Goal: Task Accomplishment & Management: Use online tool/utility

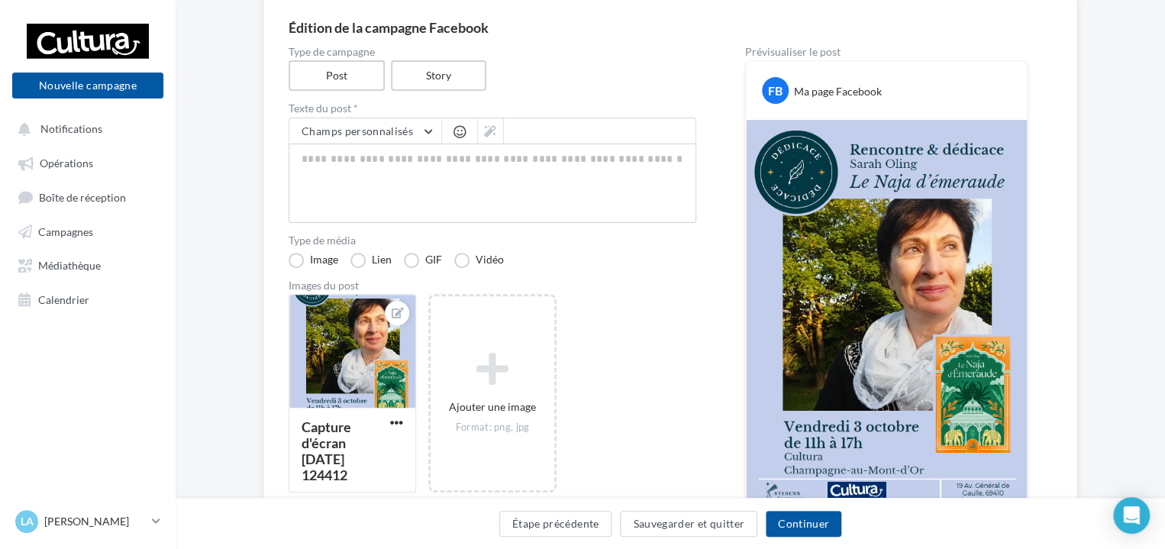
scroll to position [137, 0]
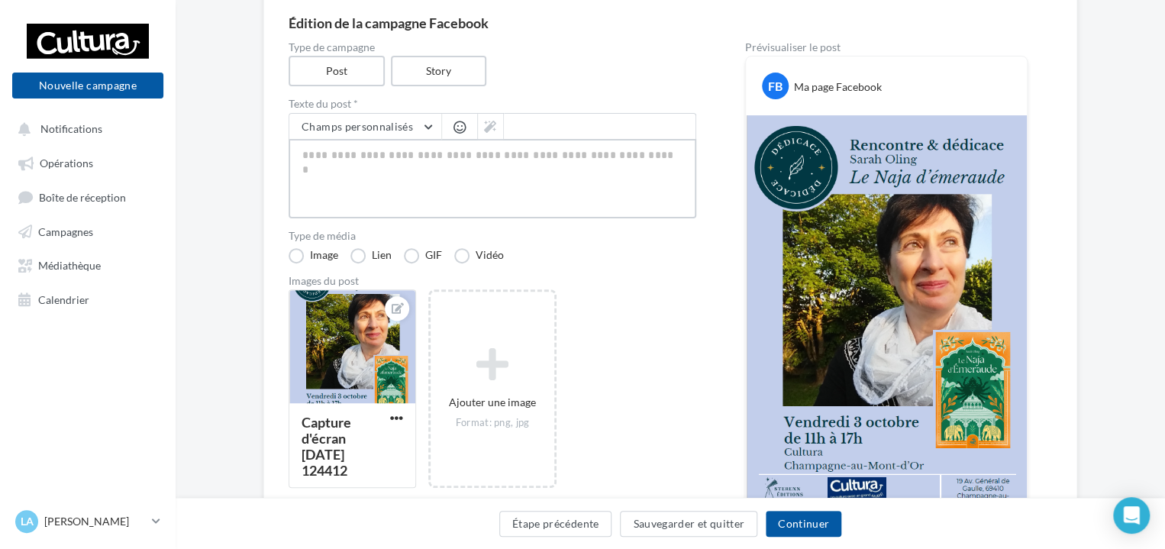
click at [568, 186] on textarea at bounding box center [493, 178] width 408 height 79
click at [403, 157] on textarea at bounding box center [493, 178] width 408 height 79
paste textarea "**********"
type textarea "**********"
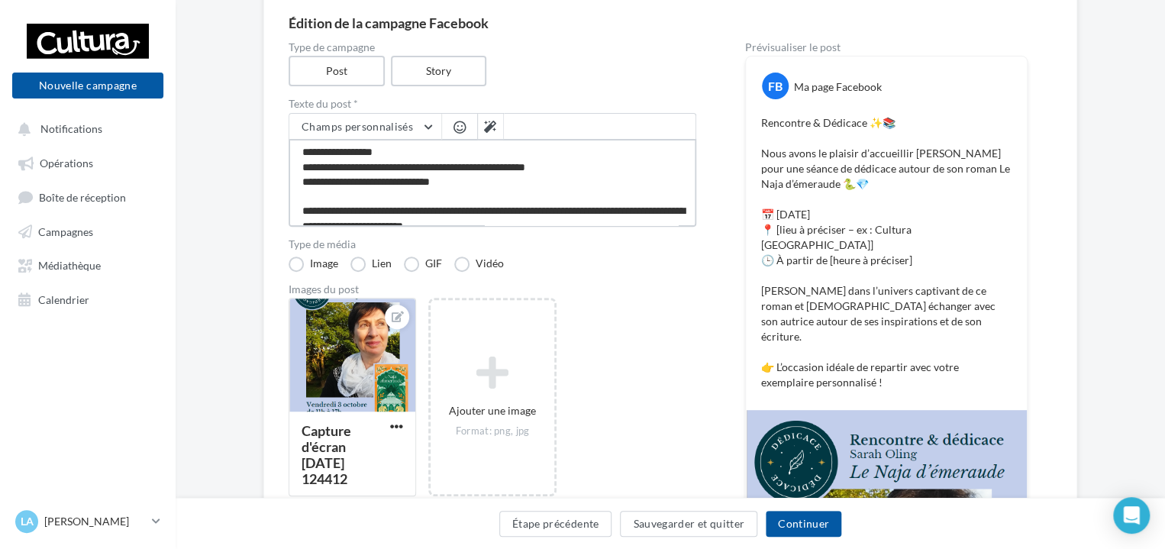
scroll to position [69, 0]
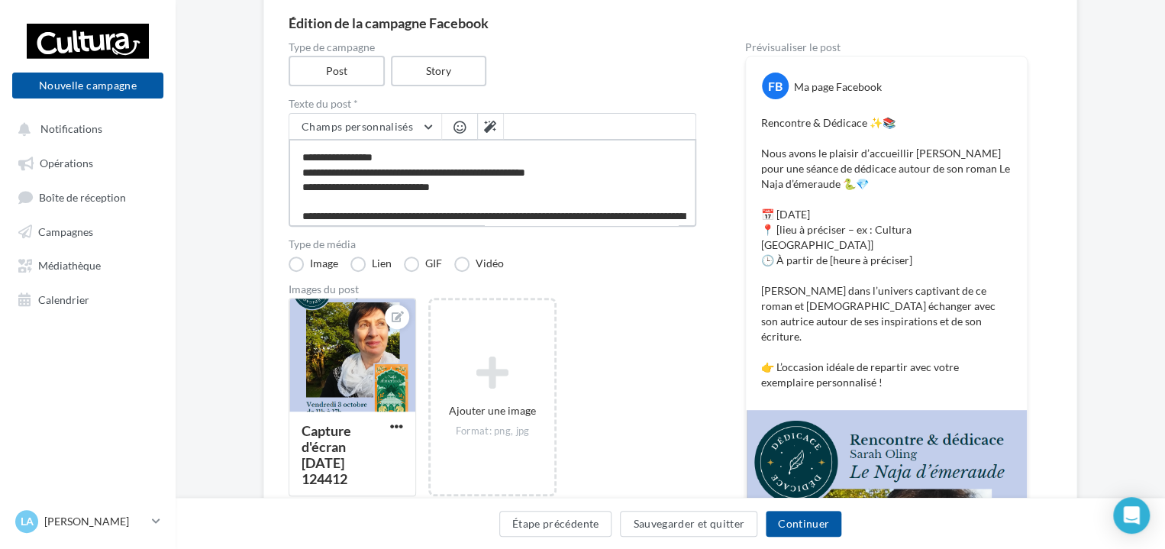
drag, startPoint x: 463, startPoint y: 185, endPoint x: 369, endPoint y: 183, distance: 93.9
click at [369, 183] on textarea "**********" at bounding box center [493, 183] width 408 height 88
type textarea "**********"
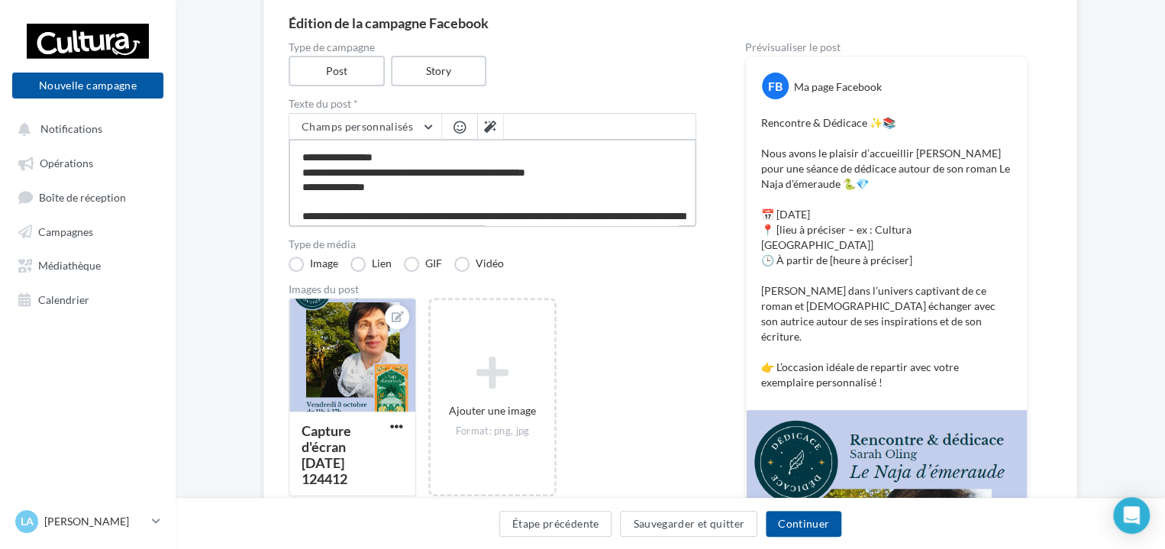
type textarea "**********"
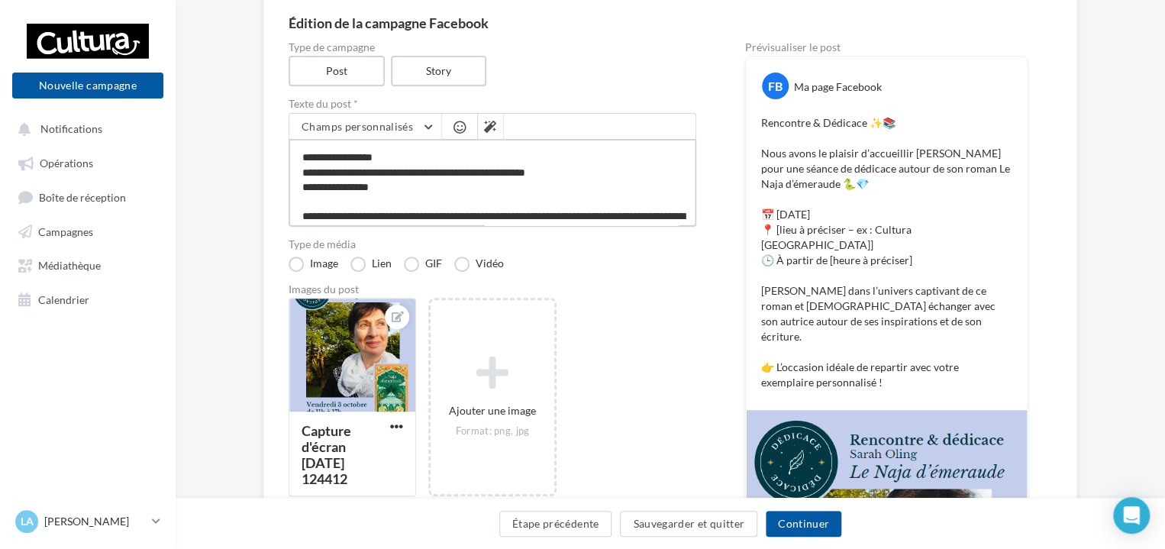
type textarea "**********"
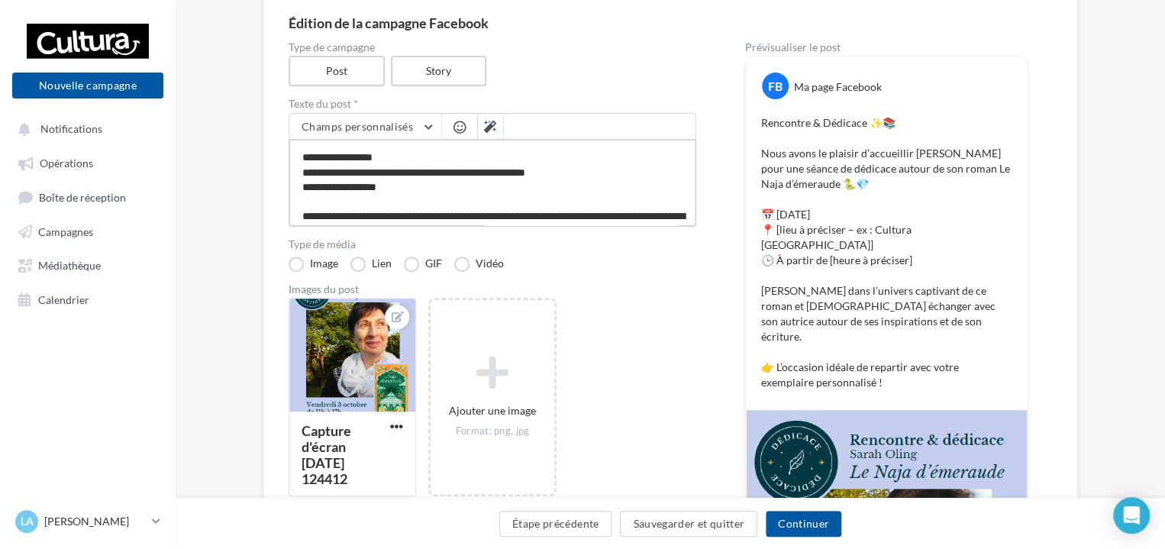
type textarea "**********"
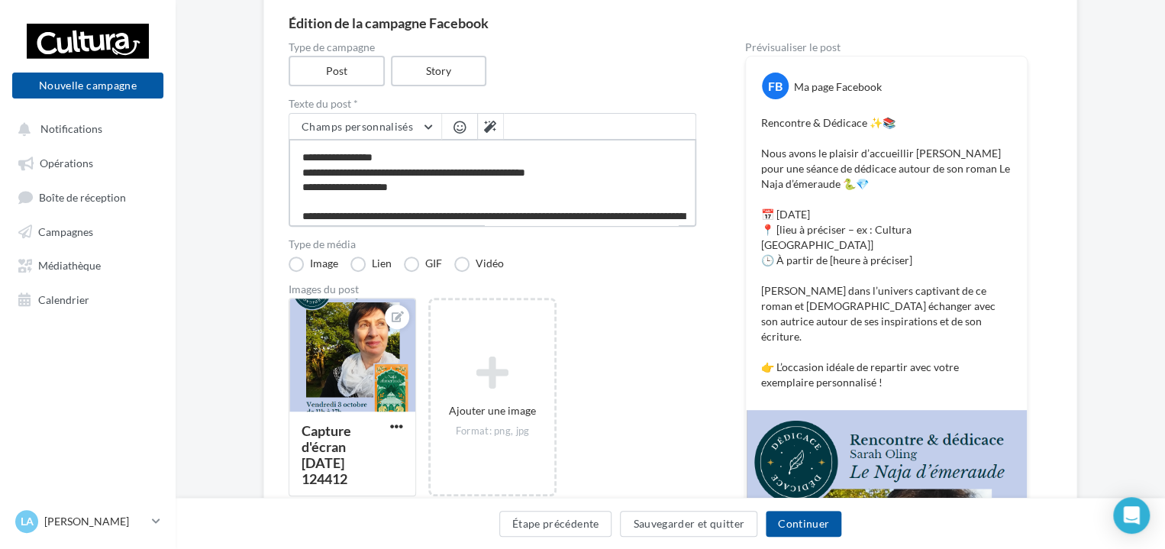
type textarea "**********"
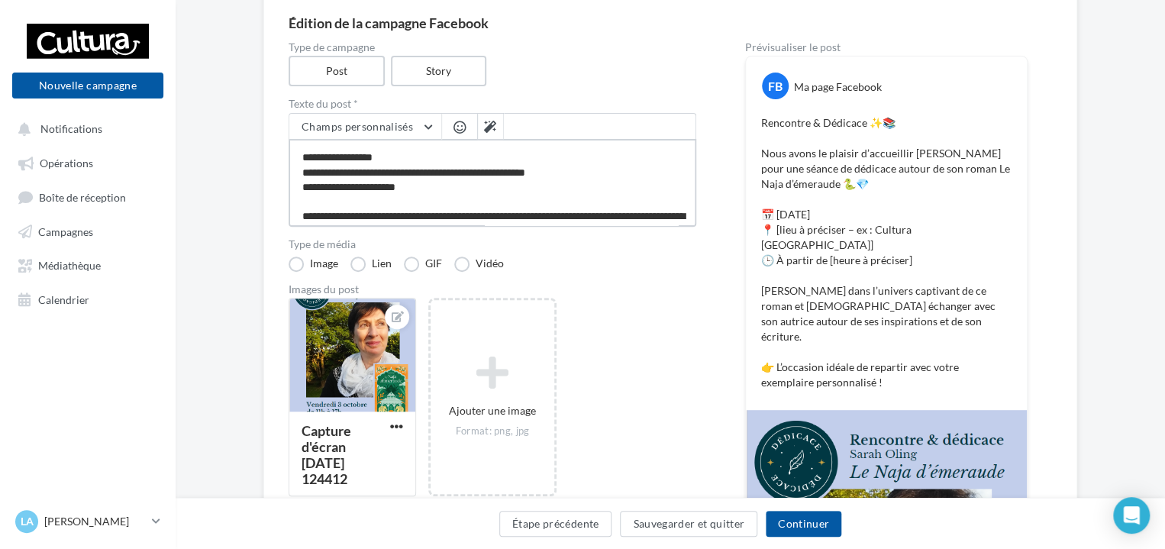
type textarea "**********"
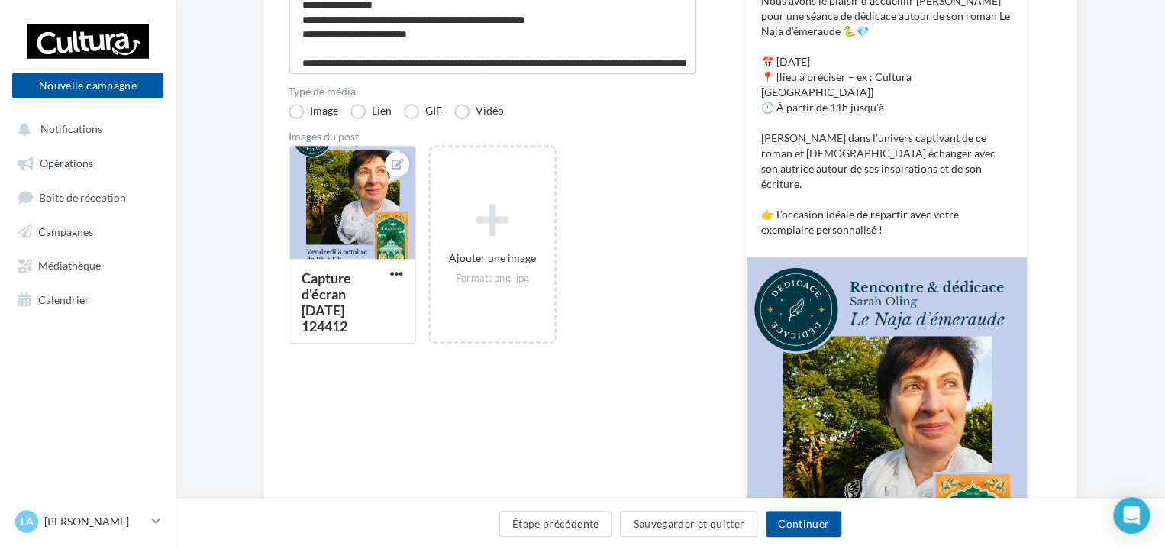
scroll to position [285, 0]
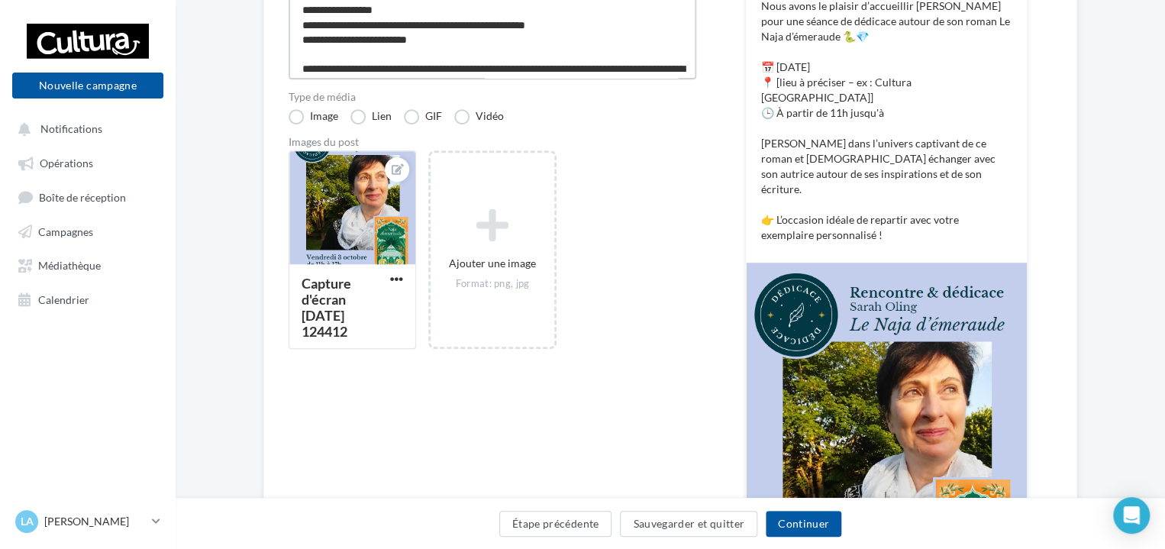
type textarea "**********"
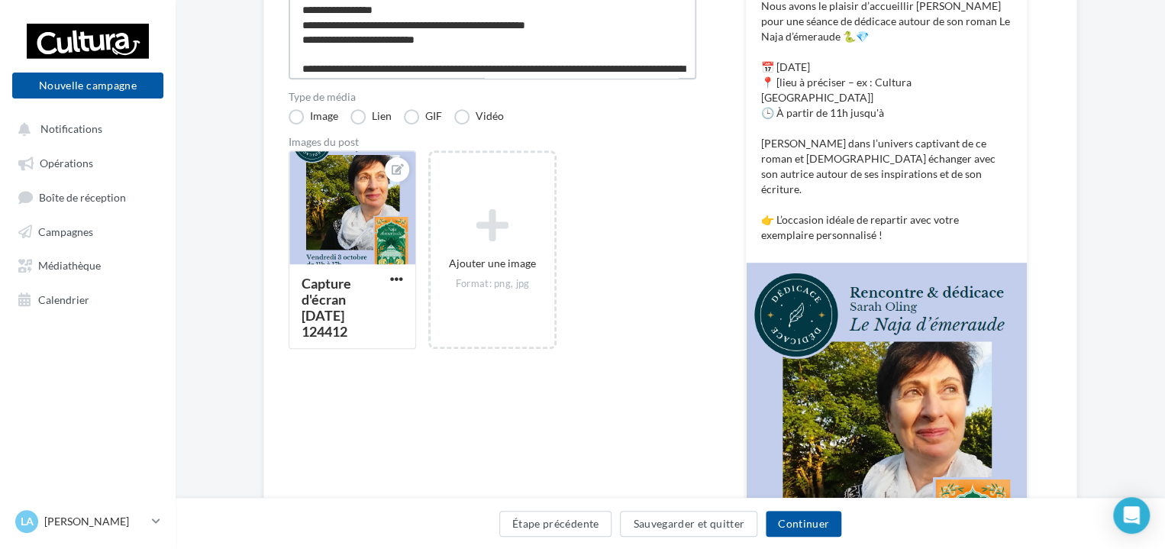
type textarea "**********"
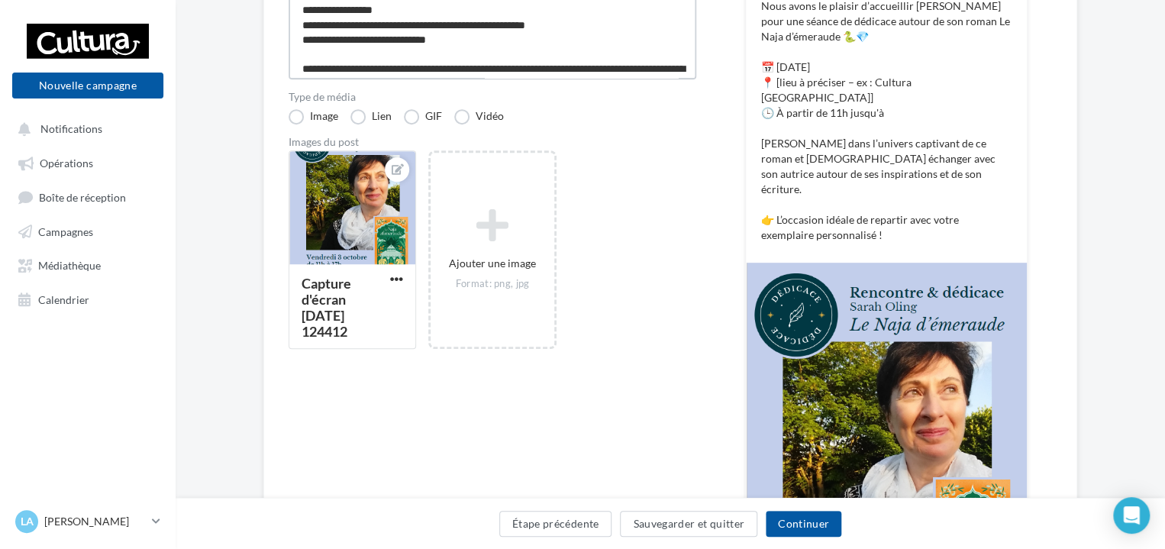
type textarea "**********"
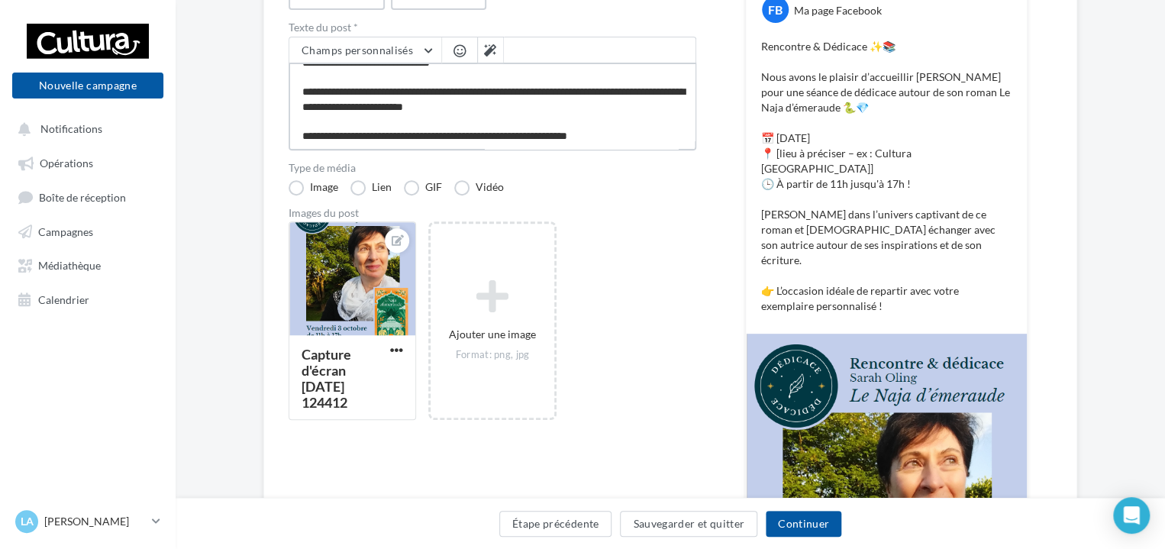
scroll to position [0, 0]
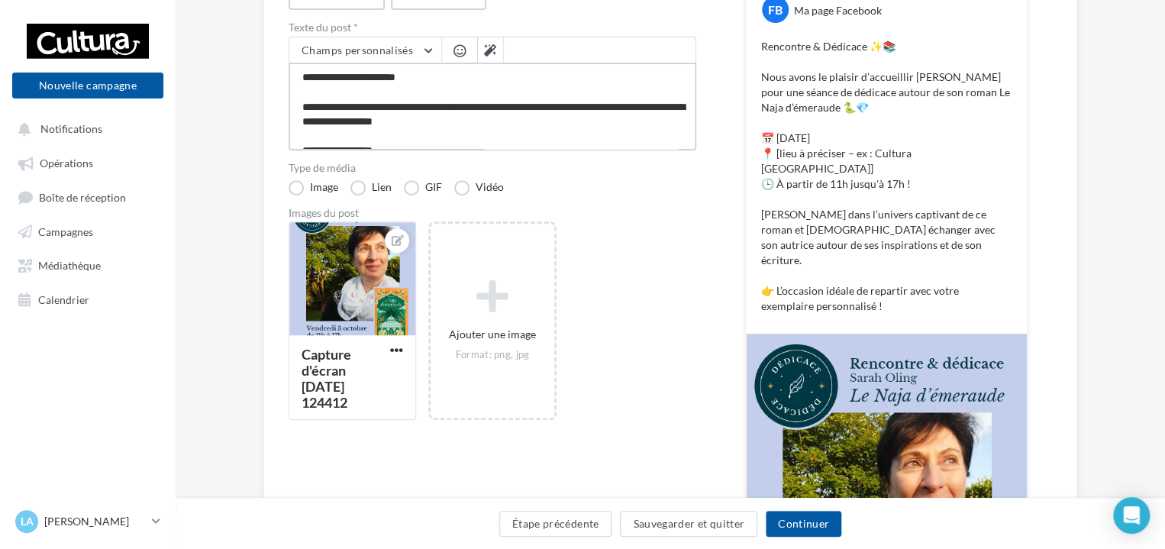
drag, startPoint x: 596, startPoint y: 95, endPoint x: 286, endPoint y: 67, distance: 311.1
click at [286, 67] on div "**********" at bounding box center [670, 351] width 814 height 873
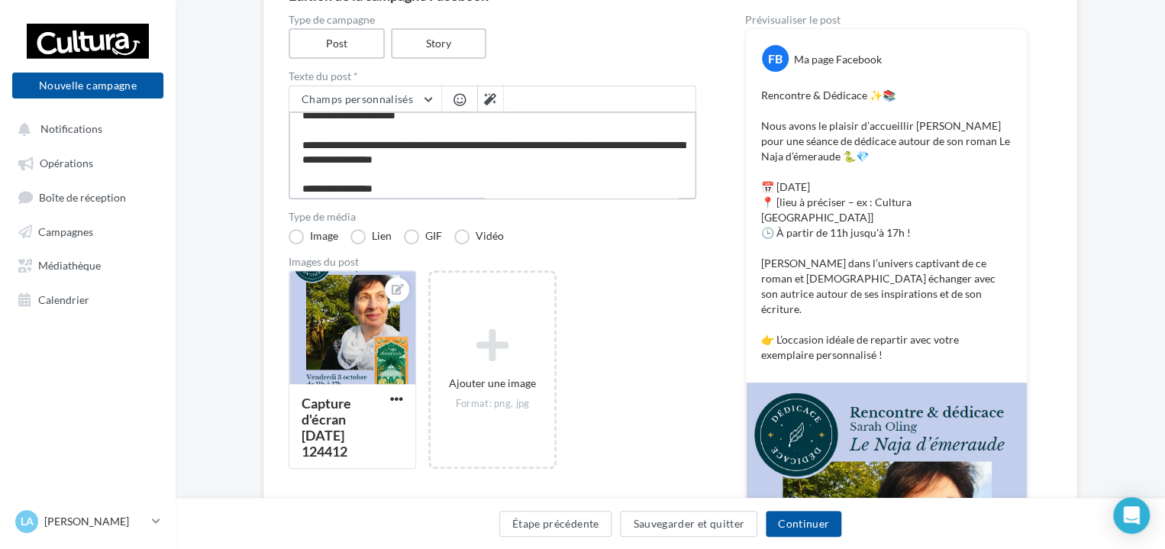
scroll to position [12, 0]
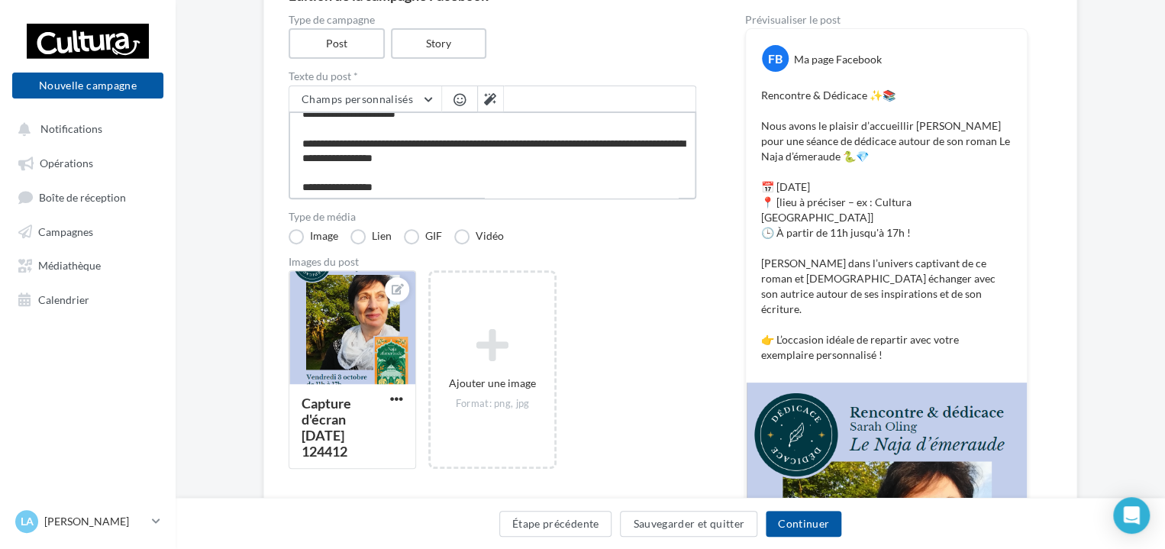
click at [663, 173] on textarea "**********" at bounding box center [493, 155] width 408 height 88
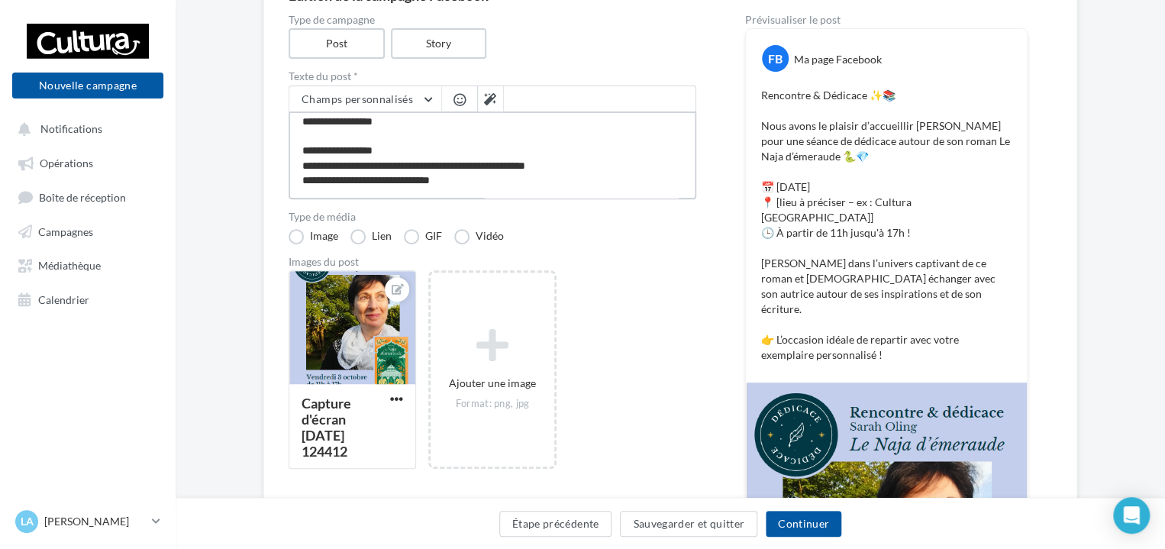
scroll to position [37, 0]
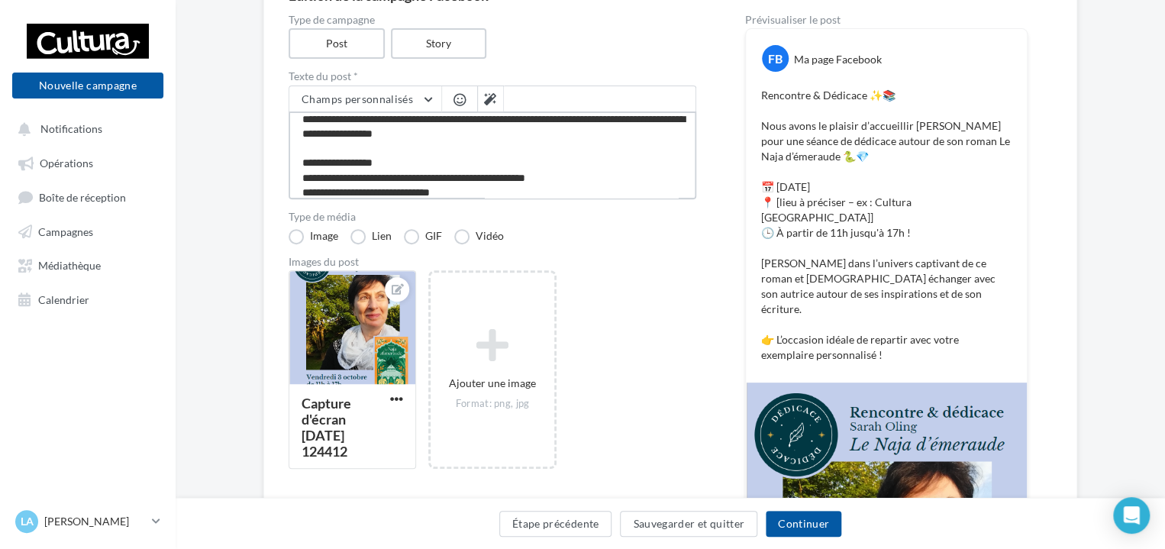
click at [534, 184] on textarea "**********" at bounding box center [493, 155] width 408 height 88
type textarea "**********"
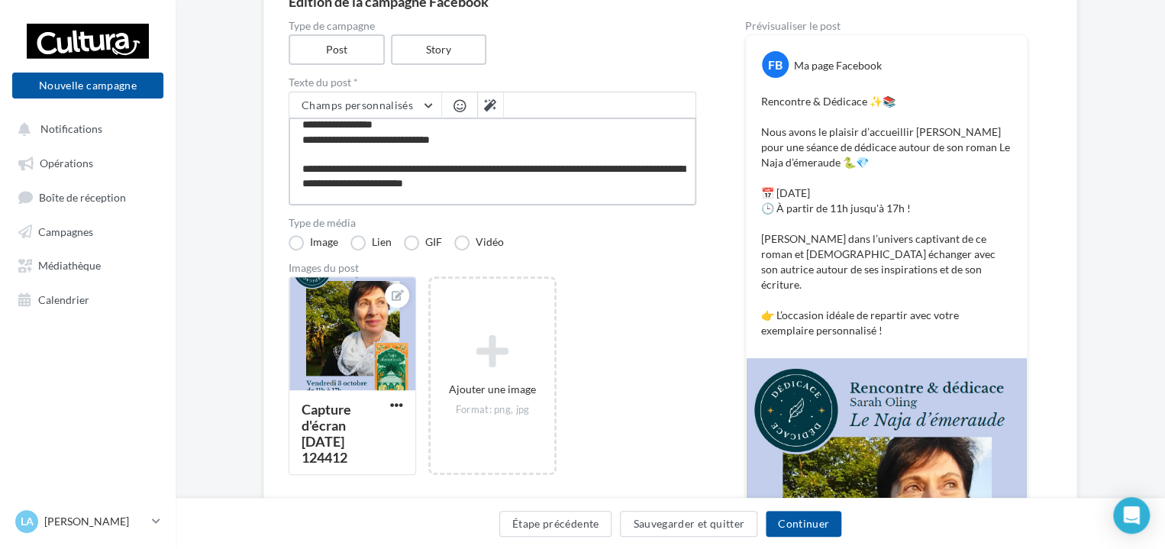
scroll to position [103, 0]
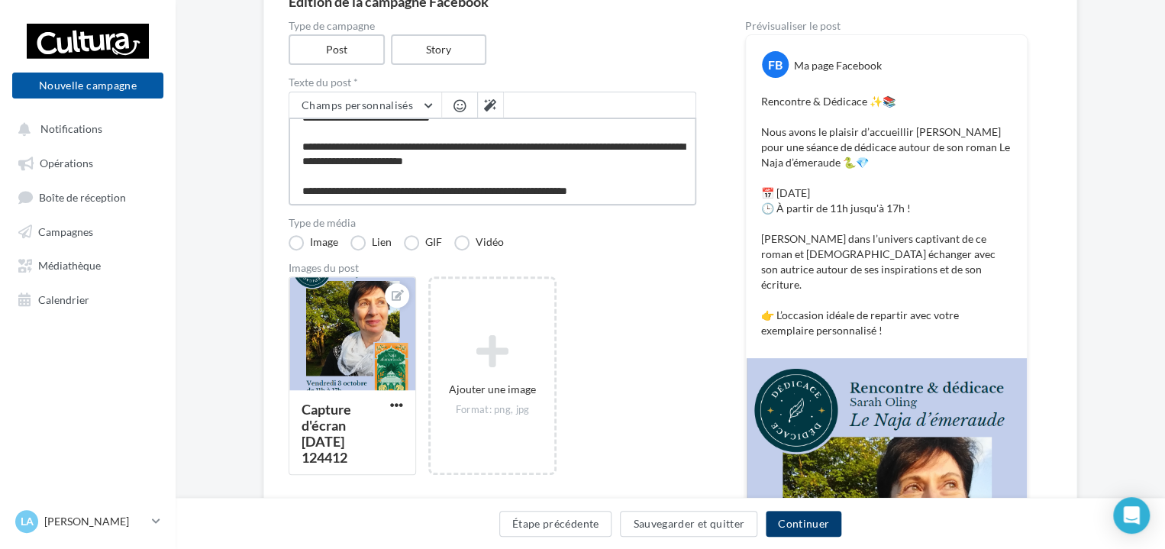
type textarea "**********"
click at [779, 520] on button "Continuer" at bounding box center [804, 524] width 76 height 26
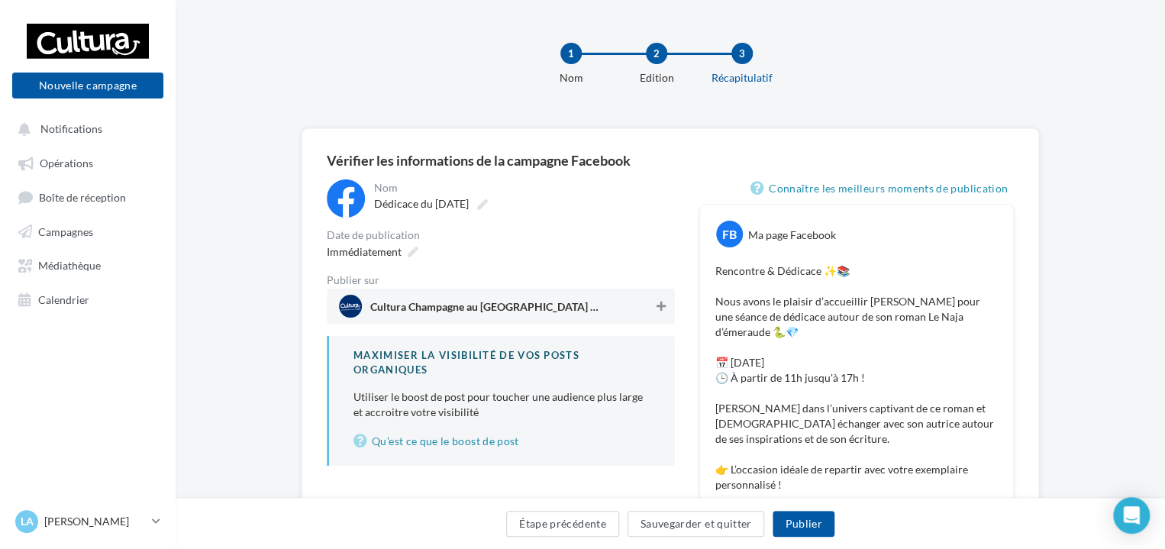
click at [656, 311] on icon at bounding box center [660, 306] width 9 height 11
click at [813, 526] on button "Publier" at bounding box center [803, 524] width 61 height 26
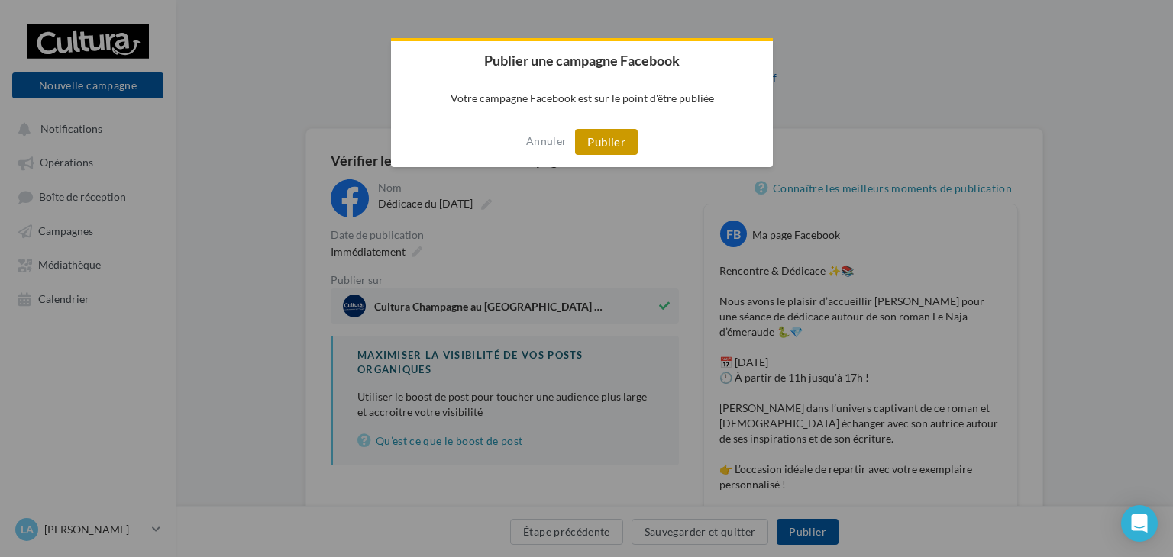
click at [617, 153] on button "Publier" at bounding box center [606, 142] width 63 height 26
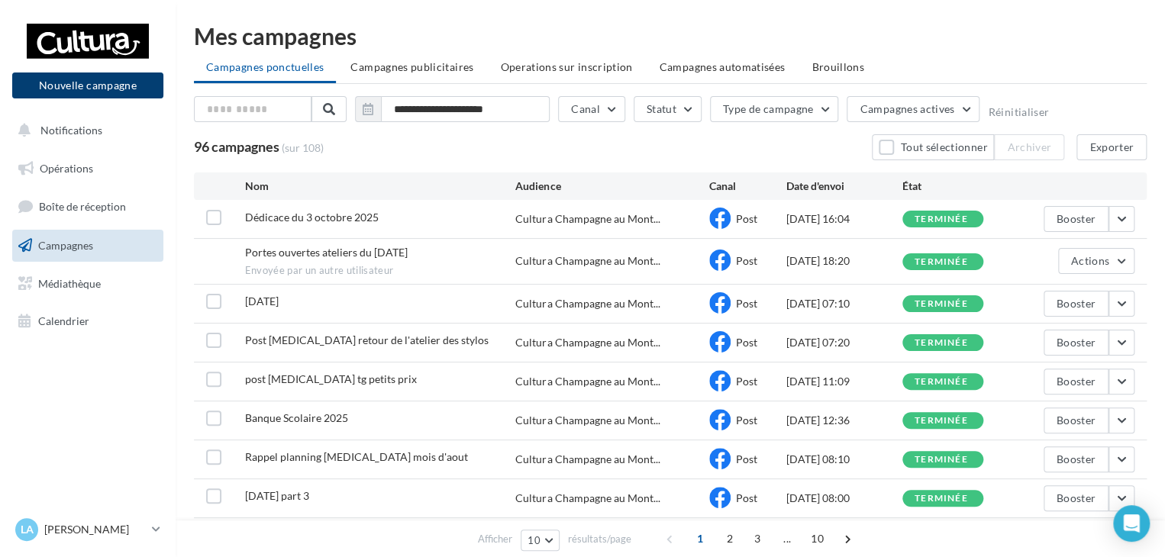
click at [50, 81] on button "Nouvelle campagne" at bounding box center [87, 86] width 151 height 26
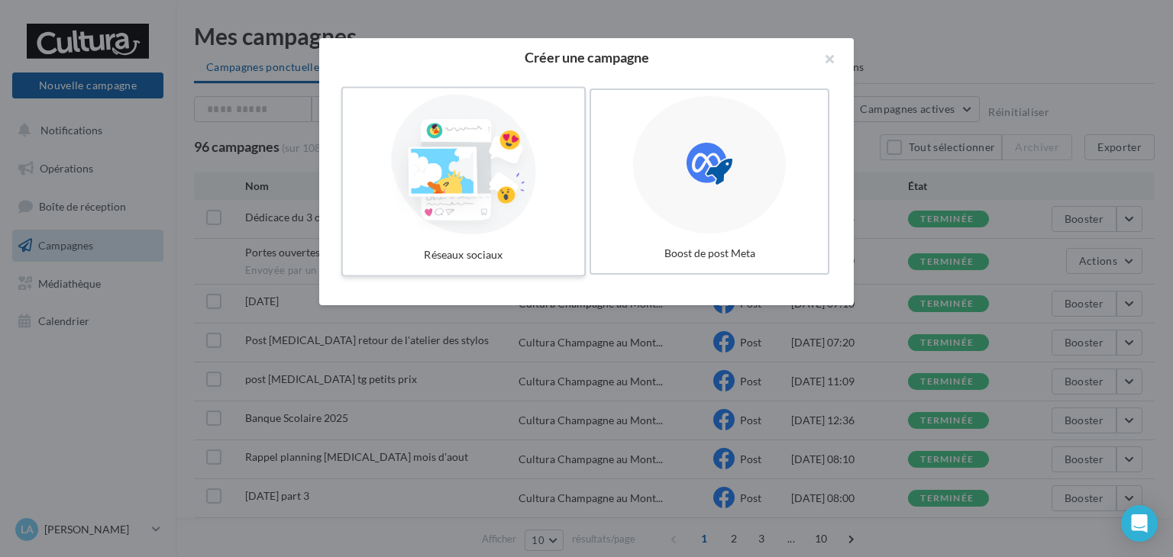
click at [449, 169] on div at bounding box center [463, 165] width 229 height 140
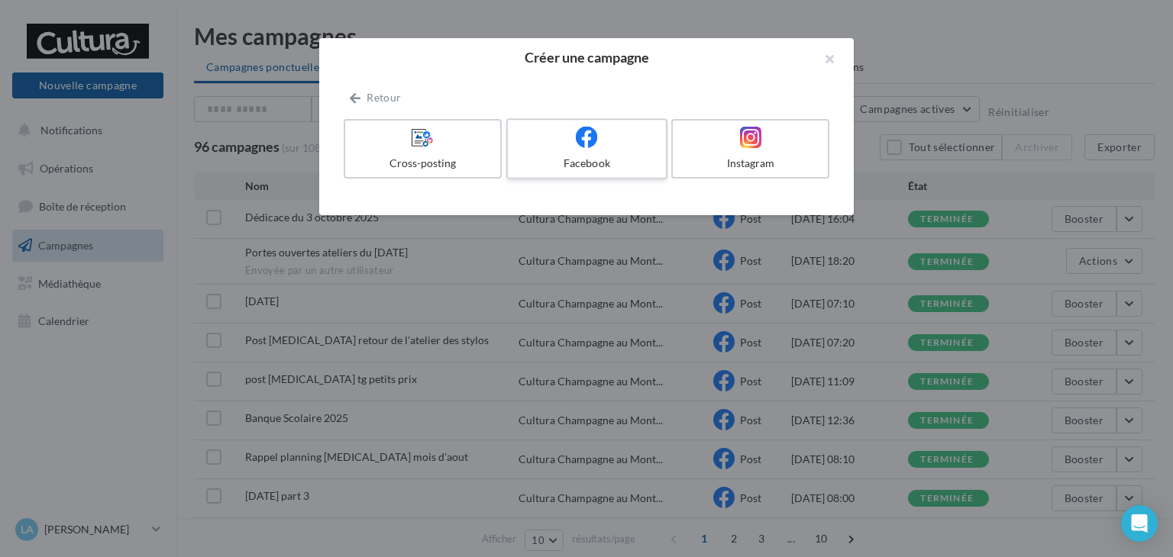
click at [582, 170] on div "Facebook" at bounding box center [586, 163] width 145 height 15
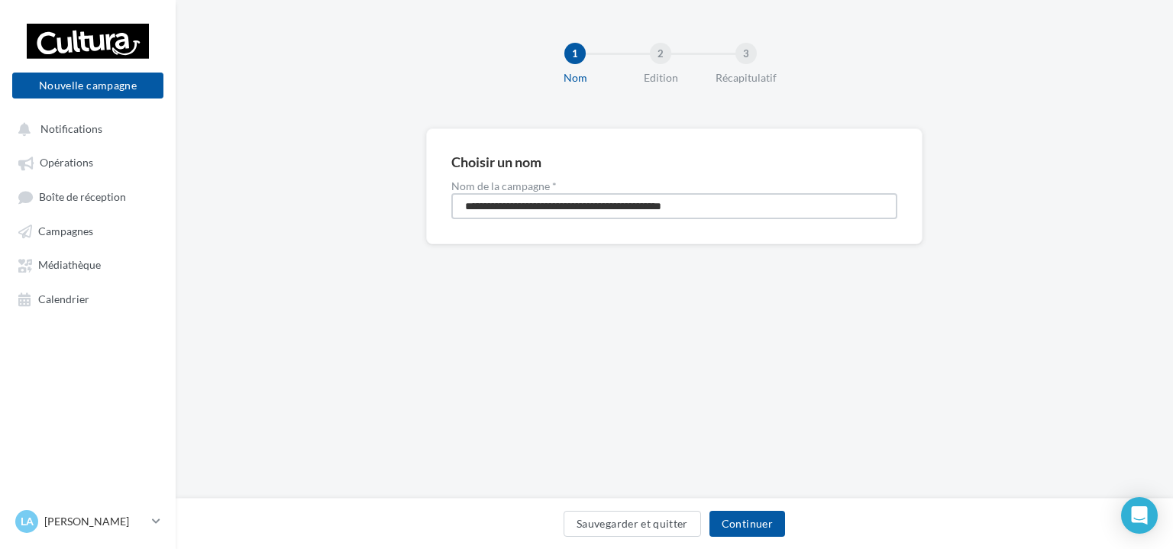
click at [556, 207] on input "**********" at bounding box center [674, 206] width 446 height 26
type input "**********"
drag, startPoint x: 761, startPoint y: 511, endPoint x: 727, endPoint y: 514, distance: 34.5
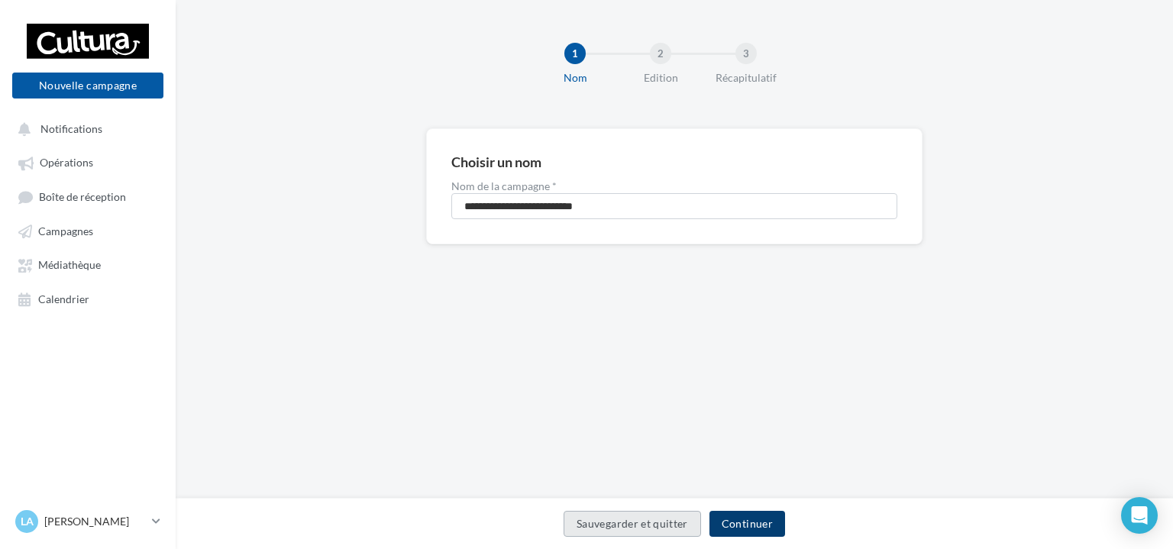
click at [727, 514] on button "Continuer" at bounding box center [747, 524] width 76 height 26
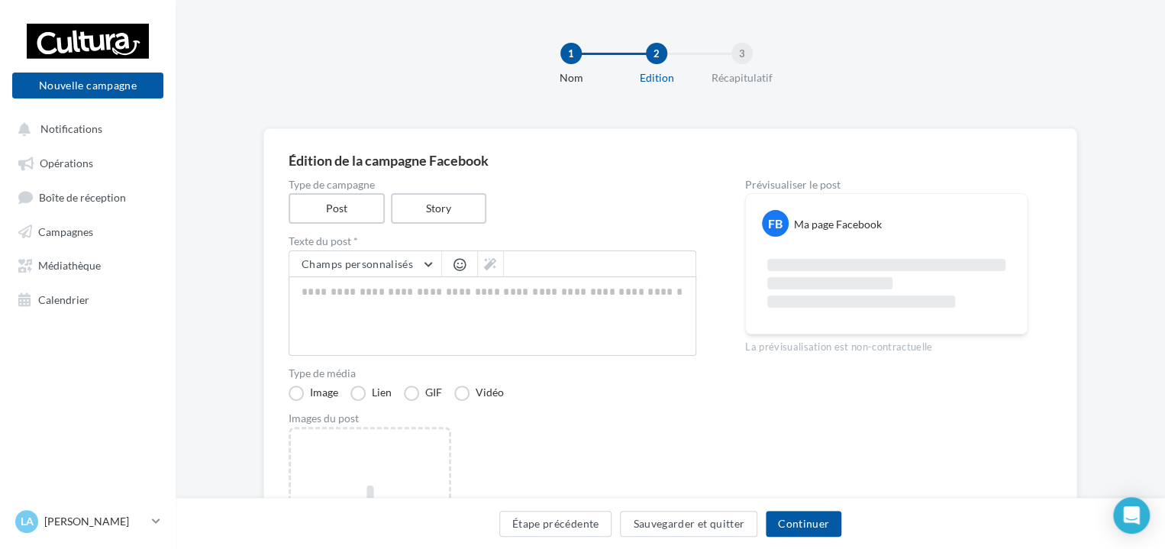
click at [417, 424] on div "Images du post Ajouter une image Format: png, jpg" at bounding box center [493, 527] width 408 height 228
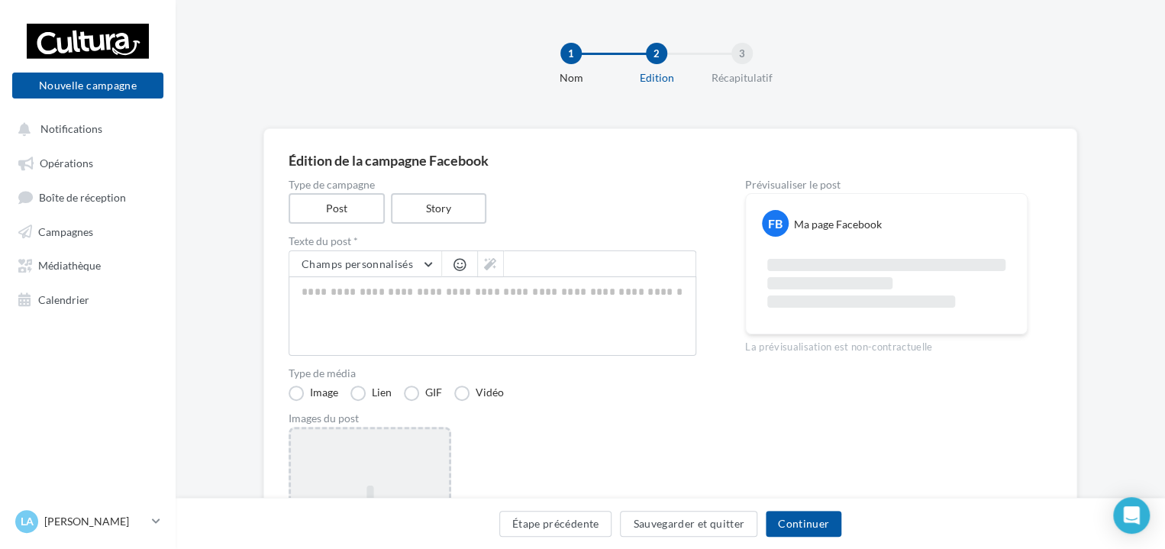
click at [425, 434] on div "Ajouter une image Format: png, jpg" at bounding box center [370, 526] width 163 height 198
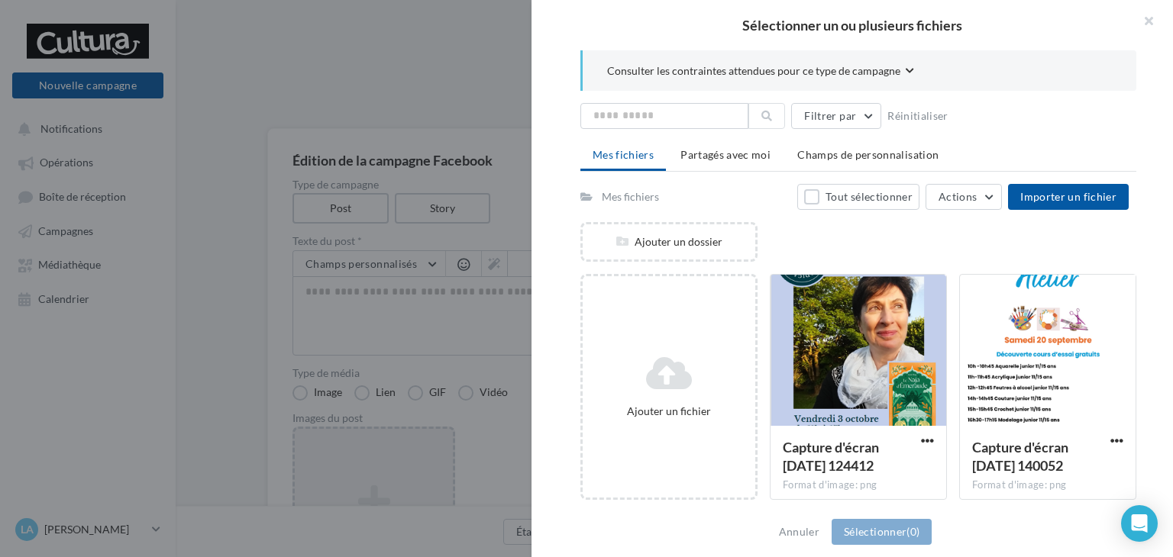
click at [1044, 215] on div "Mes fichiers Tout sélectionner Actions Importer un fichier Ajouter un dossier A…" at bounding box center [858, 467] width 556 height 566
click at [1044, 208] on button "Importer un fichier" at bounding box center [1068, 197] width 121 height 26
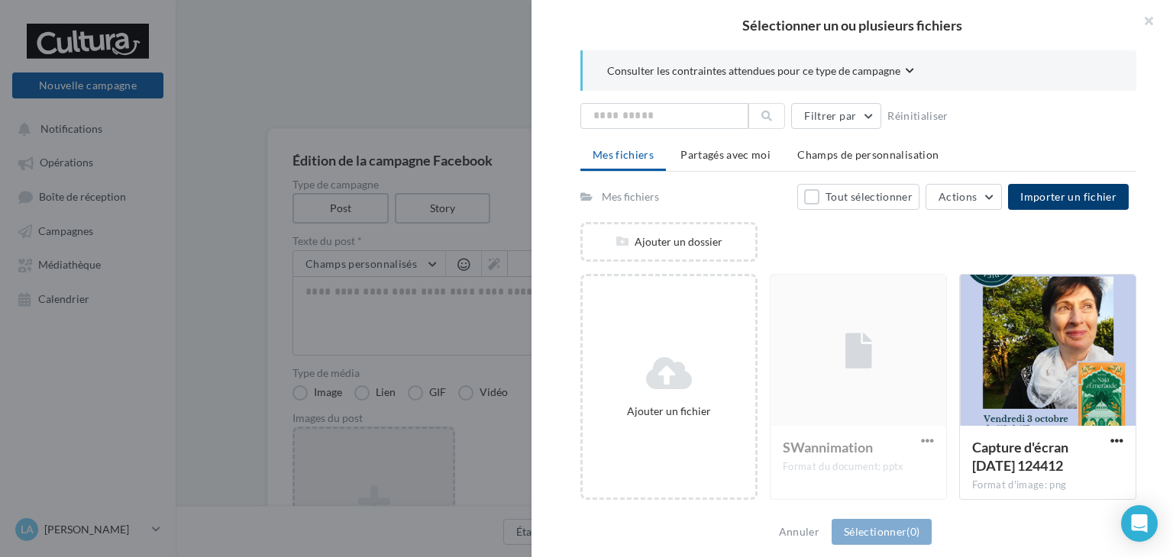
click at [1124, 188] on button "Importer un fichier" at bounding box center [1068, 197] width 121 height 26
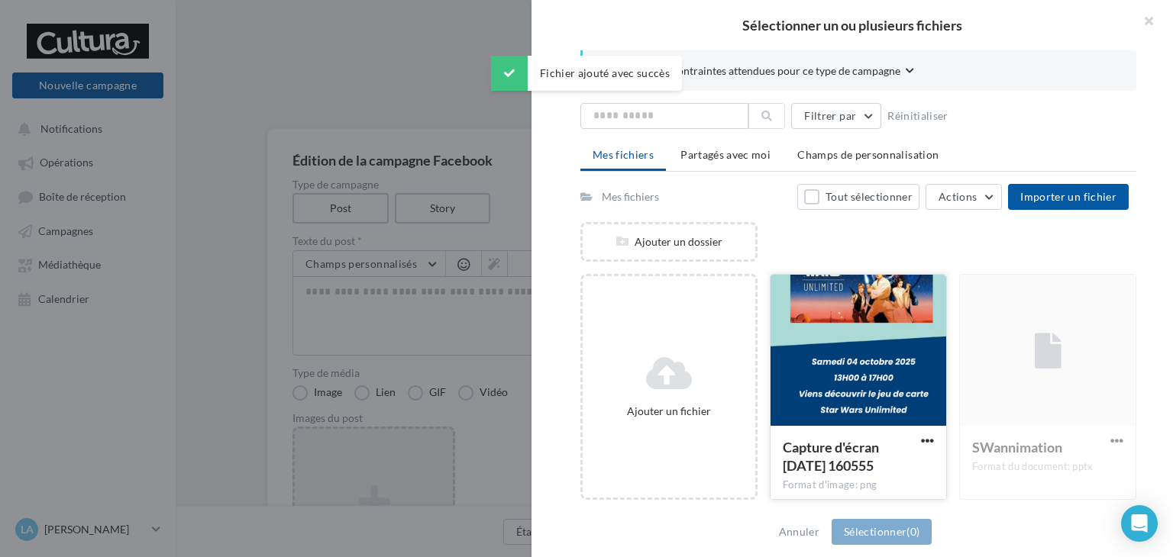
click at [802, 349] on div at bounding box center [858, 351] width 176 height 153
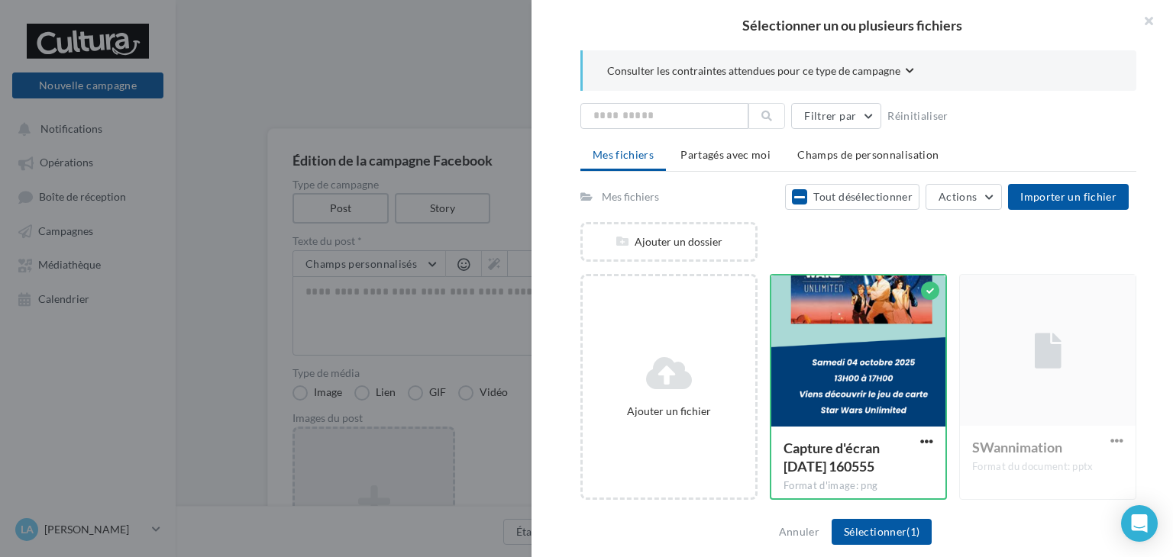
click at [863, 516] on div "Annuler Sélectionner (1)" at bounding box center [851, 532] width 641 height 50
click at [867, 520] on button "Sélectionner (1)" at bounding box center [881, 532] width 100 height 26
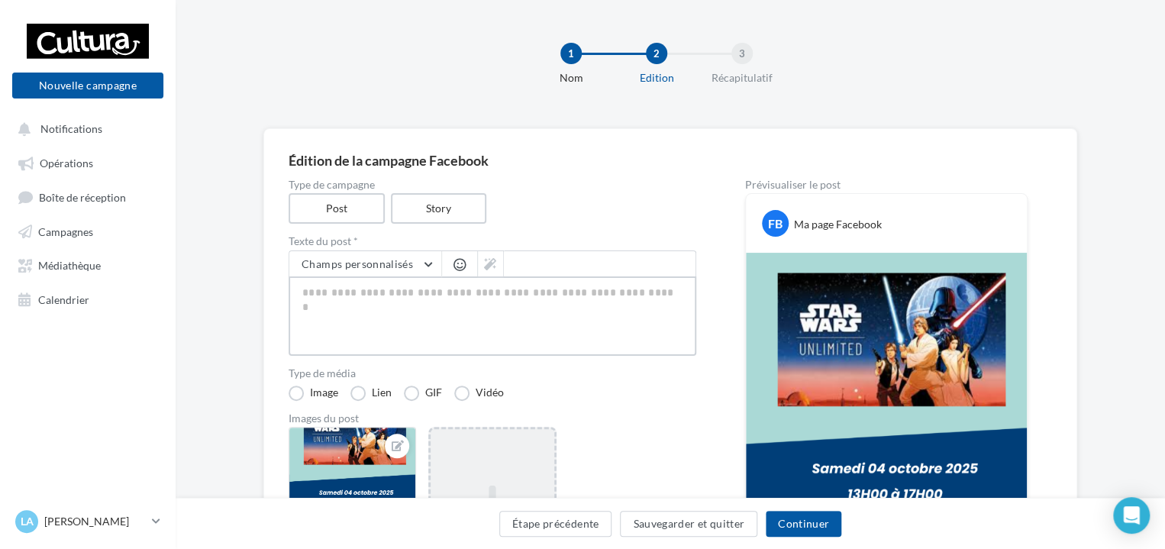
click at [431, 296] on textarea at bounding box center [493, 315] width 408 height 79
paste textarea "**********"
type textarea "**********"
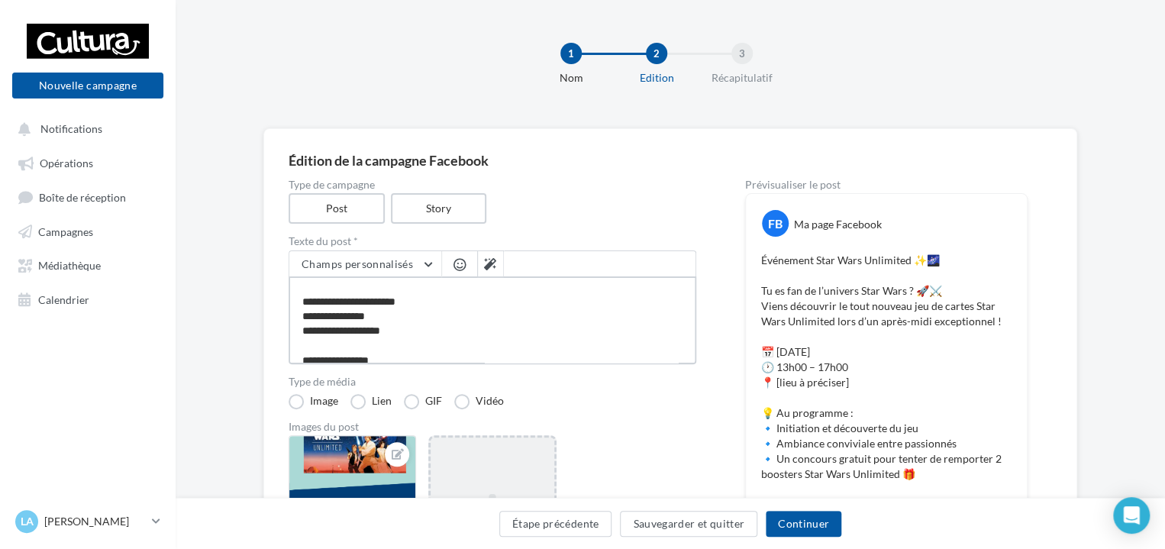
scroll to position [82, 0]
click at [339, 330] on textarea "**********" at bounding box center [493, 320] width 408 height 88
type textarea "**********"
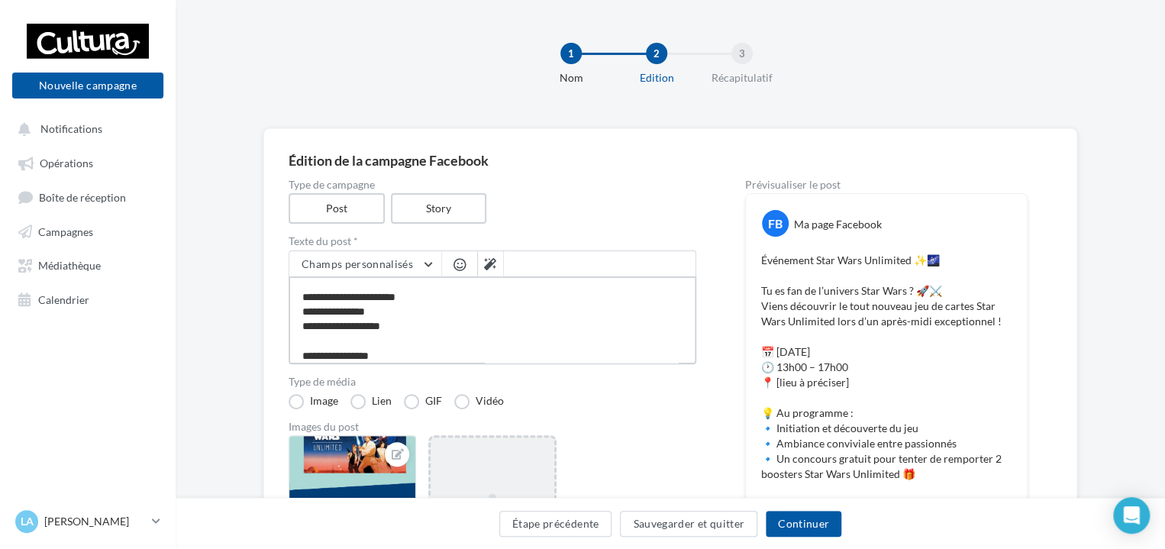
type textarea "**********"
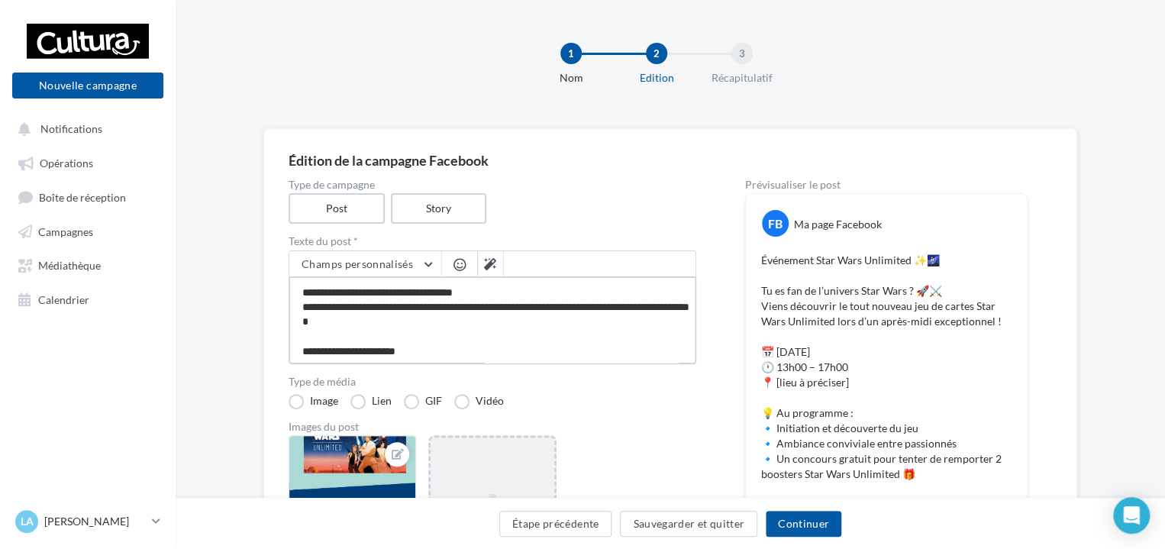
scroll to position [27, 0]
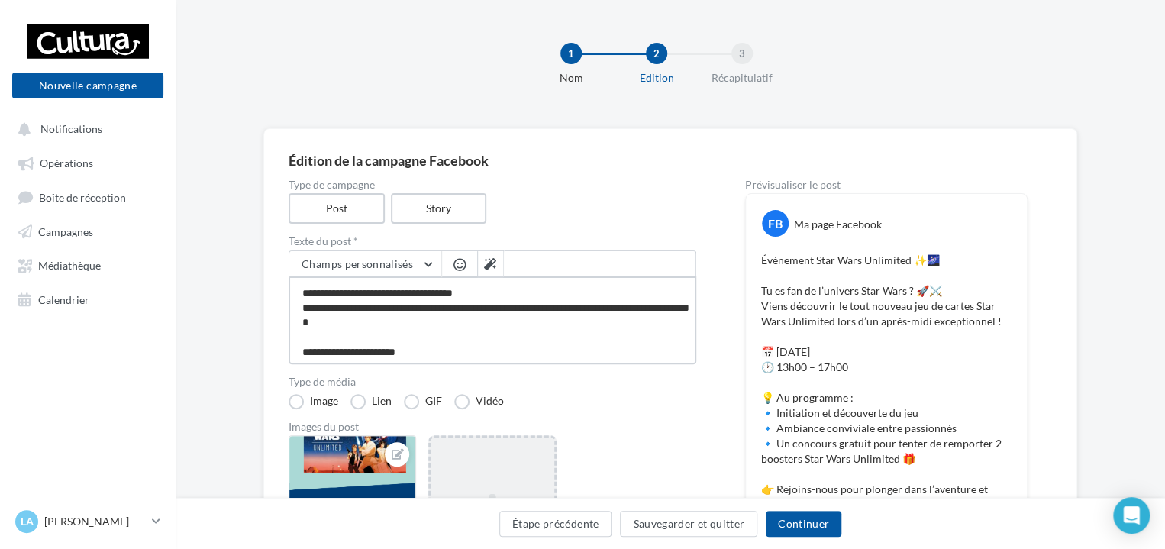
click at [541, 291] on textarea "**********" at bounding box center [493, 320] width 408 height 88
type textarea "**********"
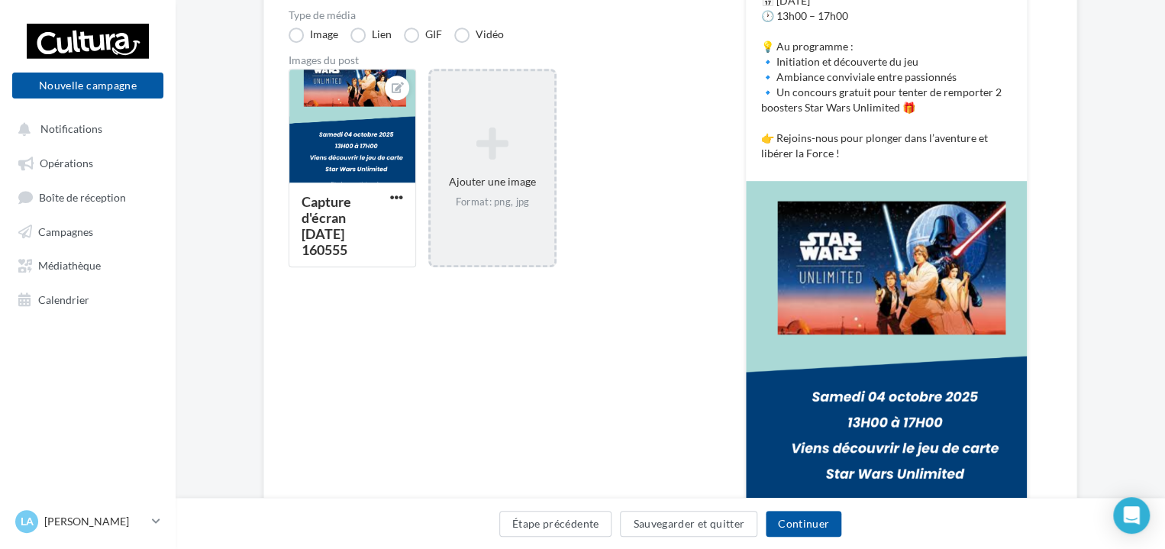
scroll to position [363, 0]
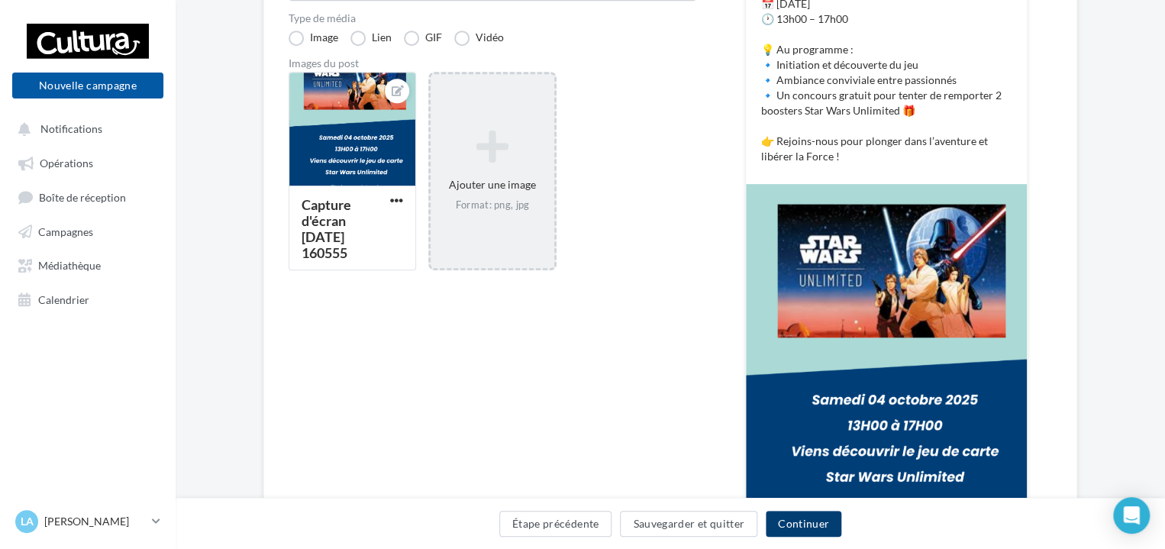
type textarea "**********"
click at [785, 521] on button "Continuer" at bounding box center [804, 524] width 76 height 26
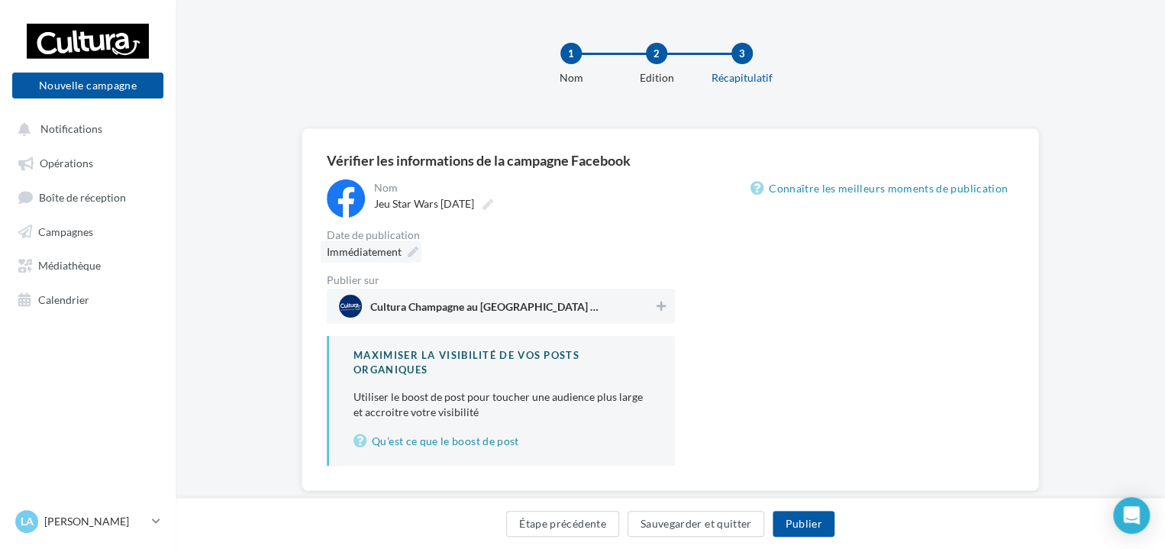
click at [376, 260] on span "Immédiatement" at bounding box center [364, 251] width 75 height 15
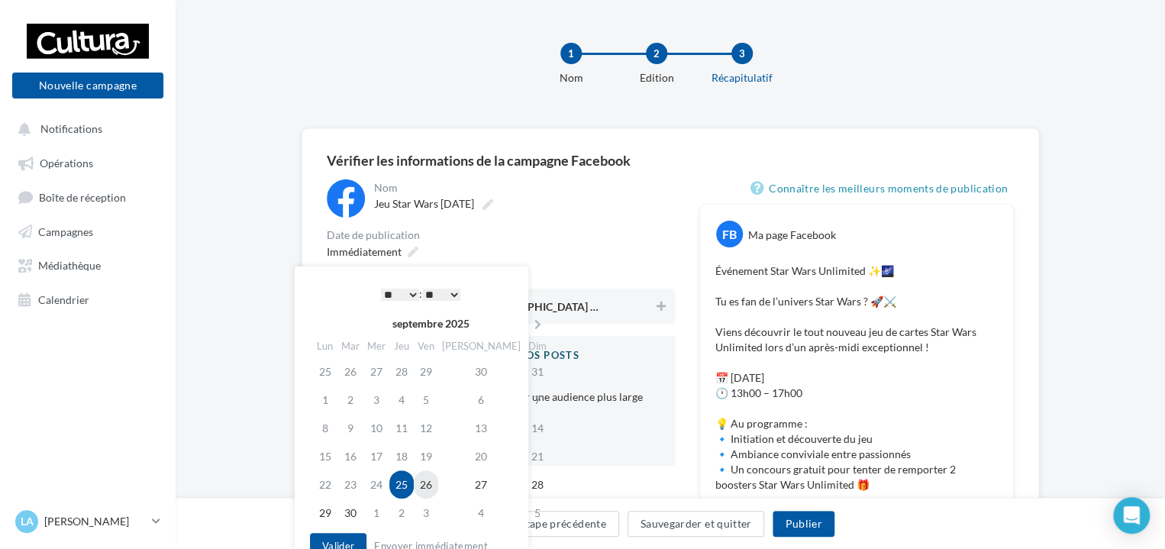
click at [438, 489] on td "26" at bounding box center [426, 484] width 24 height 28
click at [402, 291] on select "* * * * * * * * * * ** ** ** ** ** ** ** ** ** ** ** ** ** **" at bounding box center [400, 295] width 38 height 12
click at [452, 291] on select "** ** ** ** ** **" at bounding box center [441, 295] width 38 height 12
click at [344, 536] on button "Valider" at bounding box center [338, 546] width 56 height 26
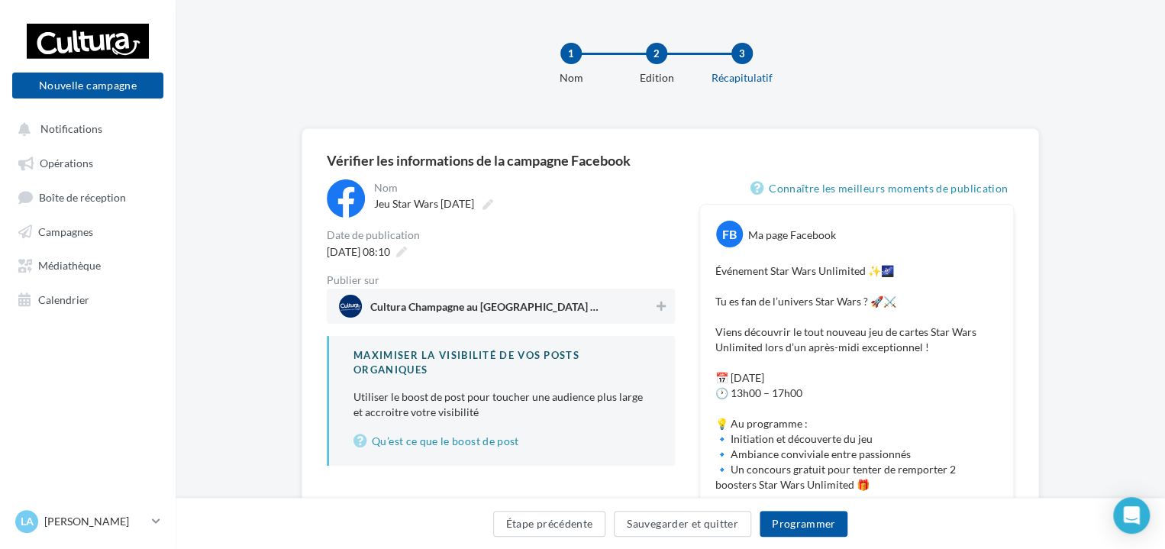
click at [656, 318] on div at bounding box center [660, 307] width 15 height 21
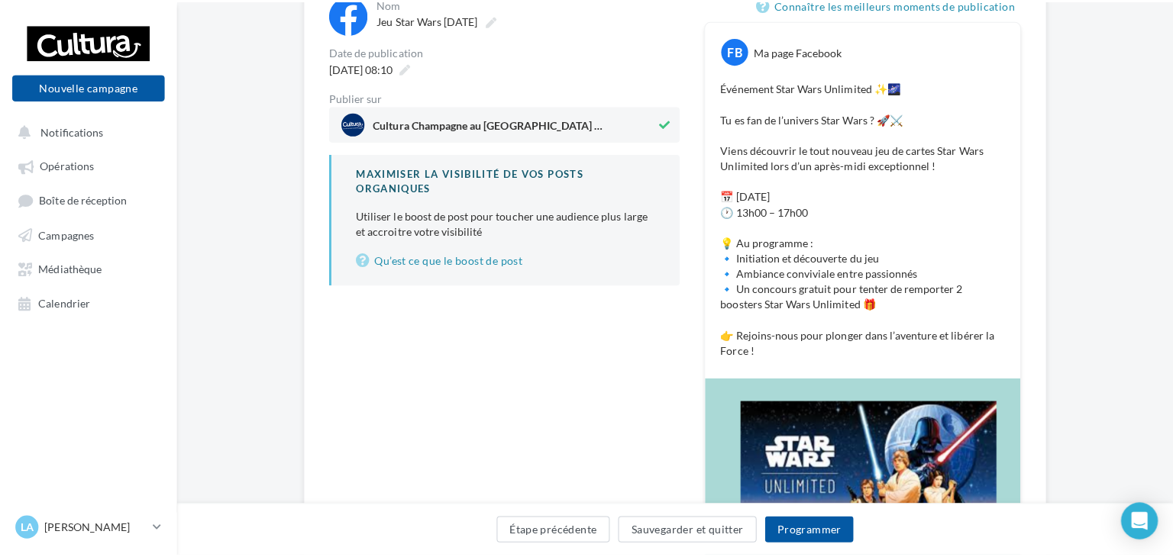
scroll to position [185, 0]
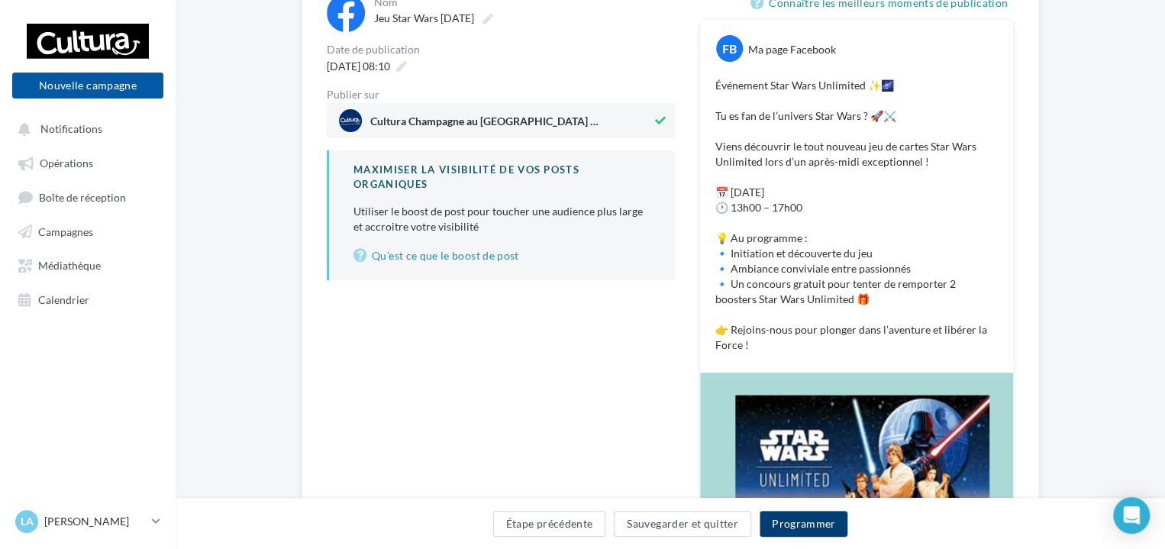
click at [800, 530] on button "Programmer" at bounding box center [804, 524] width 89 height 26
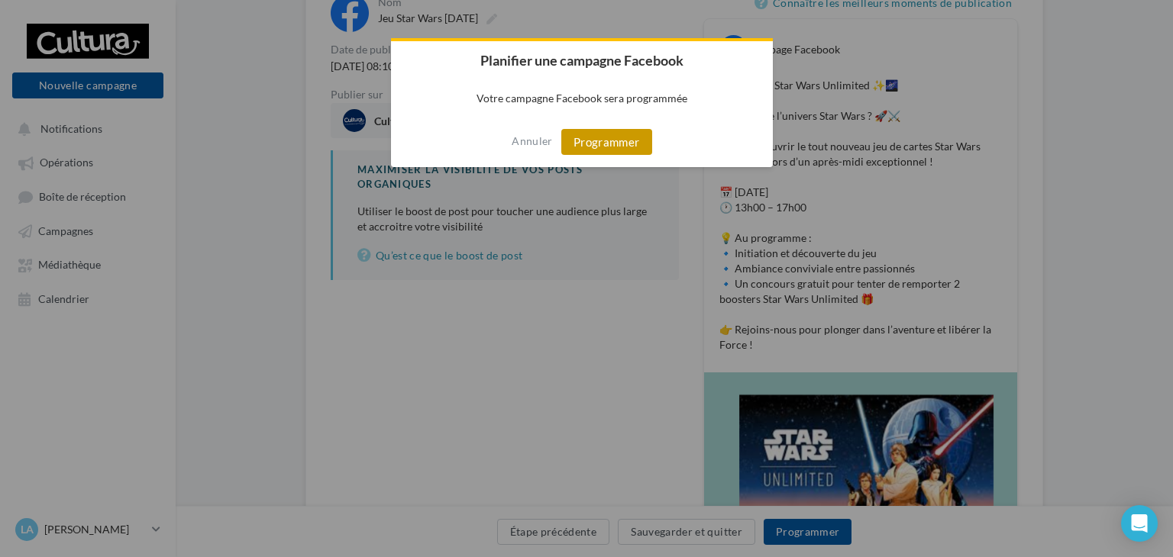
click at [640, 142] on button "Programmer" at bounding box center [606, 142] width 91 height 26
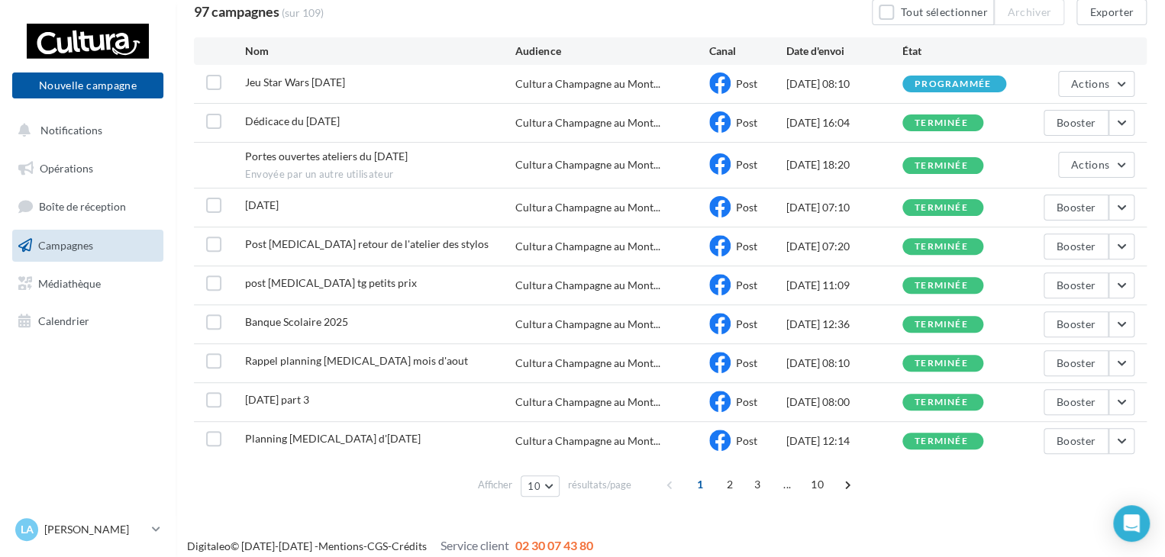
scroll to position [144, 0]
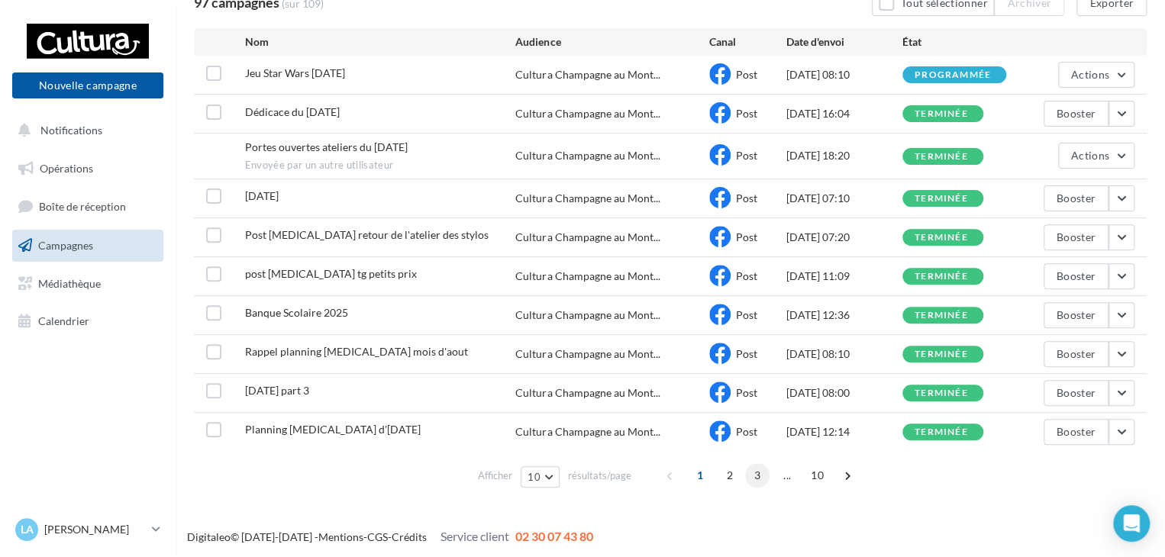
click at [756, 477] on span "3" at bounding box center [757, 475] width 24 height 24
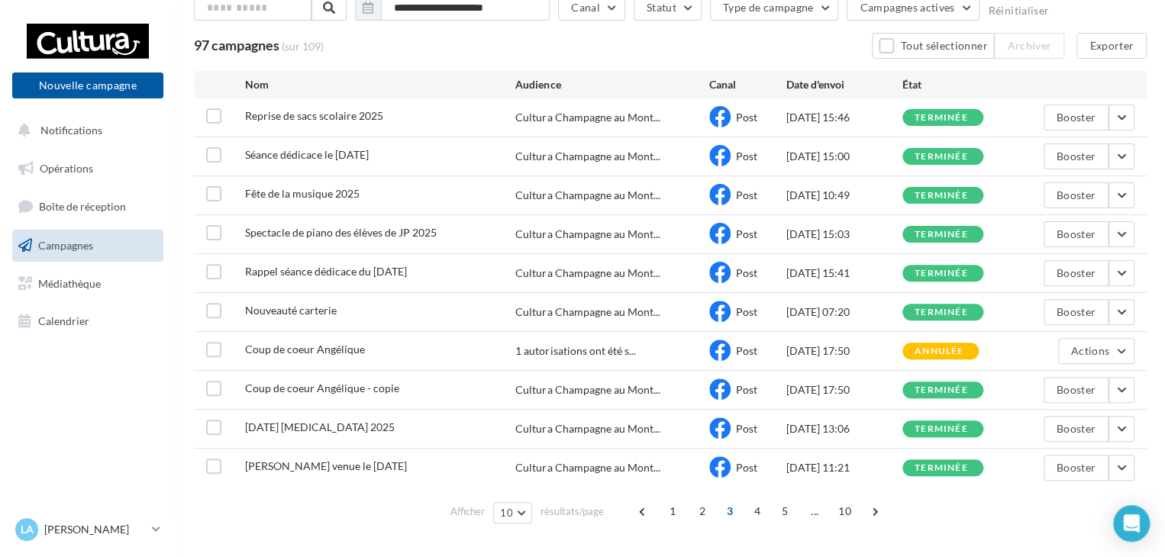
scroll to position [137, 0]
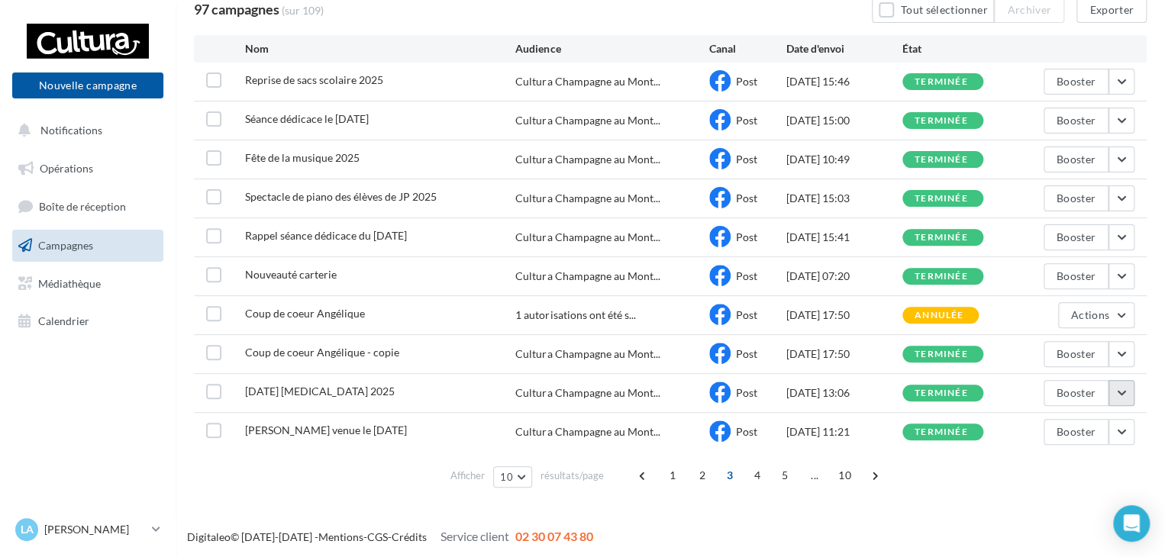
click at [1124, 393] on button "button" at bounding box center [1121, 393] width 26 height 26
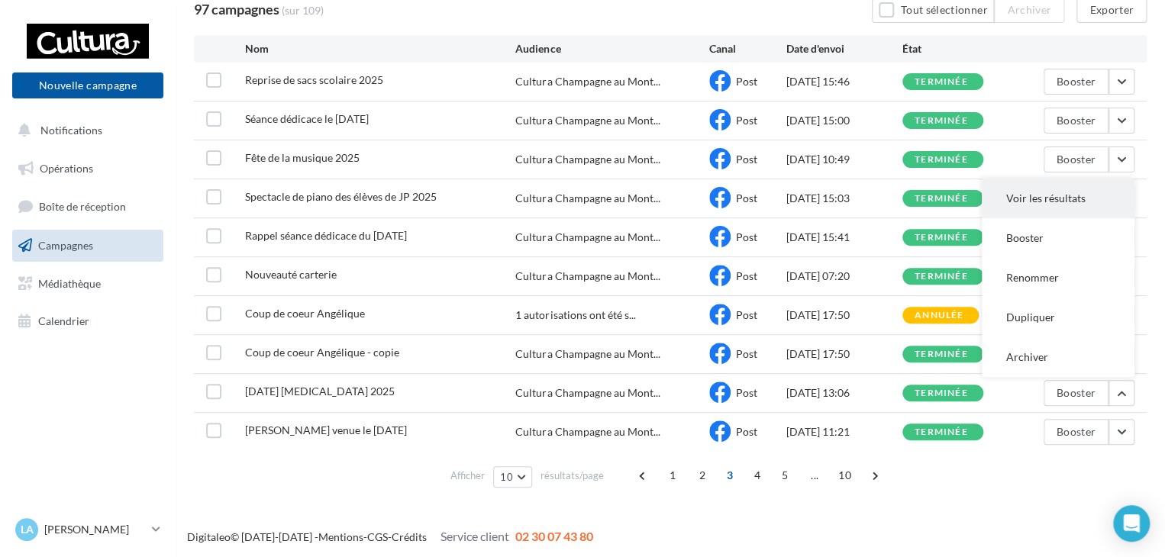
click at [1027, 207] on button "Voir les résultats" at bounding box center [1058, 199] width 153 height 40
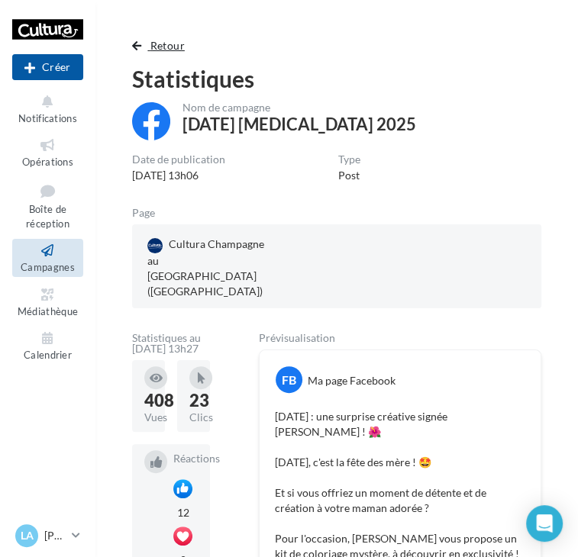
click at [147, 44] on button "Retour" at bounding box center [161, 46] width 59 height 18
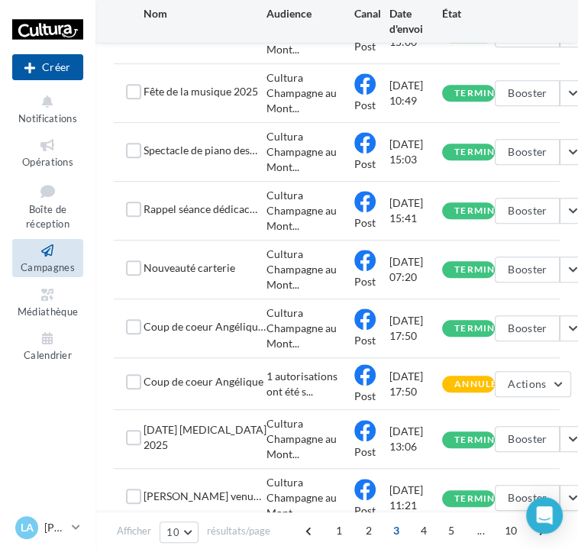
scroll to position [334, 0]
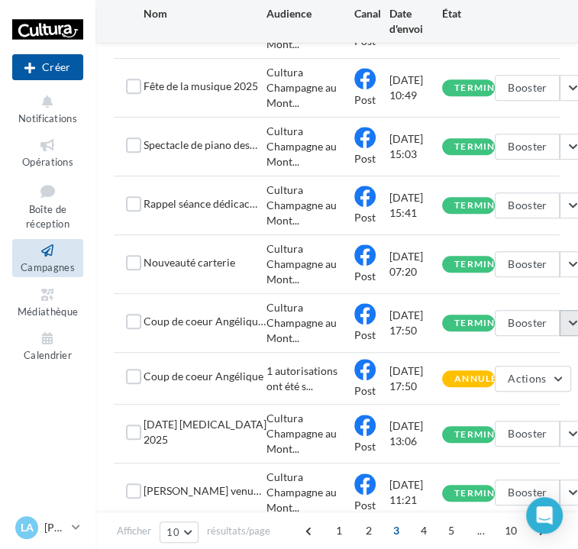
click at [571, 327] on button "button" at bounding box center [573, 323] width 26 height 26
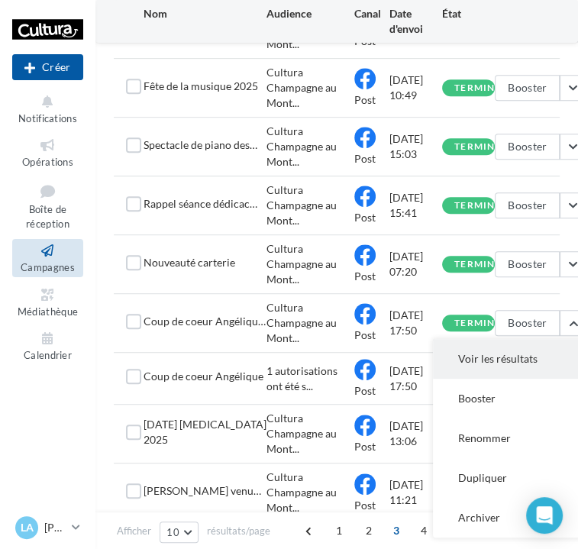
click at [478, 355] on button "Voir les résultats" at bounding box center [509, 359] width 153 height 40
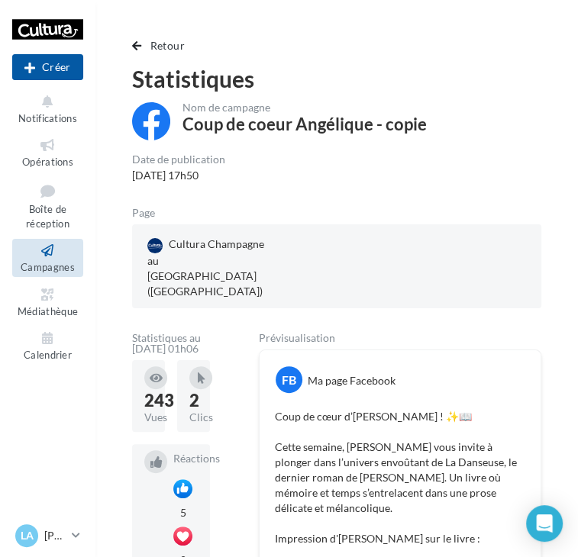
click at [137, 37] on button "Retour" at bounding box center [161, 46] width 59 height 18
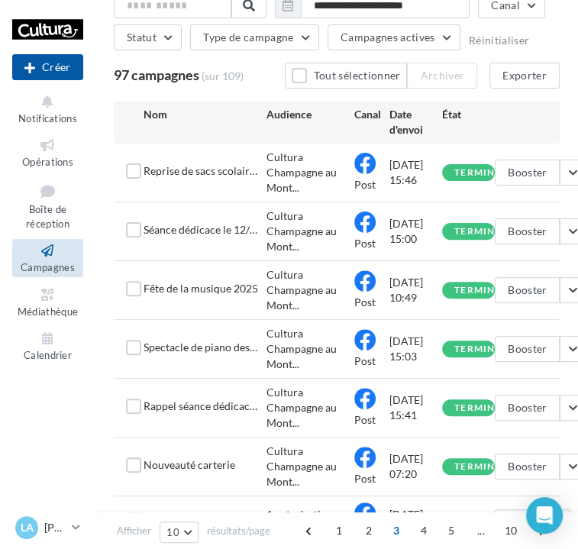
scroll to position [126, 0]
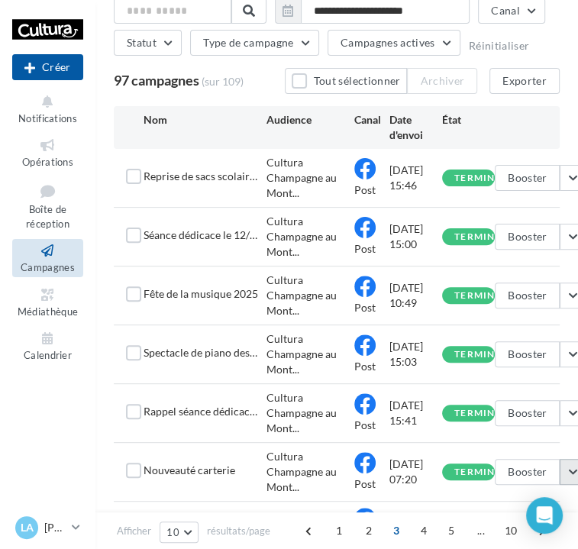
click at [570, 468] on button "button" at bounding box center [573, 472] width 26 height 26
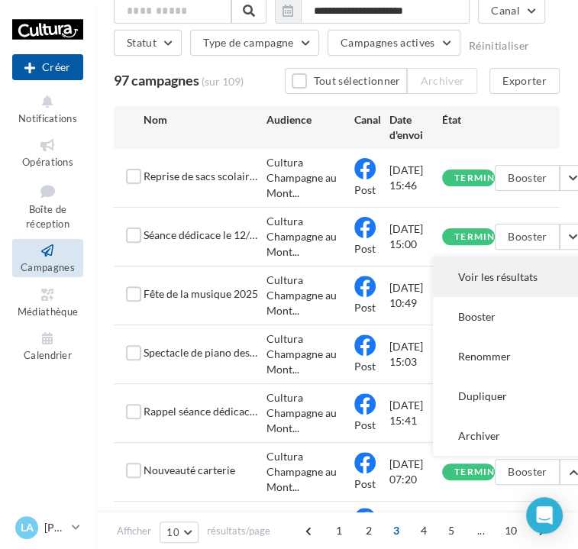
click at [470, 285] on button "Voir les résultats" at bounding box center [509, 277] width 153 height 40
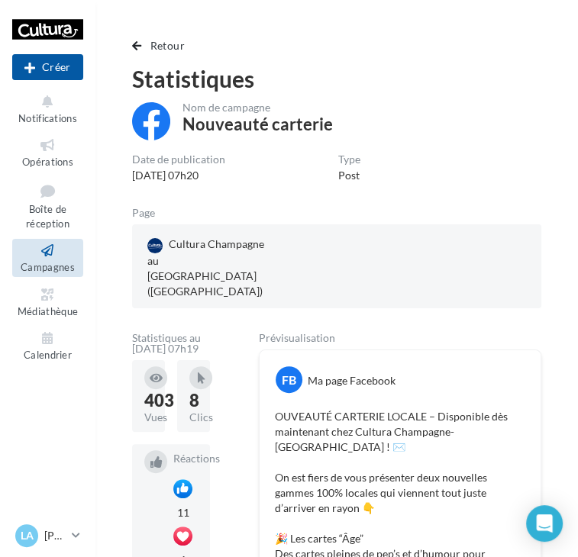
click at [136, 52] on button "Retour" at bounding box center [161, 46] width 59 height 18
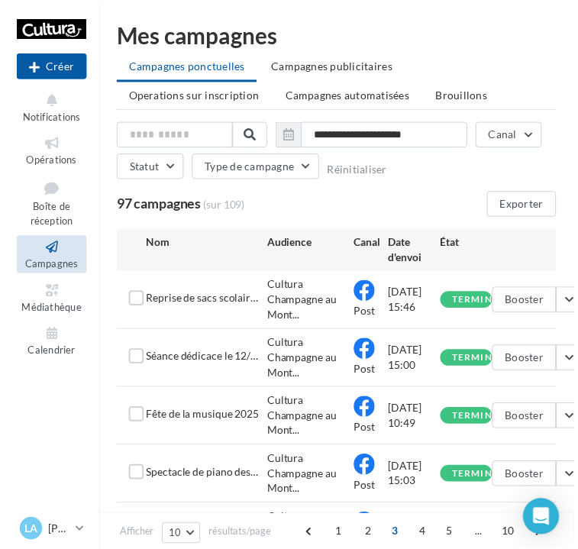
scroll to position [126, 0]
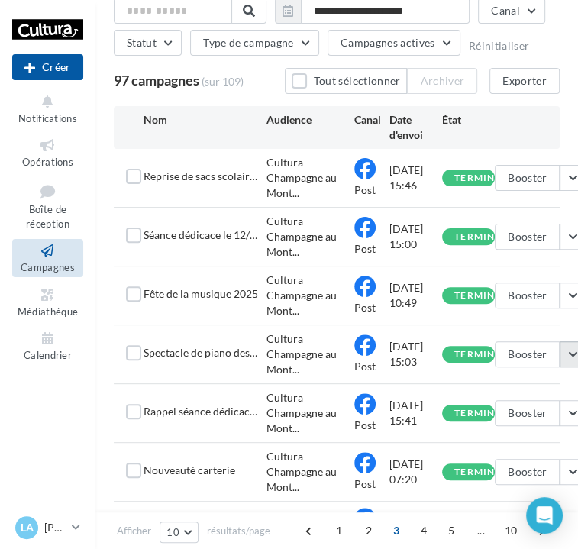
click at [568, 355] on button "button" at bounding box center [573, 354] width 26 height 26
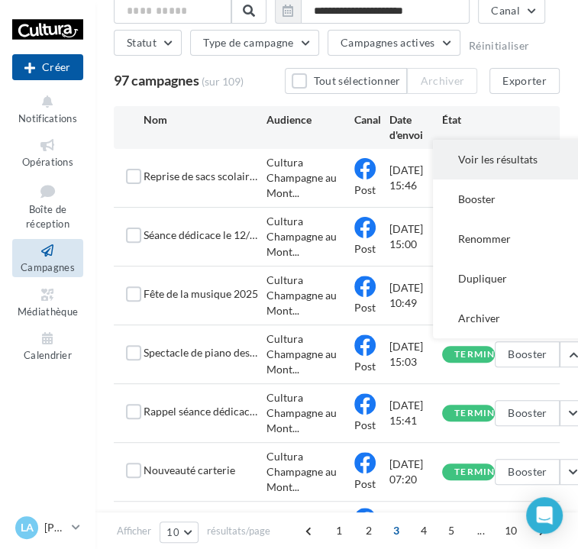
click at [488, 153] on button "Voir les résultats" at bounding box center [509, 160] width 153 height 40
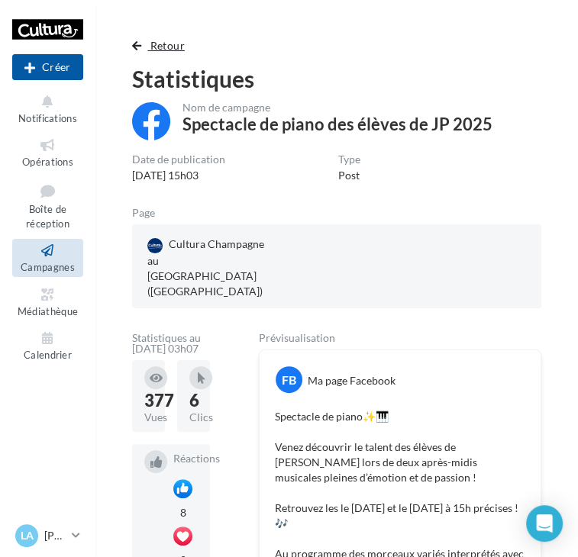
click at [162, 37] on button "Retour" at bounding box center [161, 46] width 59 height 18
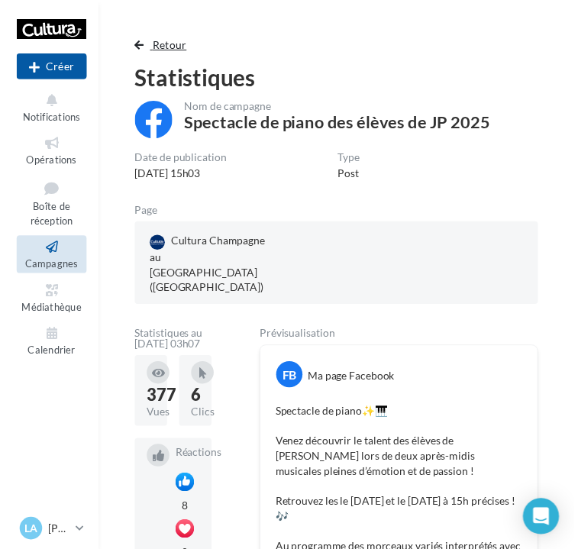
scroll to position [126, 0]
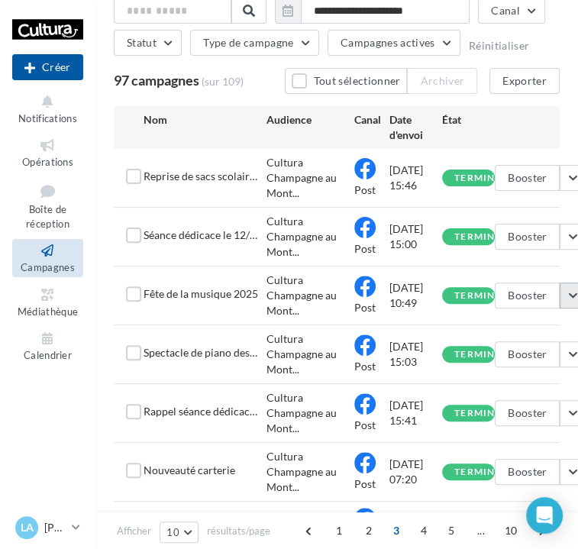
click at [568, 290] on button "button" at bounding box center [573, 295] width 26 height 26
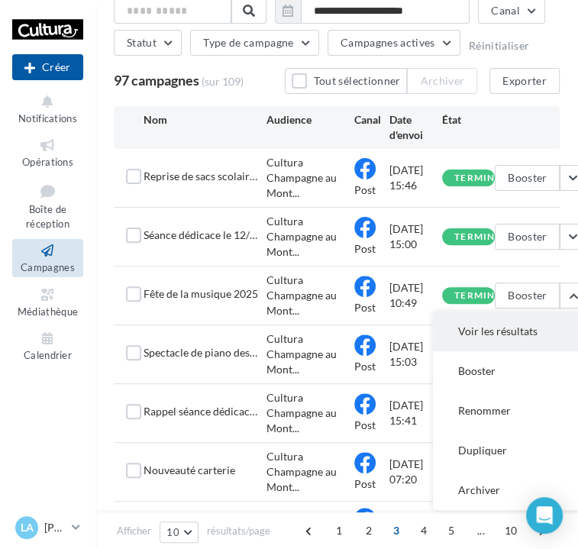
click at [524, 334] on button "Voir les résultats" at bounding box center [509, 331] width 153 height 40
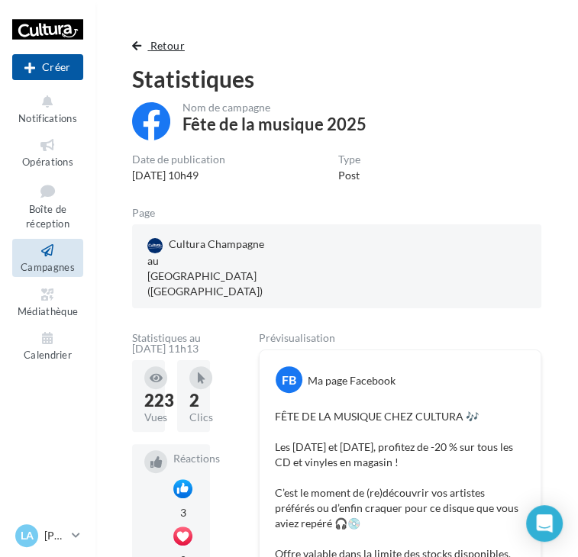
click at [137, 47] on span "button" at bounding box center [136, 45] width 9 height 11
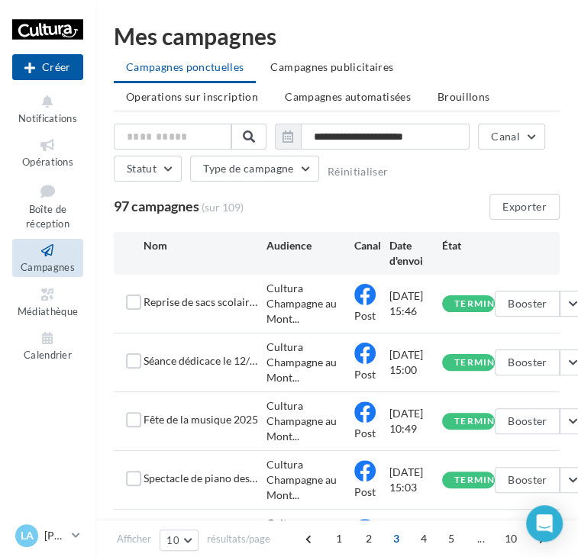
click at [137, 156] on button "Statut" at bounding box center [148, 169] width 68 height 26
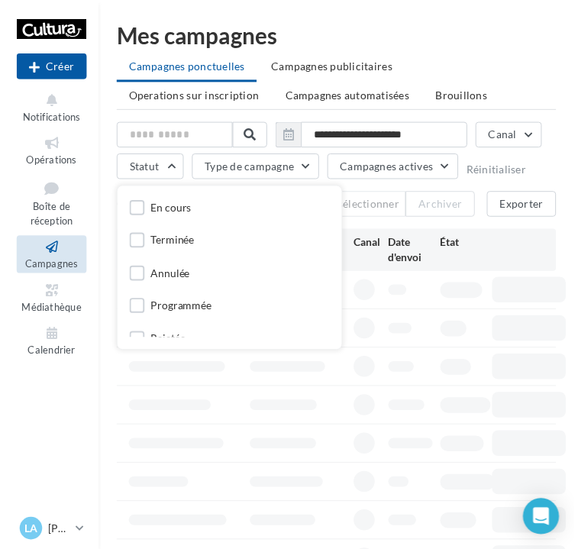
scroll to position [126, 0]
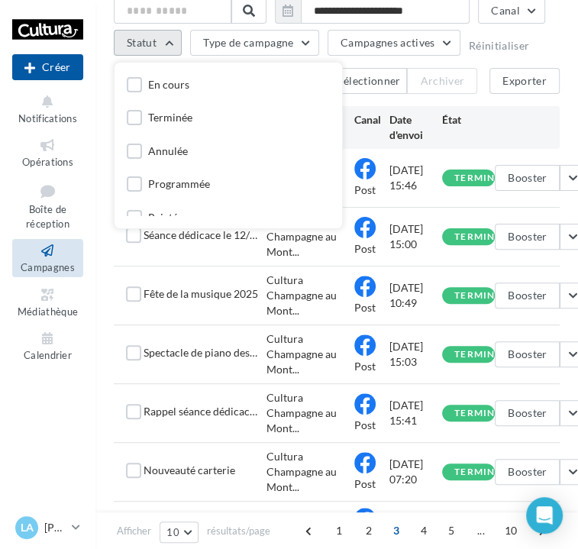
click at [162, 53] on button "Statut" at bounding box center [148, 43] width 68 height 26
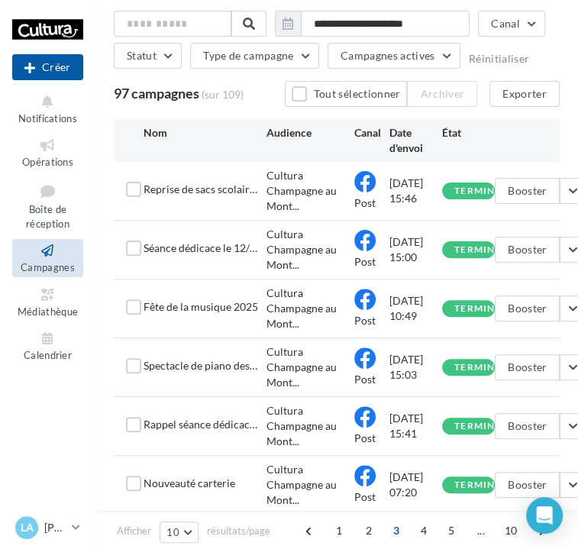
scroll to position [95, 0]
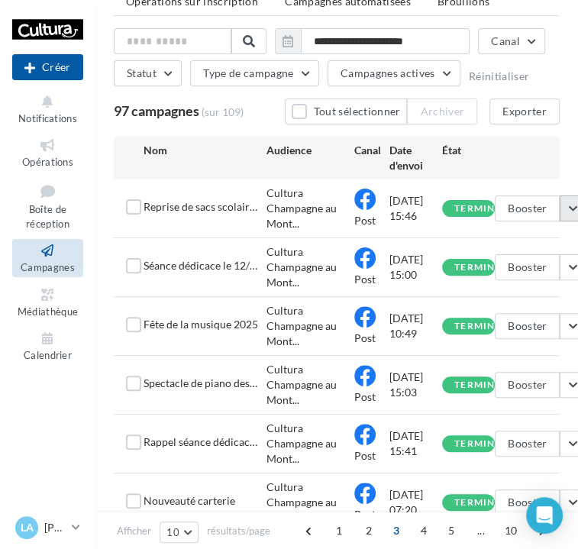
click at [567, 205] on button "button" at bounding box center [573, 208] width 26 height 26
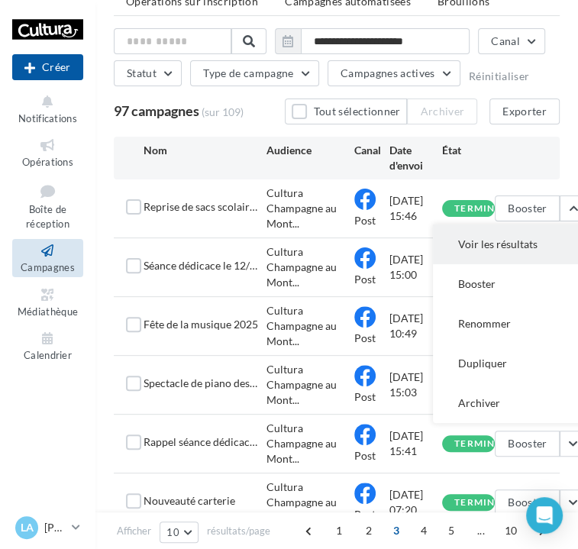
click at [553, 248] on button "Voir les résultats" at bounding box center [509, 244] width 153 height 40
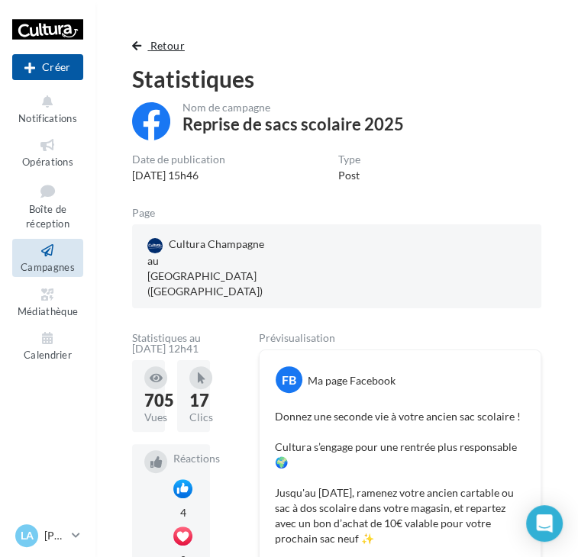
click at [144, 49] on button "Retour" at bounding box center [161, 46] width 59 height 18
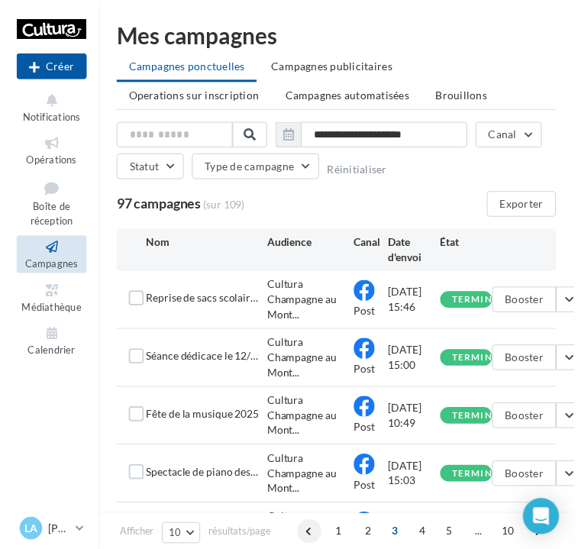
scroll to position [95, 0]
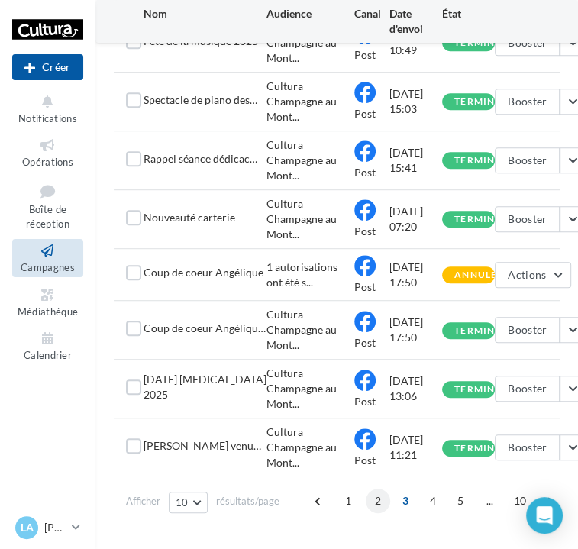
click at [366, 504] on span "2" at bounding box center [378, 501] width 24 height 24
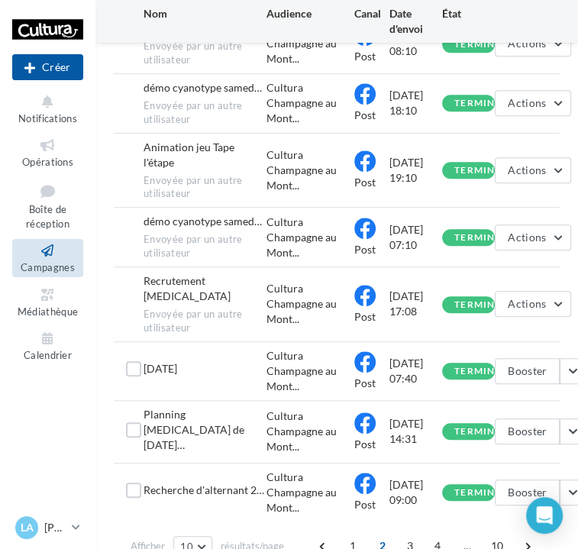
scroll to position [421, 0]
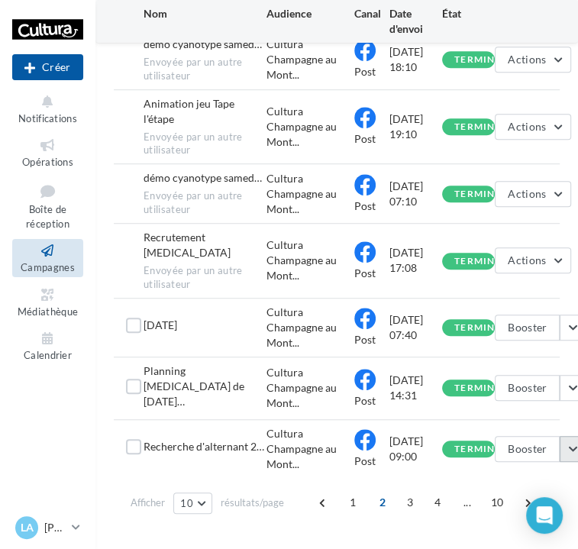
click at [574, 436] on button "button" at bounding box center [573, 449] width 26 height 26
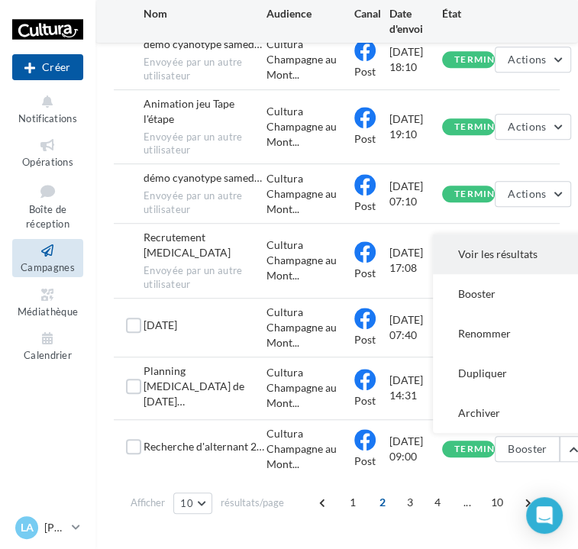
click at [505, 236] on button "Voir les résultats" at bounding box center [509, 254] width 153 height 40
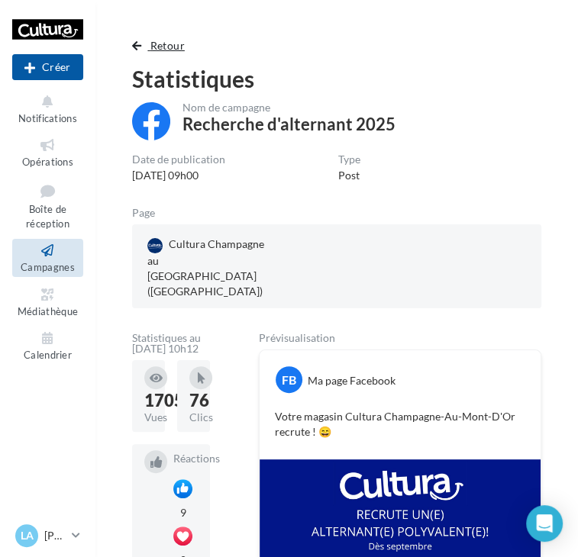
click at [162, 40] on span "Retour" at bounding box center [167, 45] width 34 height 13
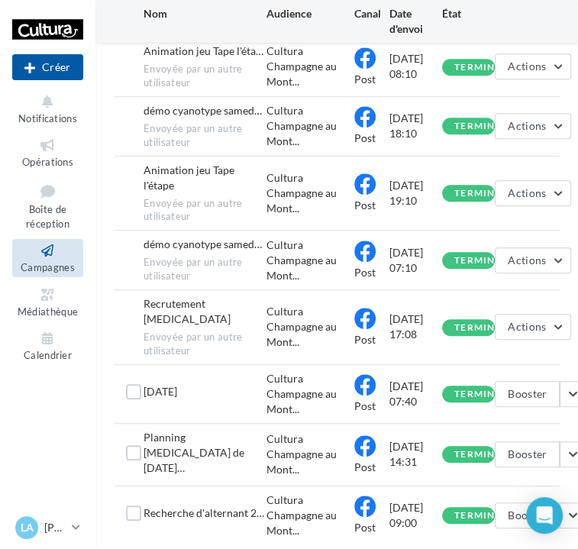
scroll to position [421, 0]
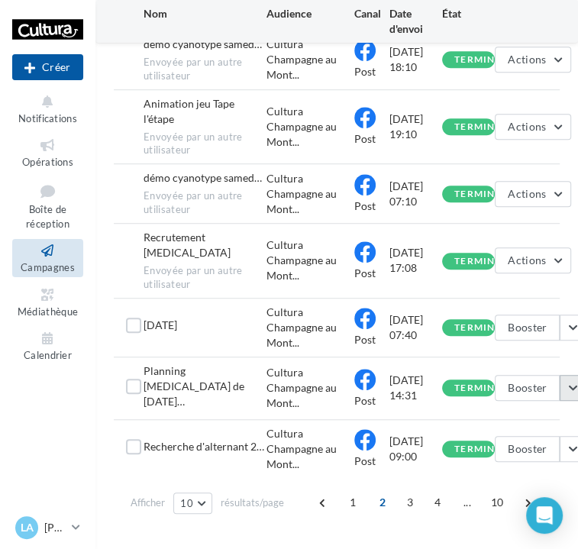
click at [569, 375] on button "button" at bounding box center [573, 388] width 26 height 26
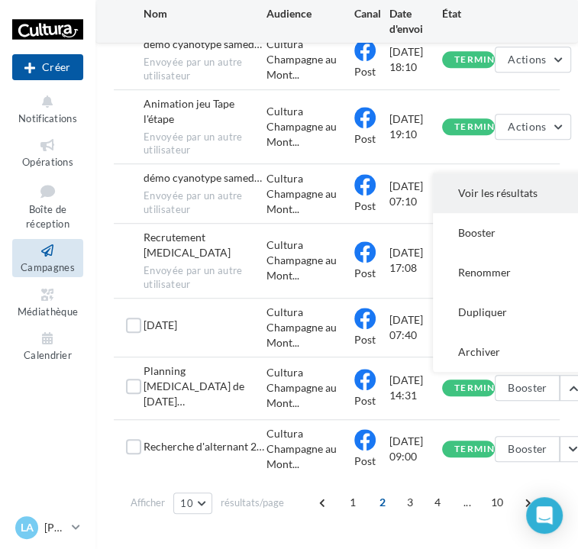
click at [492, 173] on button "Voir les résultats" at bounding box center [509, 193] width 153 height 40
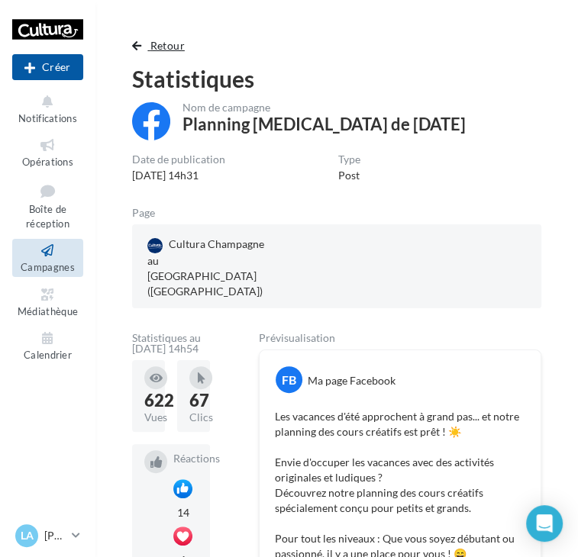
click at [169, 53] on button "Retour" at bounding box center [161, 46] width 59 height 18
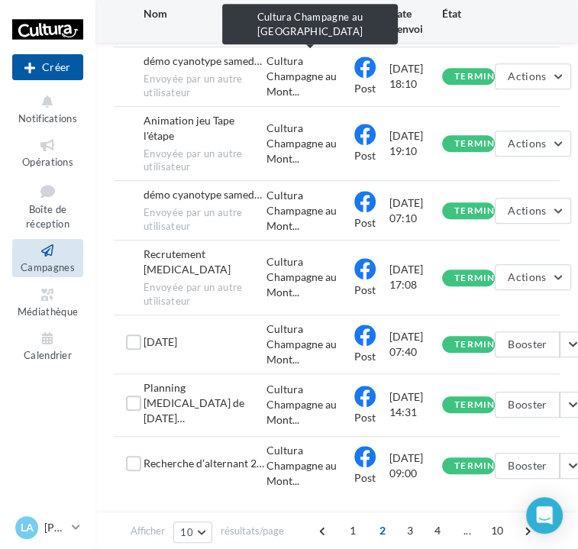
scroll to position [421, 0]
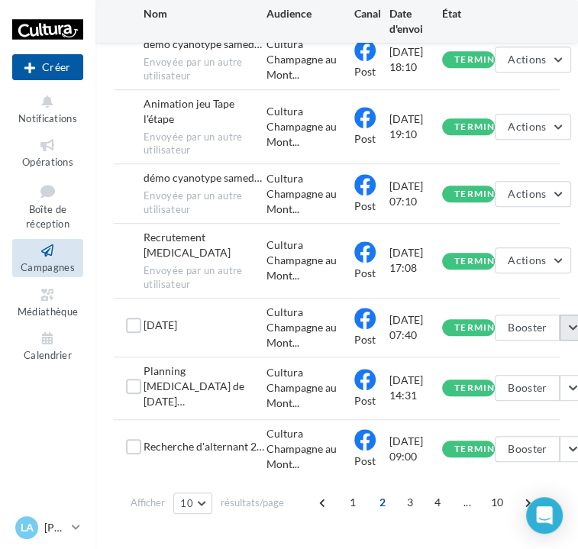
click at [563, 315] on button "button" at bounding box center [573, 328] width 26 height 26
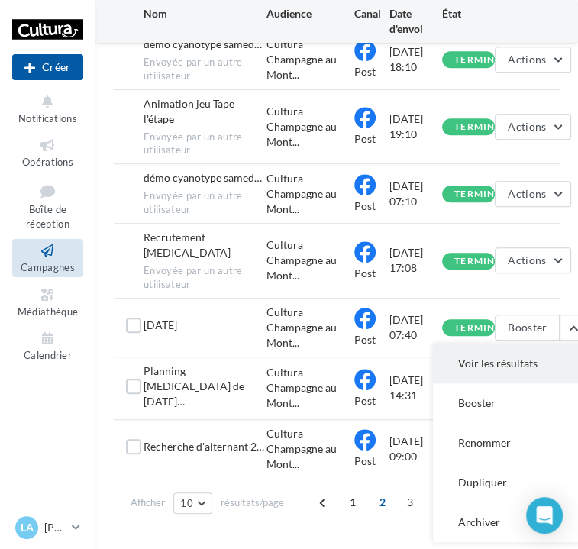
click at [537, 344] on button "Voir les résultats" at bounding box center [509, 364] width 153 height 40
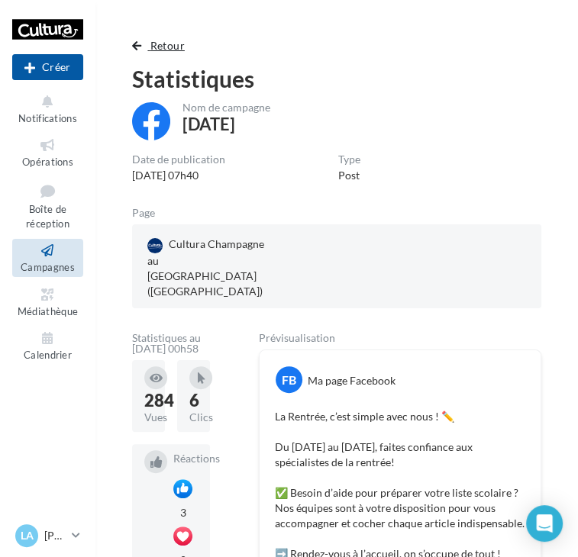
click at [162, 53] on button "Retour" at bounding box center [161, 46] width 59 height 18
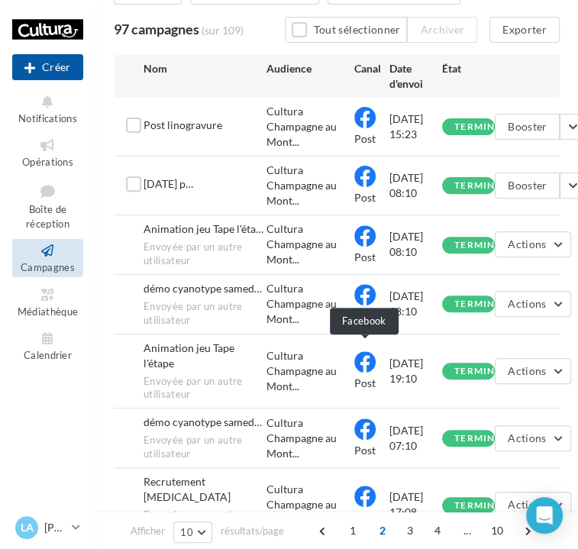
scroll to position [421, 0]
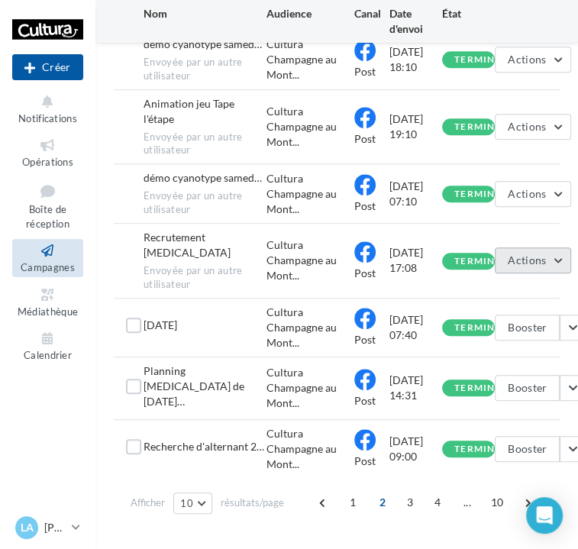
click at [562, 247] on button "Actions" at bounding box center [533, 260] width 76 height 26
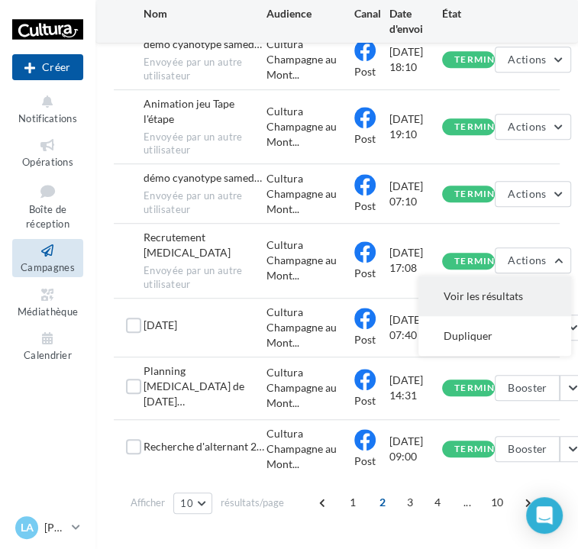
click at [531, 276] on button "Voir les résultats" at bounding box center [494, 296] width 153 height 40
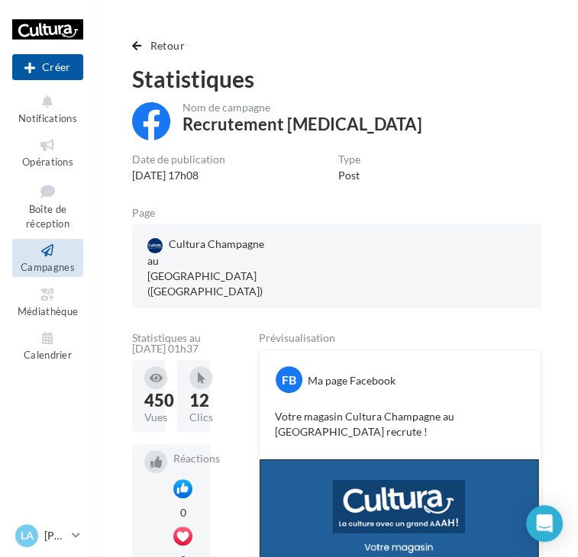
click at [131, 51] on div "Retour Statistiques Nom de campagne Recrutement PCE Date de publication 30/06/2…" at bounding box center [337, 507] width 446 height 940
click at [136, 51] on button "Retour" at bounding box center [161, 46] width 59 height 18
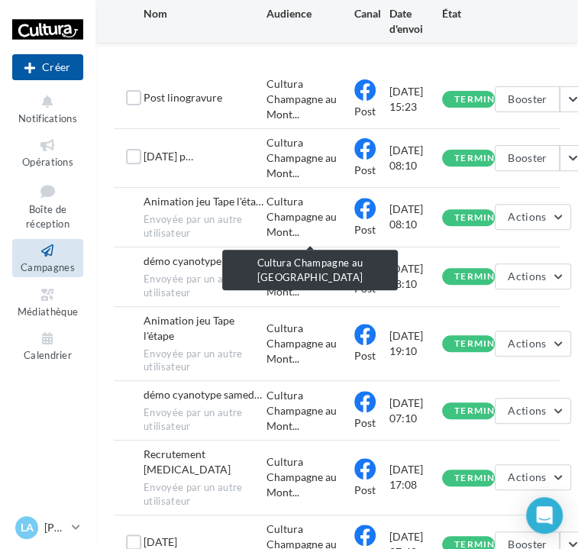
scroll to position [421, 0]
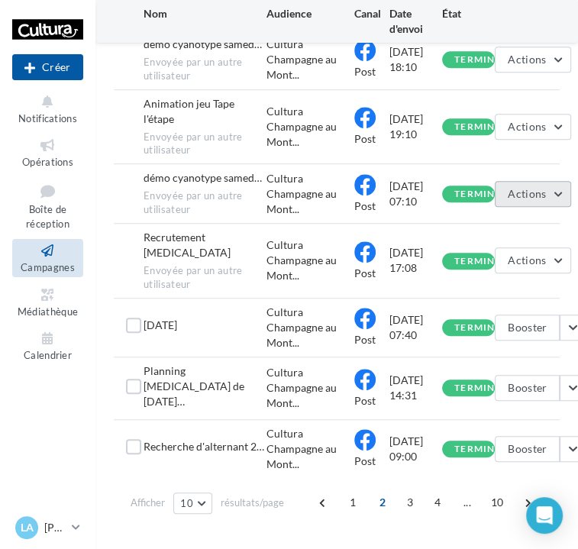
click at [562, 181] on button "Actions" at bounding box center [533, 194] width 76 height 26
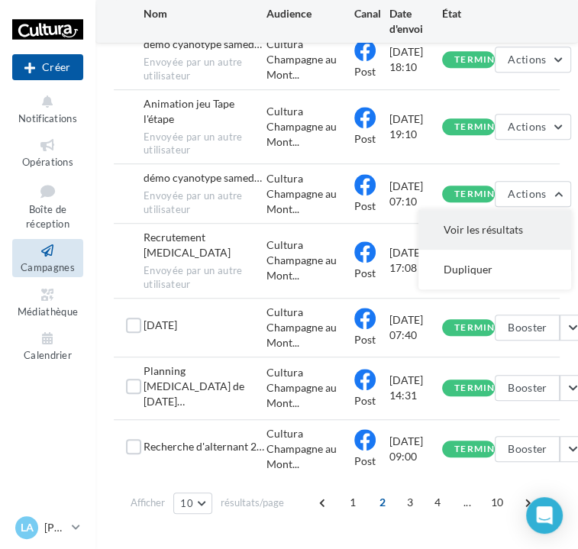
click at [550, 210] on button "Voir les résultats" at bounding box center [494, 230] width 153 height 40
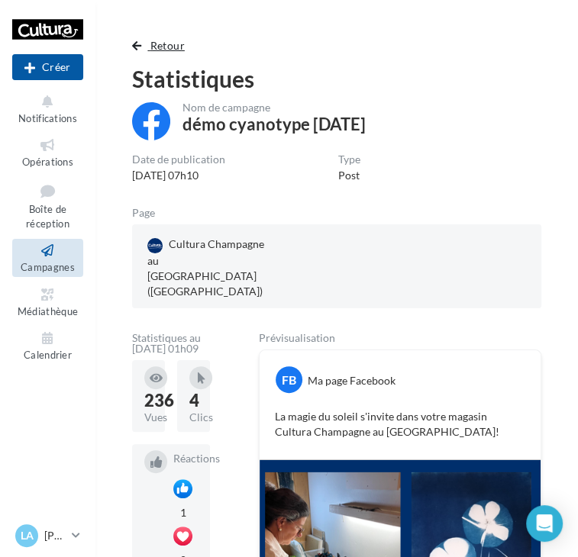
click at [171, 47] on span "Retour" at bounding box center [167, 45] width 34 height 13
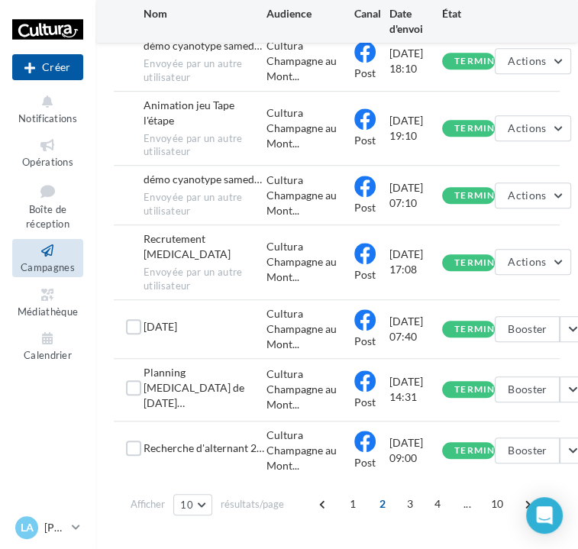
scroll to position [421, 0]
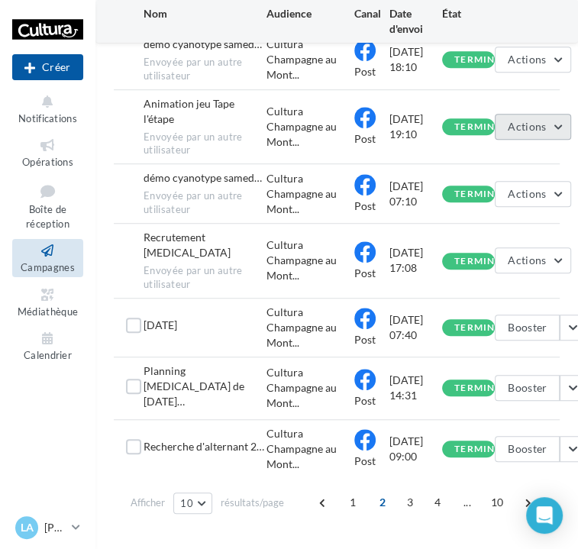
click at [556, 114] on button "Actions" at bounding box center [533, 127] width 76 height 26
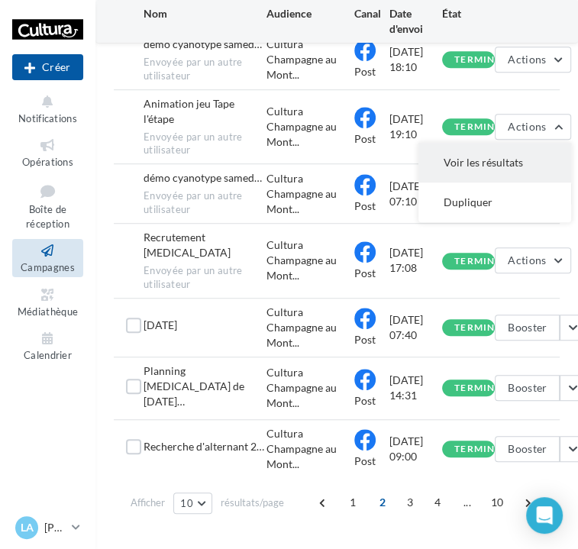
click at [553, 143] on button "Voir les résultats" at bounding box center [494, 163] width 153 height 40
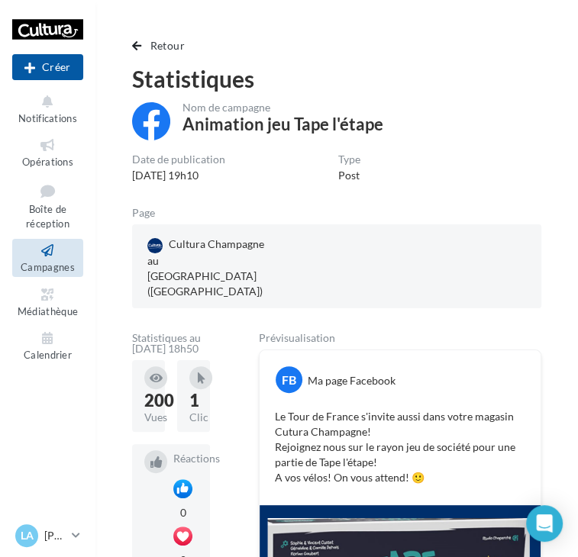
click at [140, 31] on div "Retour Statistiques Nom de campagne Animation jeu Tape l'étape Date de publicat…" at bounding box center [336, 495] width 482 height 943
click at [146, 41] on button "Retour" at bounding box center [161, 46] width 59 height 18
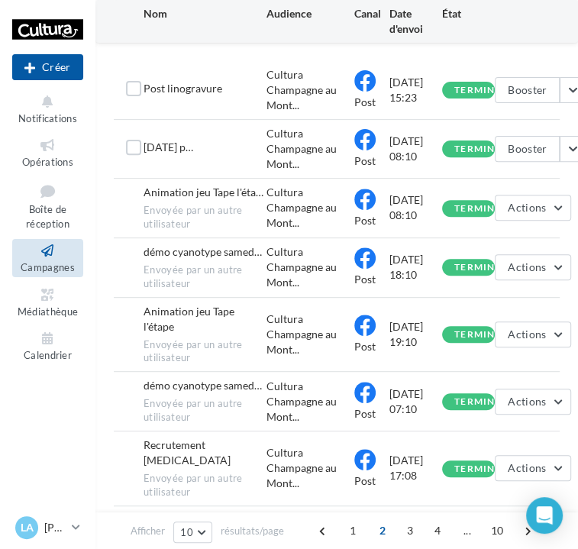
scroll to position [399, 0]
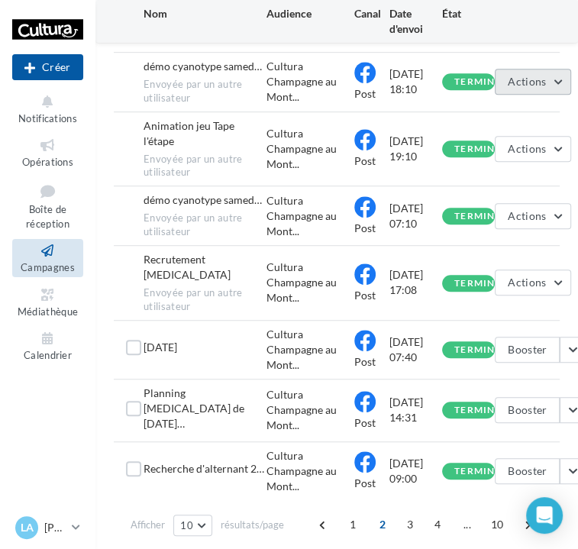
click at [557, 87] on button "Actions" at bounding box center [533, 82] width 76 height 26
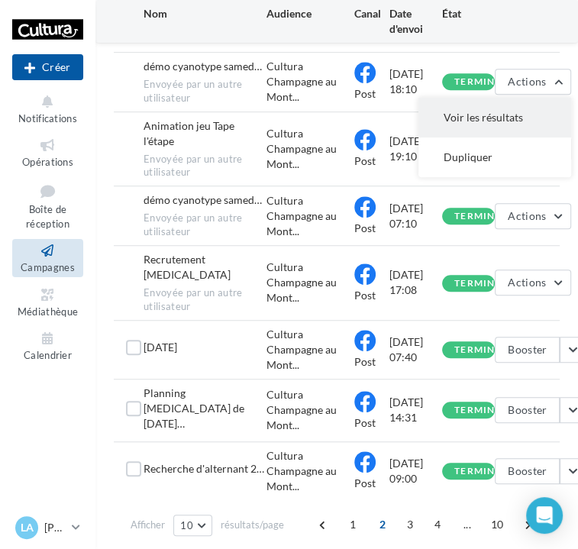
click at [513, 127] on button "Voir les résultats" at bounding box center [494, 118] width 153 height 40
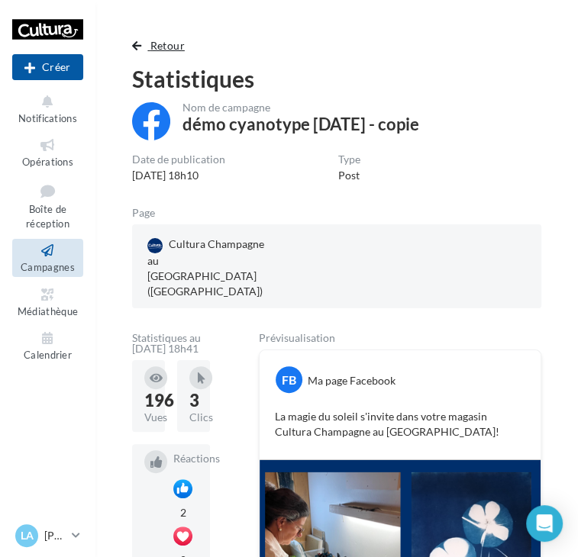
click at [164, 50] on span "Retour" at bounding box center [167, 45] width 34 height 13
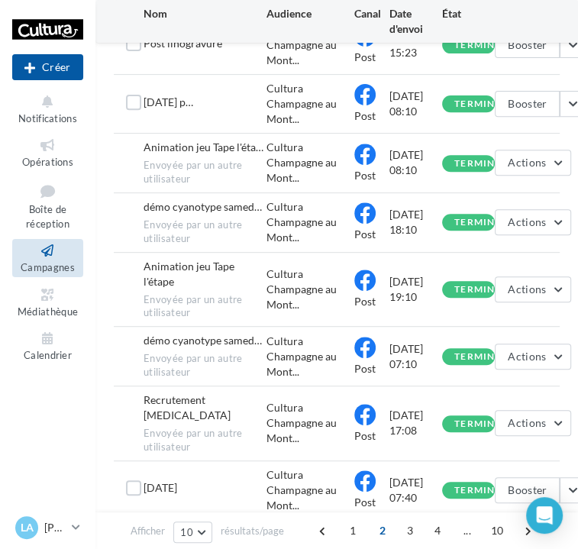
scroll to position [258, 0]
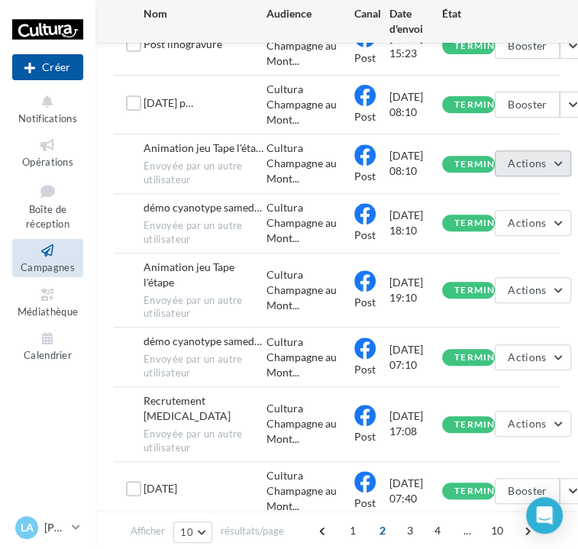
click at [564, 156] on button "Actions" at bounding box center [533, 163] width 76 height 26
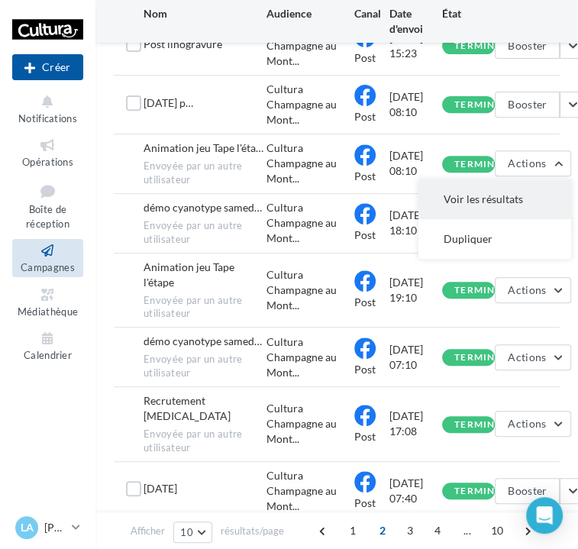
click at [532, 212] on button "Voir les résultats" at bounding box center [494, 199] width 153 height 40
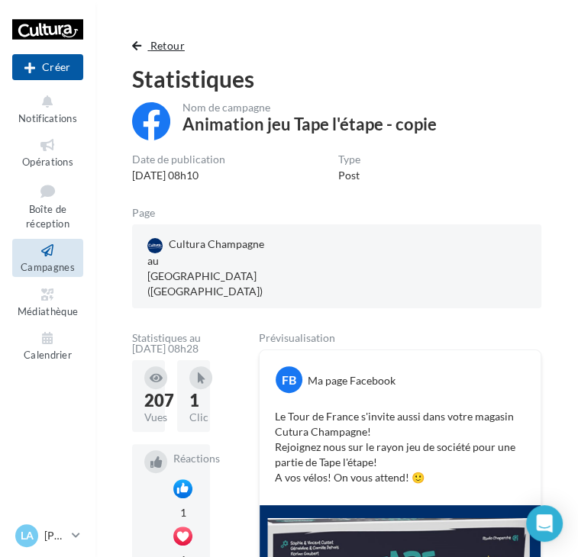
click at [144, 50] on button "Retour" at bounding box center [161, 46] width 59 height 18
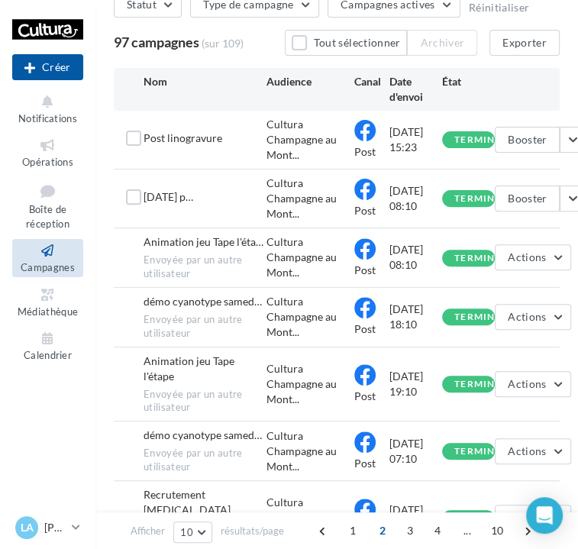
scroll to position [177, 0]
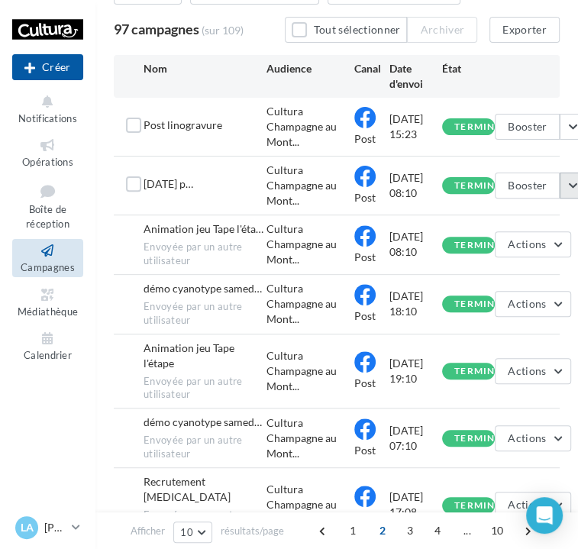
click at [571, 184] on button "button" at bounding box center [573, 186] width 26 height 26
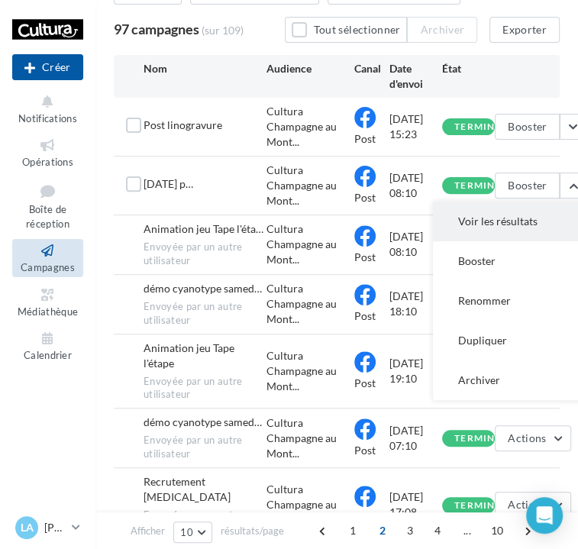
click at [556, 207] on button "Voir les résultats" at bounding box center [509, 222] width 153 height 40
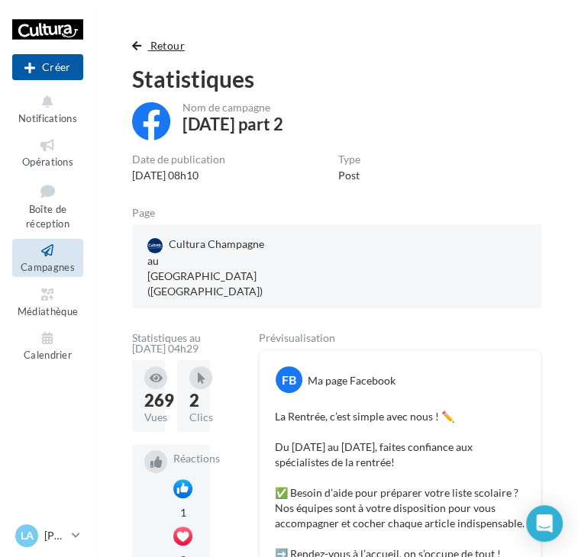
click at [174, 39] on span "Retour" at bounding box center [167, 45] width 34 height 13
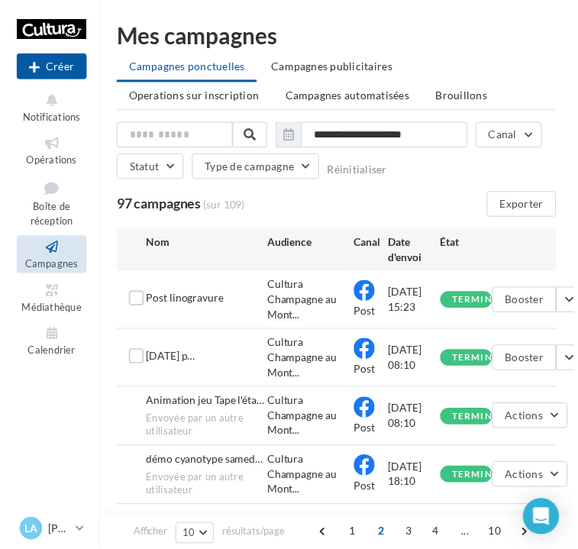
scroll to position [177, 0]
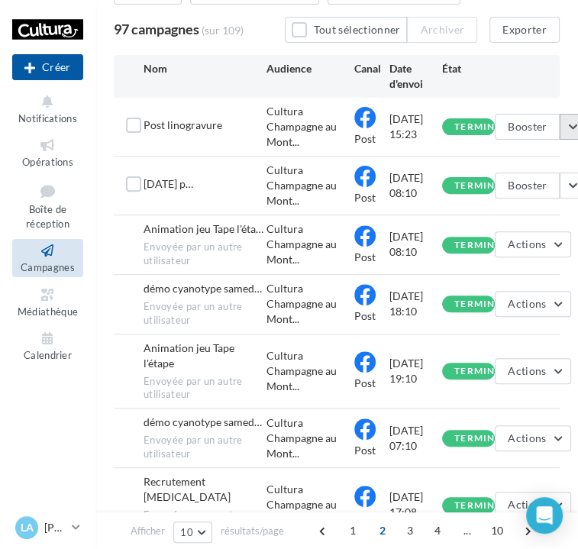
click at [568, 126] on button "button" at bounding box center [573, 127] width 26 height 26
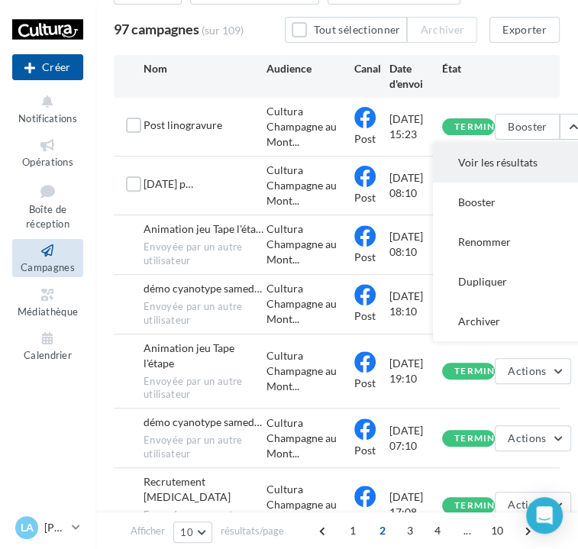
click at [550, 160] on button "Voir les résultats" at bounding box center [509, 163] width 153 height 40
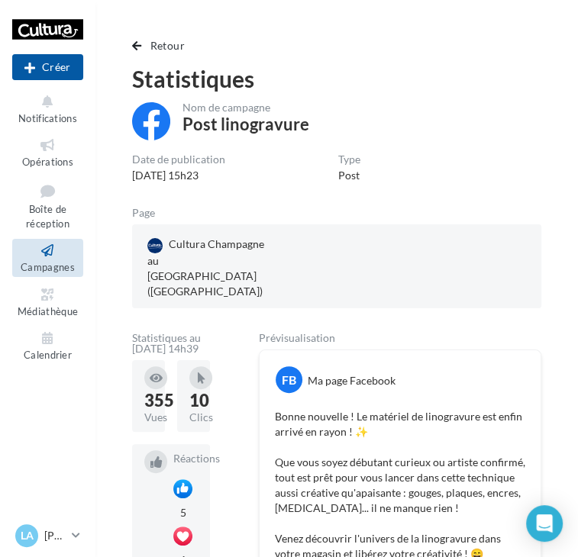
click at [153, 67] on div "Statistiques" at bounding box center [336, 78] width 409 height 23
click at [149, 50] on button "Retour" at bounding box center [161, 46] width 59 height 18
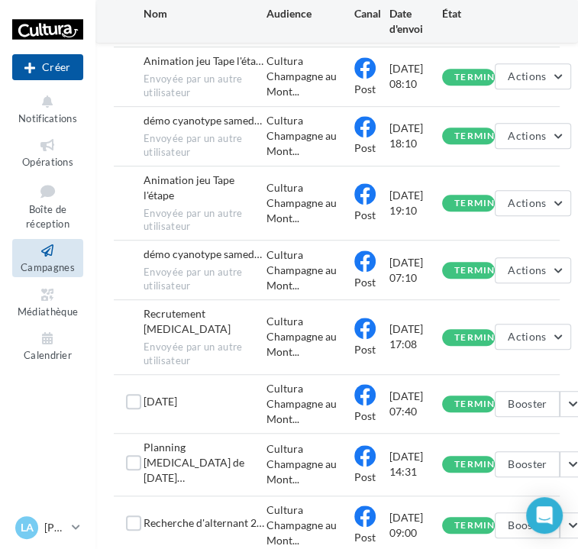
scroll to position [421, 0]
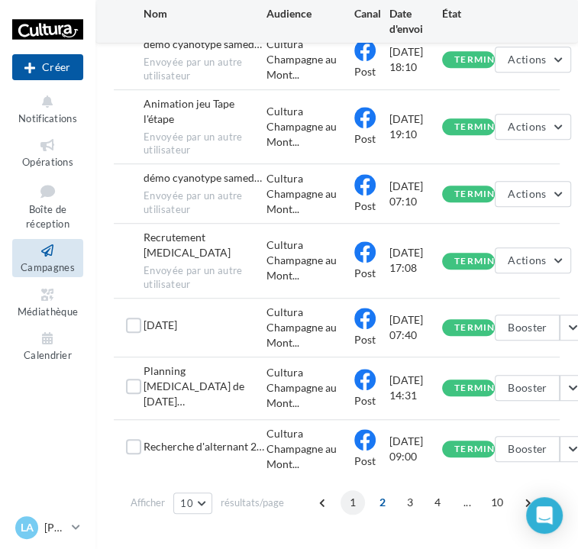
click at [344, 490] on span "1" at bounding box center [352, 502] width 24 height 24
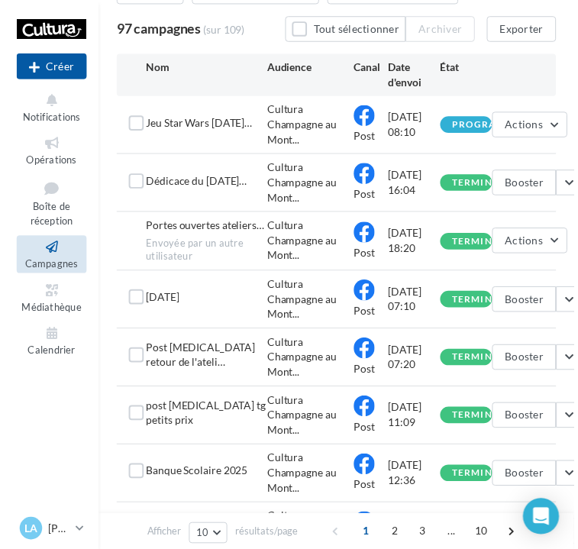
scroll to position [419, 0]
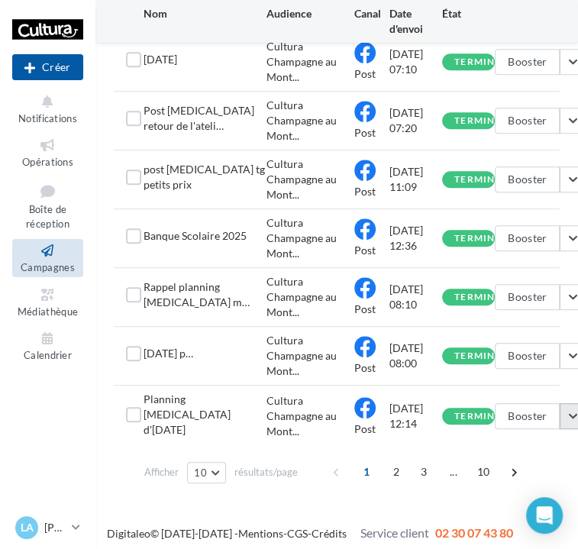
click at [573, 403] on button "button" at bounding box center [573, 416] width 26 height 26
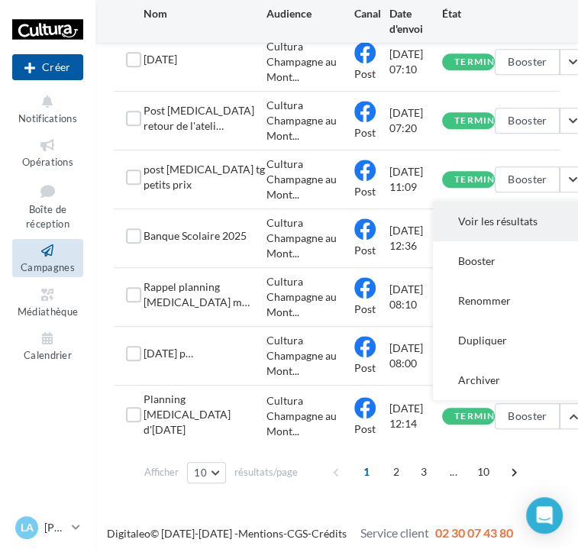
click at [464, 218] on button "Voir les résultats" at bounding box center [509, 222] width 153 height 40
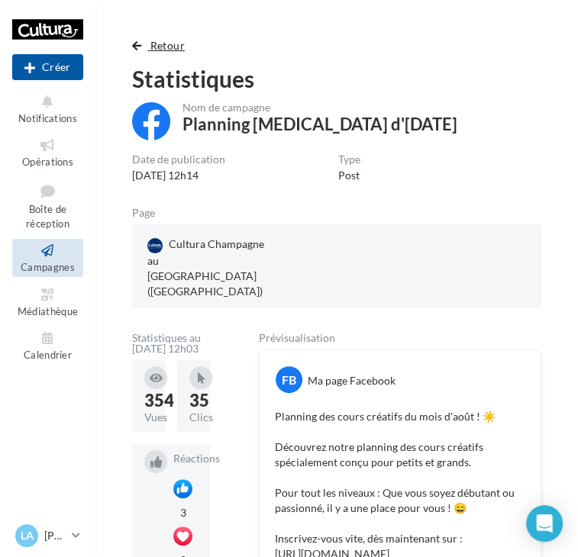
click at [138, 46] on span "button" at bounding box center [136, 45] width 9 height 11
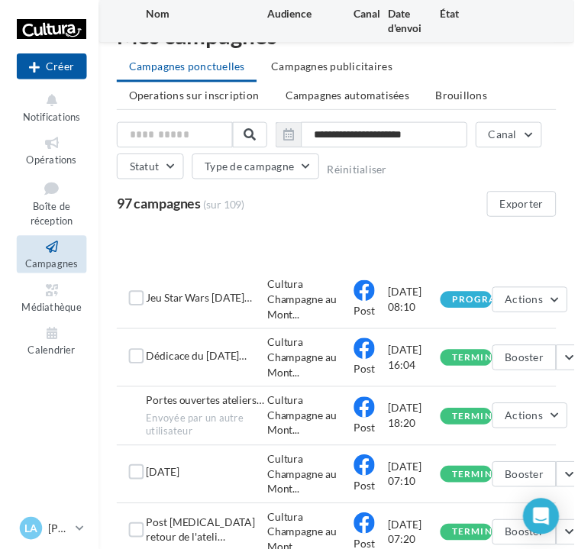
scroll to position [419, 0]
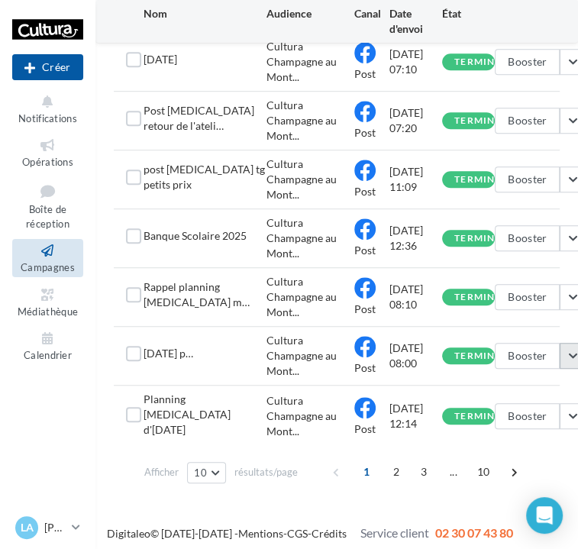
click at [570, 360] on button "button" at bounding box center [573, 356] width 26 height 26
click at [569, 358] on button "button" at bounding box center [573, 356] width 26 height 26
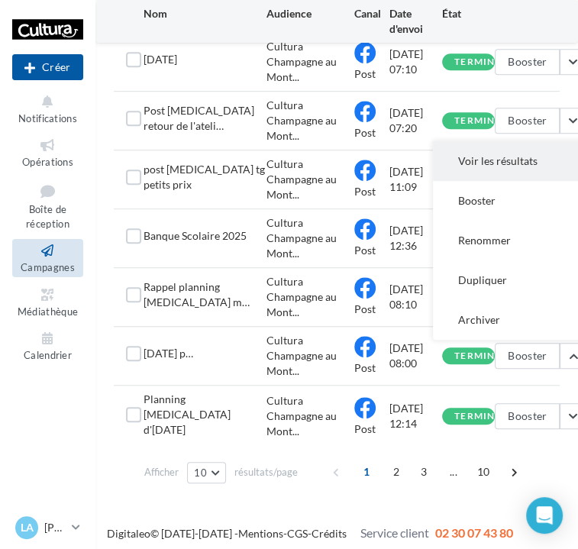
click at [465, 163] on button "Voir les résultats" at bounding box center [509, 161] width 153 height 40
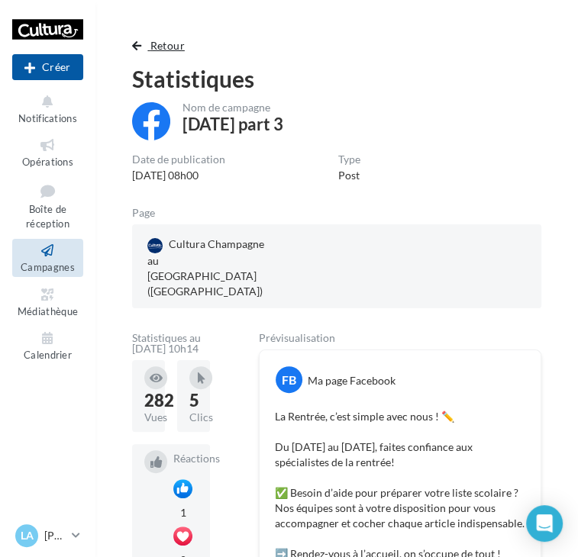
click at [150, 50] on span "Retour" at bounding box center [167, 45] width 34 height 13
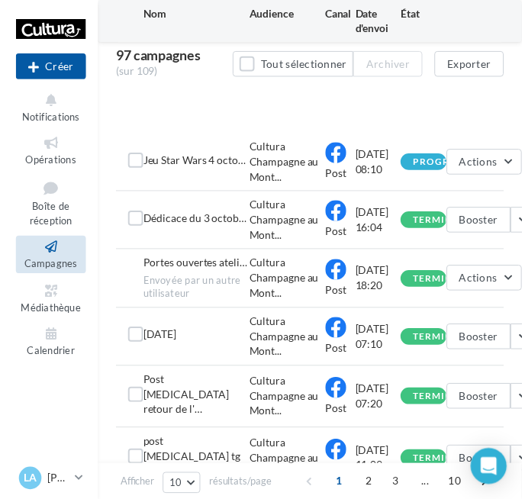
scroll to position [505, 0]
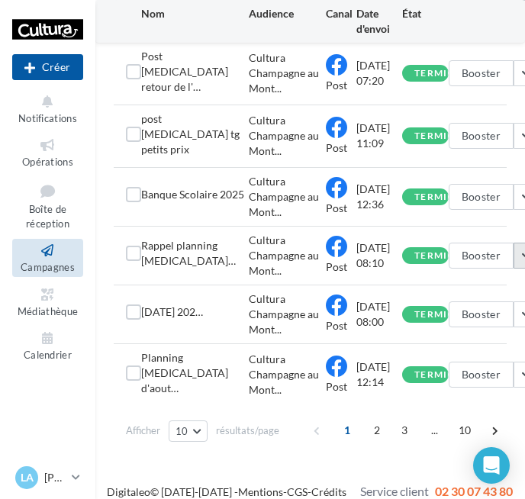
click at [519, 244] on button "button" at bounding box center [527, 256] width 26 height 26
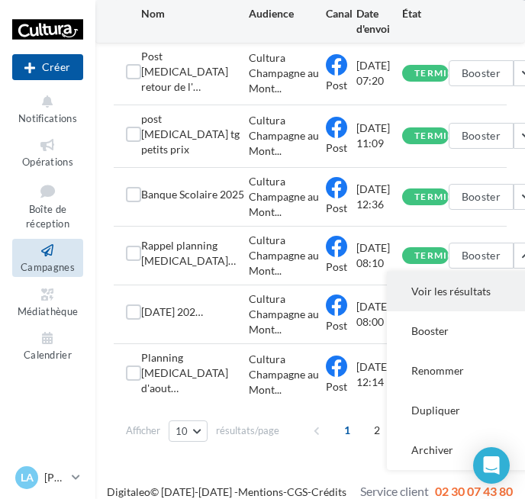
click at [457, 296] on button "Voir les résultats" at bounding box center [463, 292] width 153 height 40
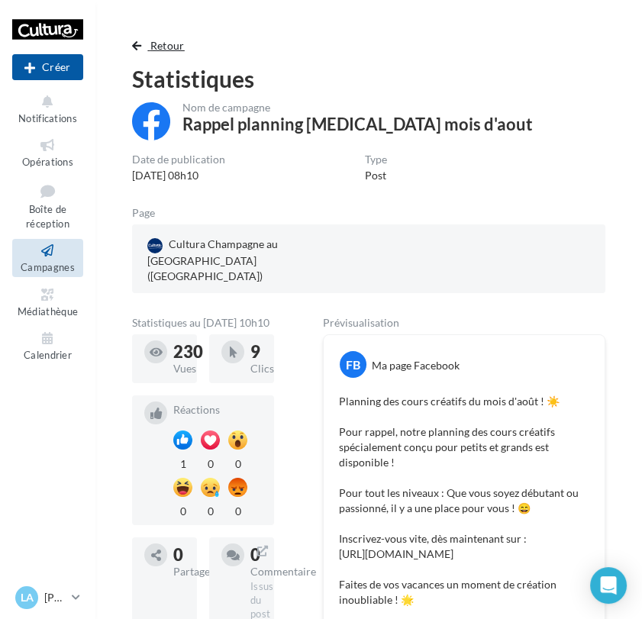
click at [144, 44] on button "Retour" at bounding box center [161, 46] width 59 height 18
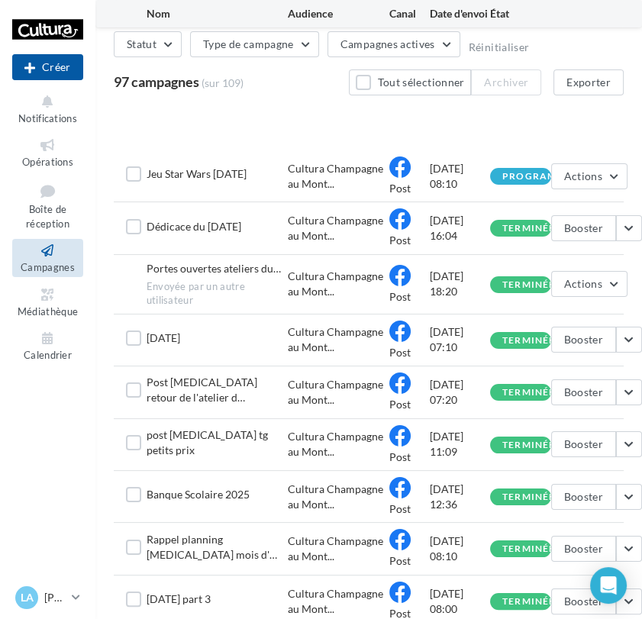
scroll to position [289, 0]
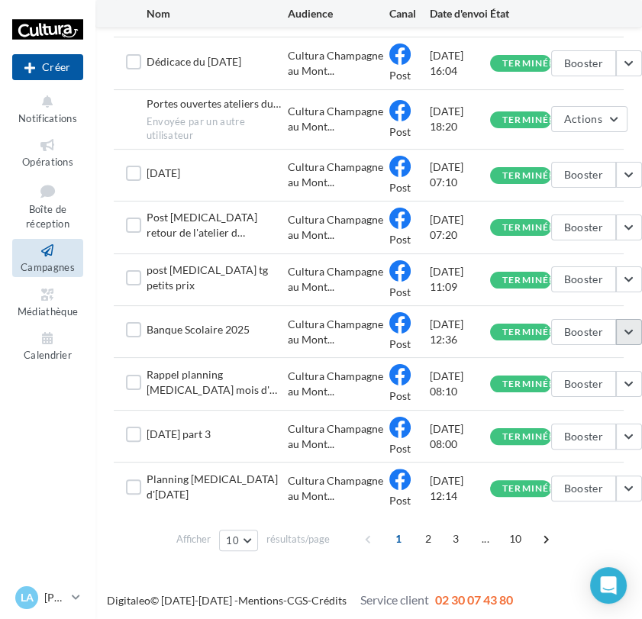
click at [620, 333] on button "button" at bounding box center [629, 332] width 26 height 26
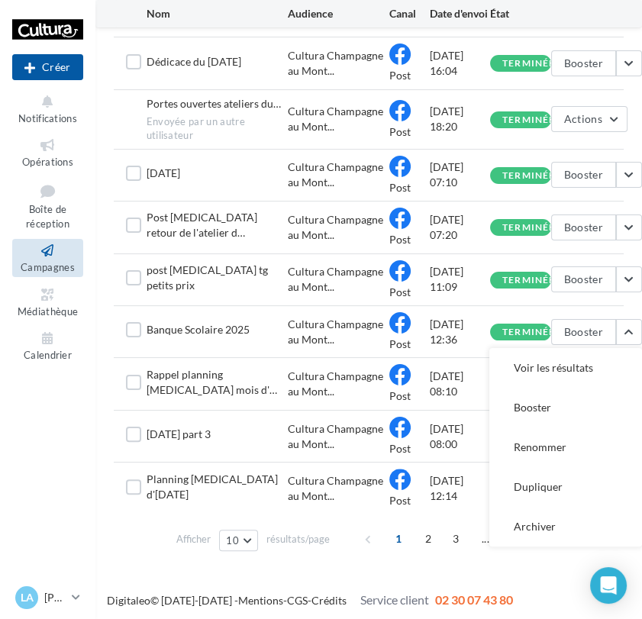
drag, startPoint x: 592, startPoint y: 359, endPoint x: 557, endPoint y: 377, distance: 39.6
click at [557, 377] on button "Voir les résultats" at bounding box center [565, 368] width 153 height 40
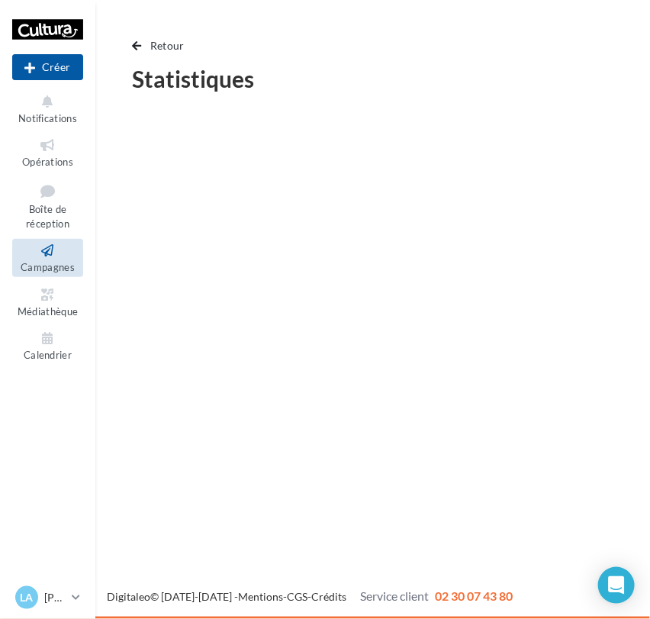
click at [557, 377] on div "Nouvelle campagne Créer Notifications Opérations Boîte de réception Campagnes M…" at bounding box center [325, 309] width 650 height 619
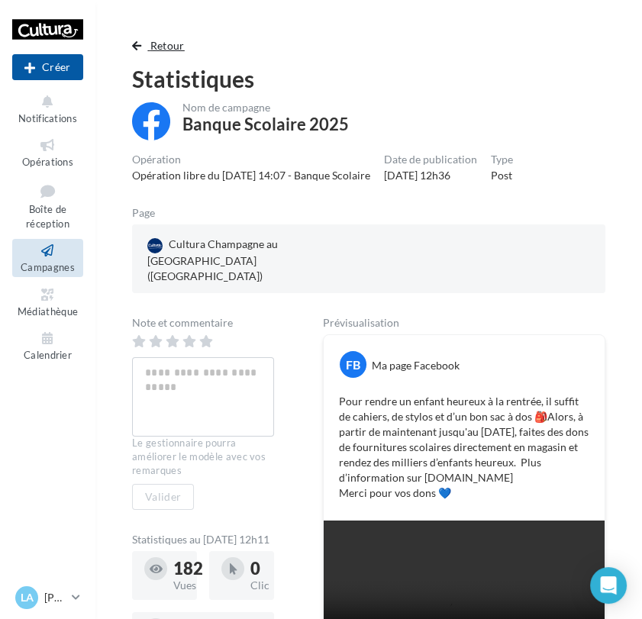
click at [180, 37] on button "Retour" at bounding box center [161, 46] width 59 height 18
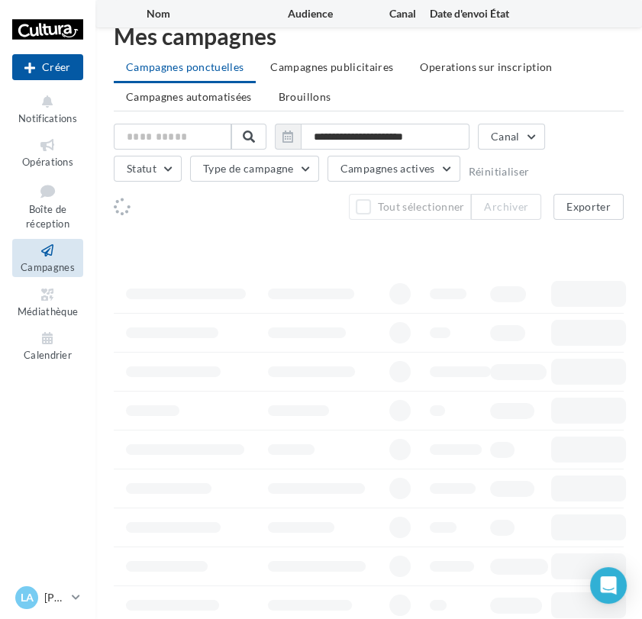
scroll to position [116, 0]
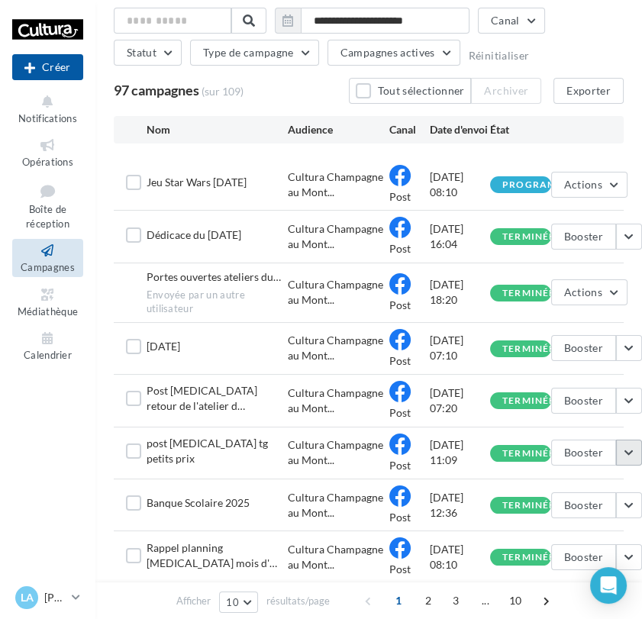
click at [626, 453] on button "button" at bounding box center [629, 453] width 26 height 26
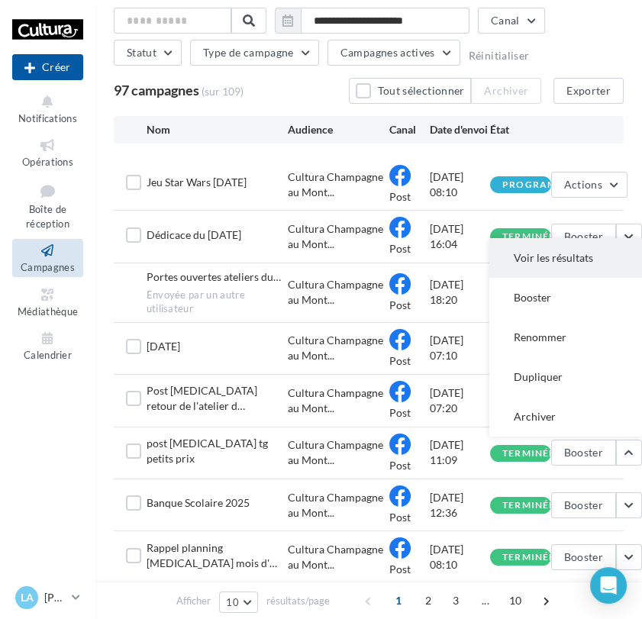
click at [538, 272] on button "Voir les résultats" at bounding box center [565, 258] width 153 height 40
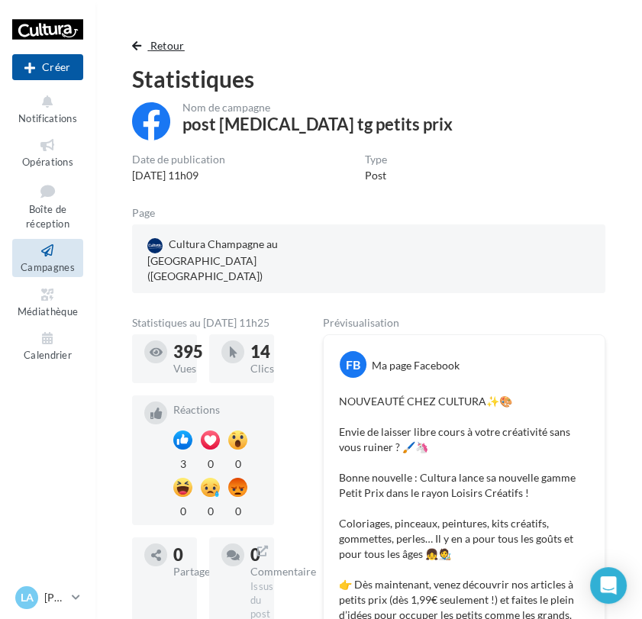
click at [136, 53] on button "Retour" at bounding box center [161, 46] width 59 height 18
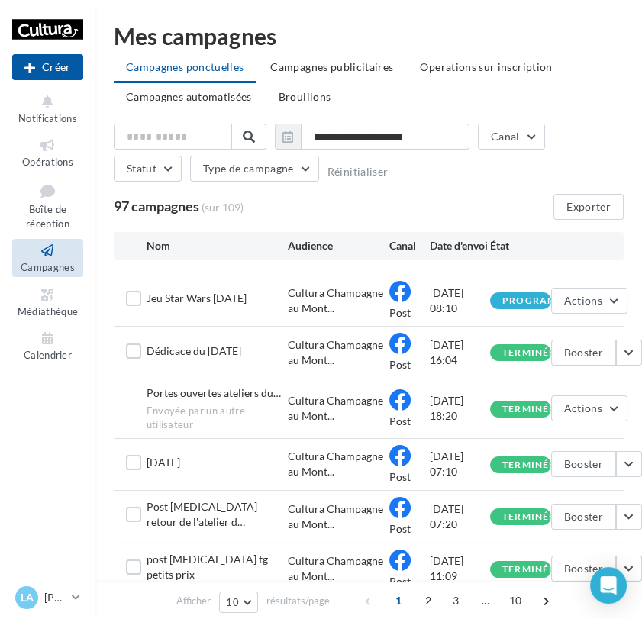
scroll to position [116, 0]
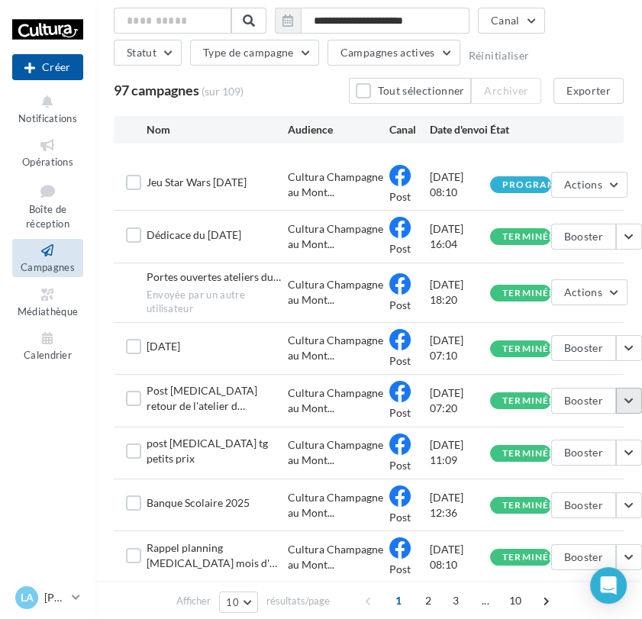
click at [633, 392] on button "button" at bounding box center [629, 401] width 26 height 26
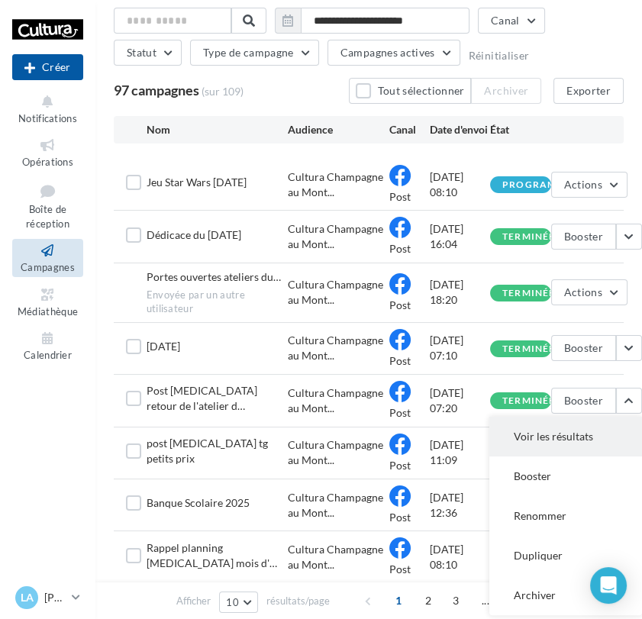
click at [594, 440] on button "Voir les résultats" at bounding box center [565, 437] width 153 height 40
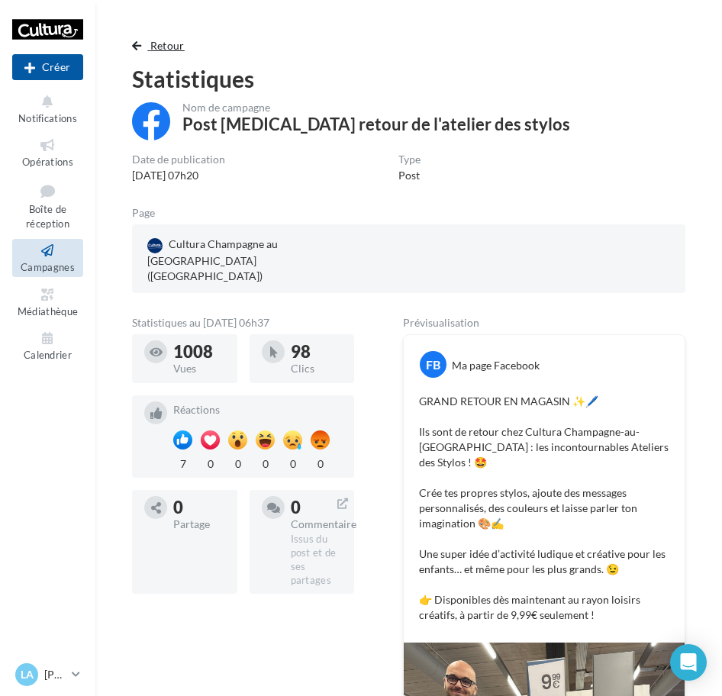
click at [176, 44] on span "Retour" at bounding box center [167, 45] width 34 height 13
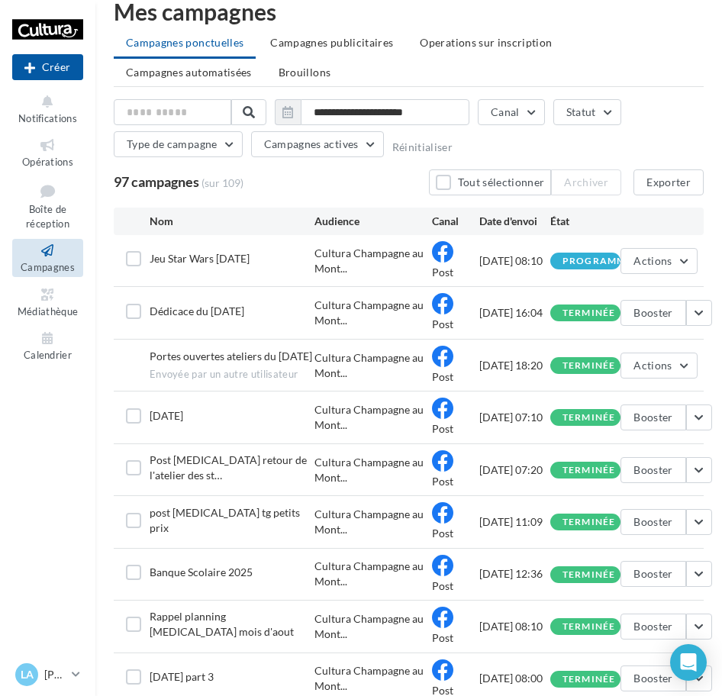
scroll to position [131, 0]
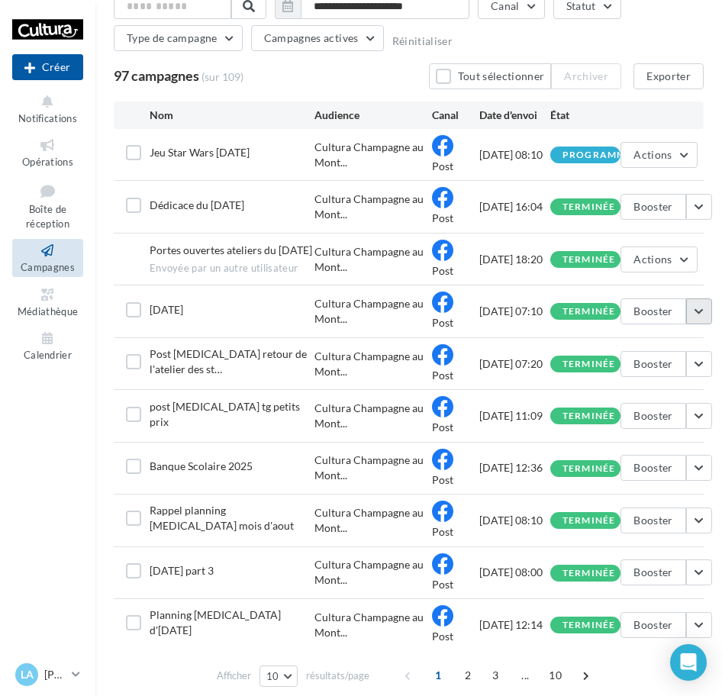
click at [692, 311] on button "button" at bounding box center [699, 311] width 26 height 26
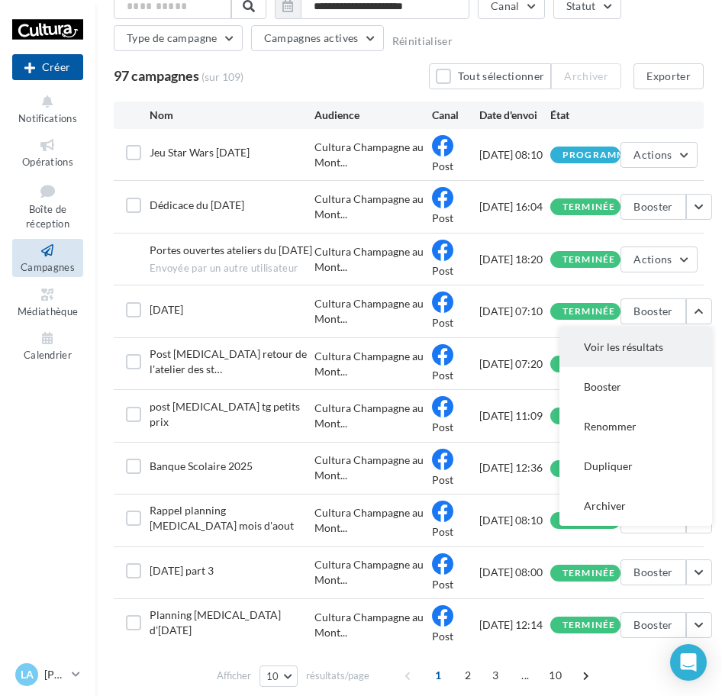
click at [663, 333] on button "Voir les résultats" at bounding box center [636, 347] width 153 height 40
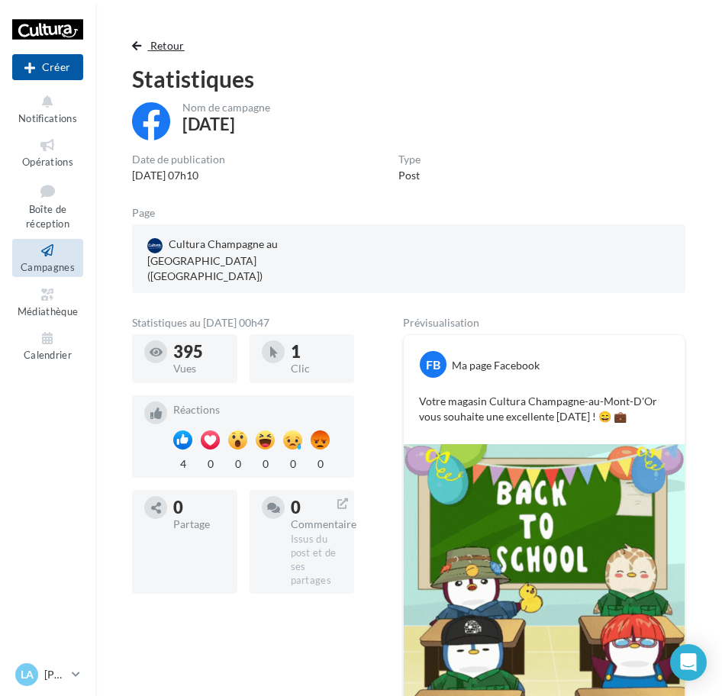
click at [146, 47] on button "Retour" at bounding box center [161, 46] width 59 height 18
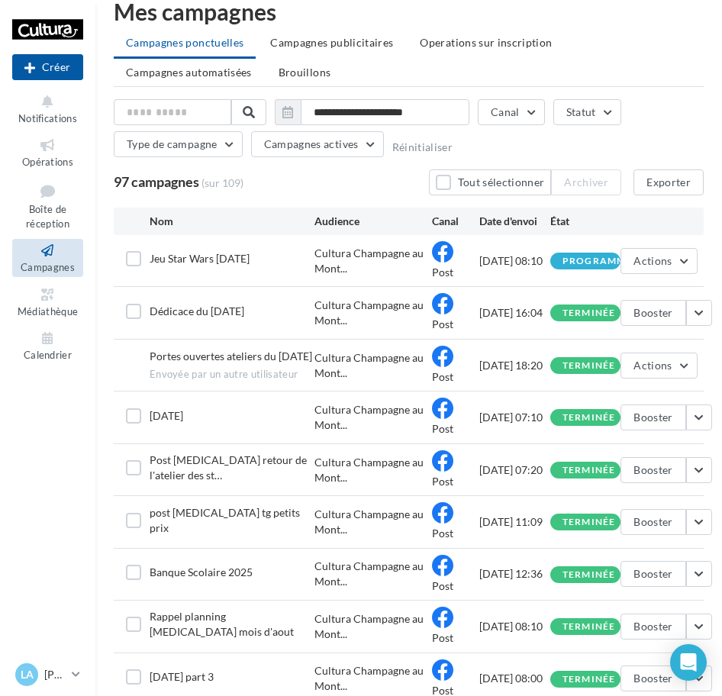
scroll to position [131, 0]
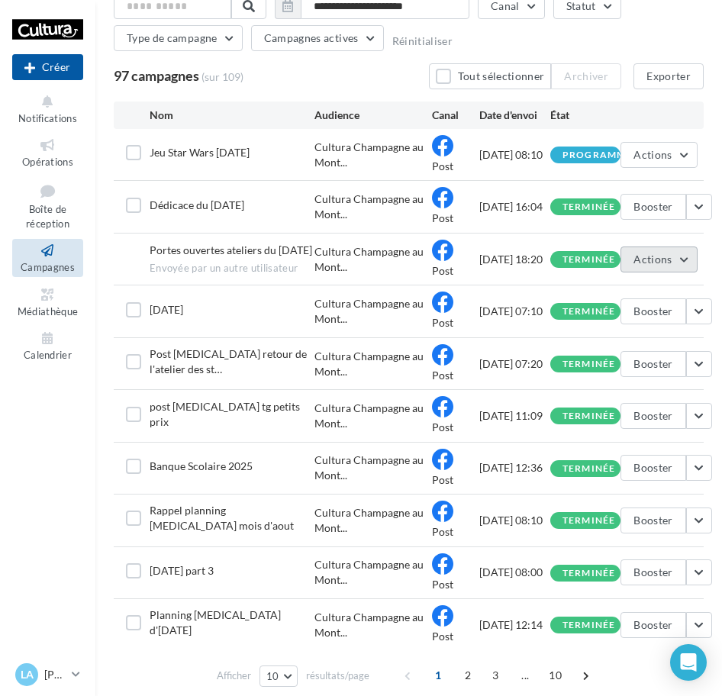
click at [679, 260] on button "Actions" at bounding box center [659, 260] width 76 height 26
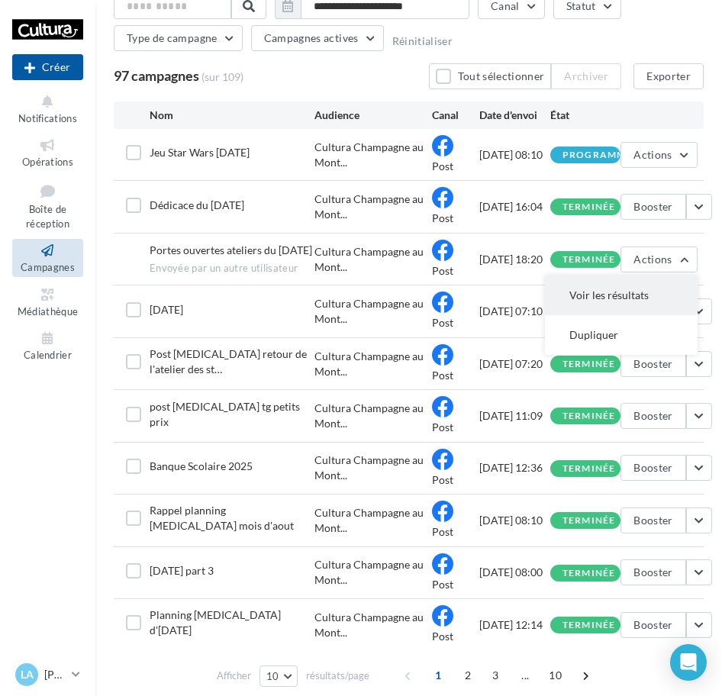
click at [661, 291] on button "Voir les résultats" at bounding box center [621, 296] width 153 height 40
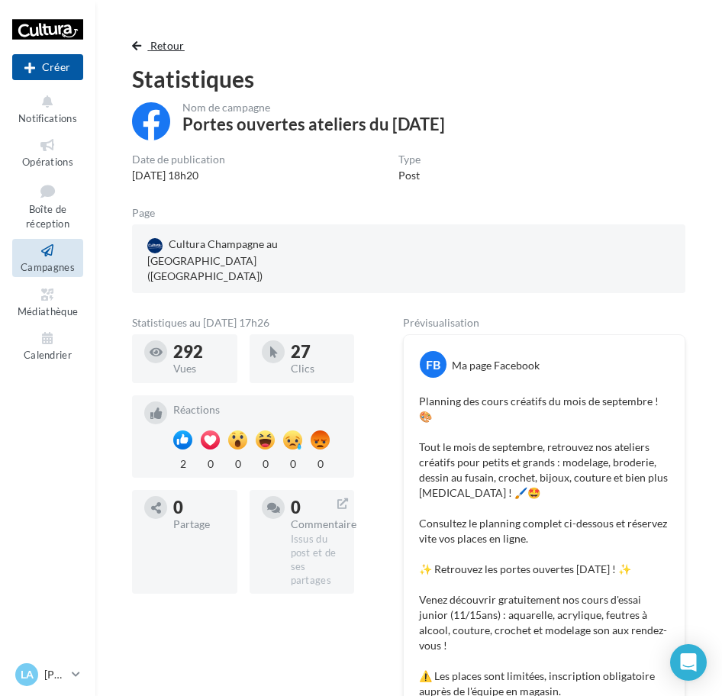
click at [179, 51] on span "Retour" at bounding box center [167, 45] width 34 height 13
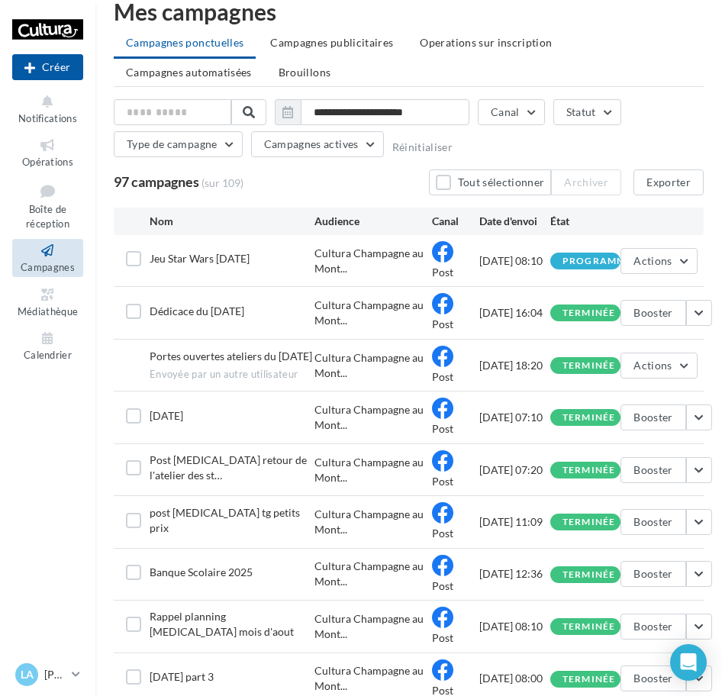
scroll to position [131, 0]
